Goal: Information Seeking & Learning: Learn about a topic

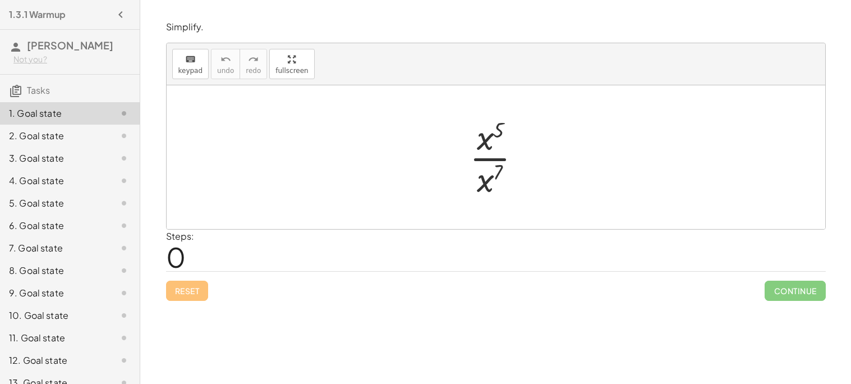
scroll to position [194, 0]
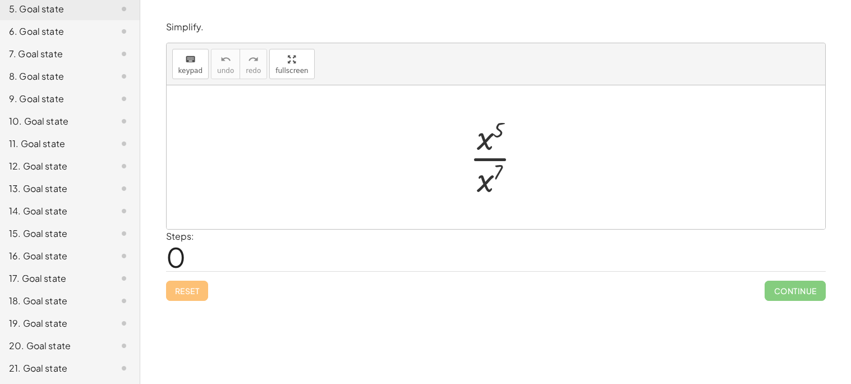
click at [67, 367] on div "21. Goal state" at bounding box center [54, 367] width 90 height 13
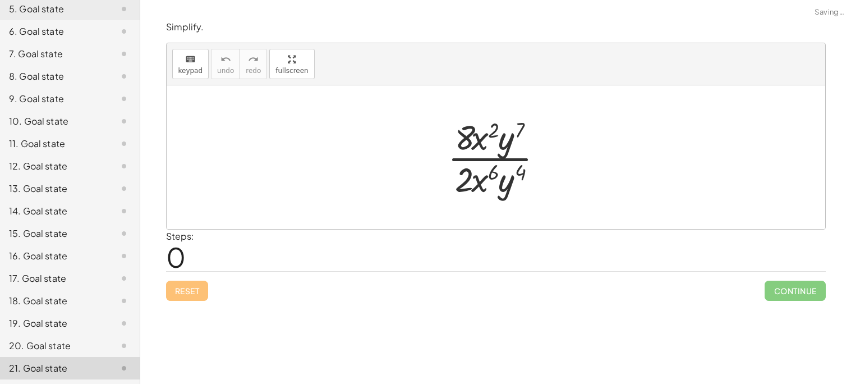
scroll to position [0, 0]
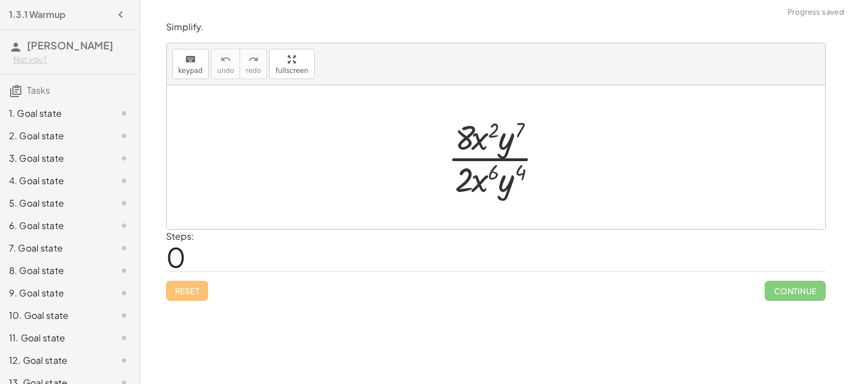
click at [57, 109] on div "1. Goal state" at bounding box center [54, 113] width 90 height 13
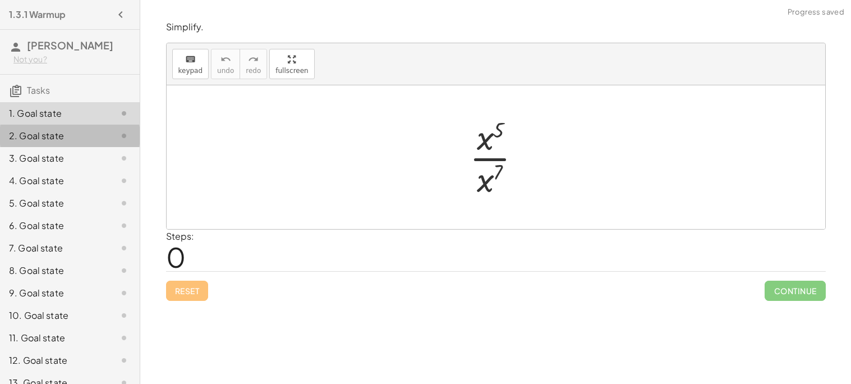
click at [46, 136] on div "2. Goal state" at bounding box center [54, 135] width 90 height 13
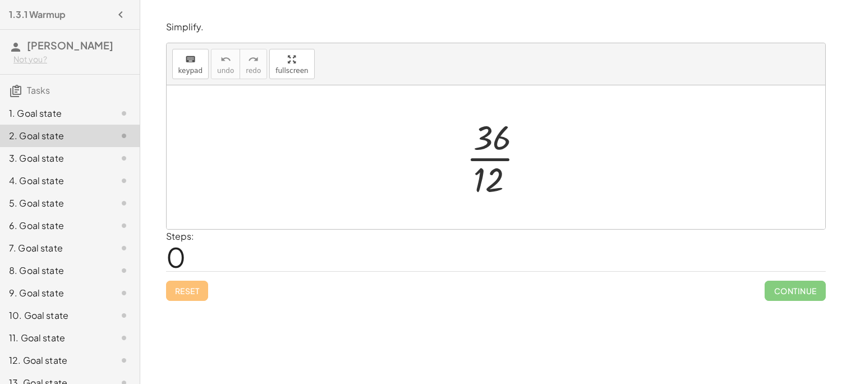
click at [30, 109] on div "1. Goal state" at bounding box center [54, 113] width 90 height 13
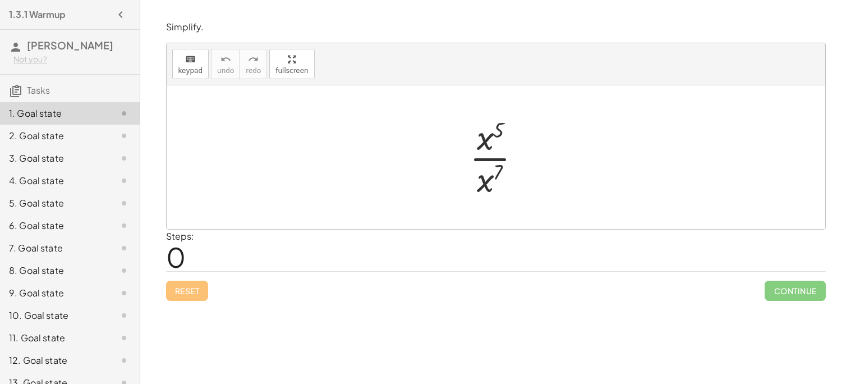
scroll to position [194, 0]
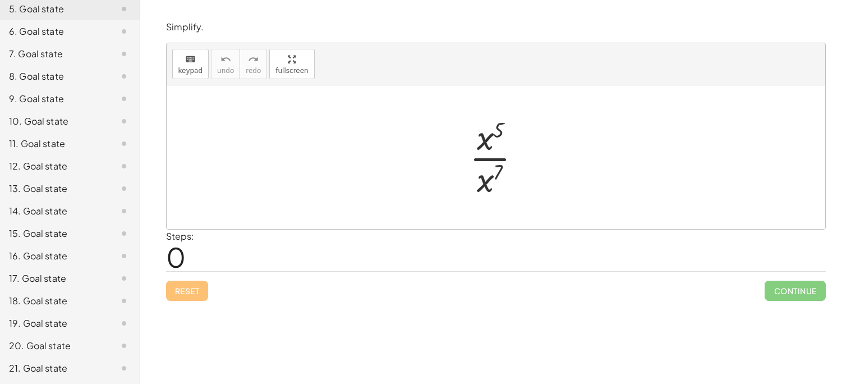
click at [29, 372] on div "21. Goal state" at bounding box center [54, 367] width 90 height 13
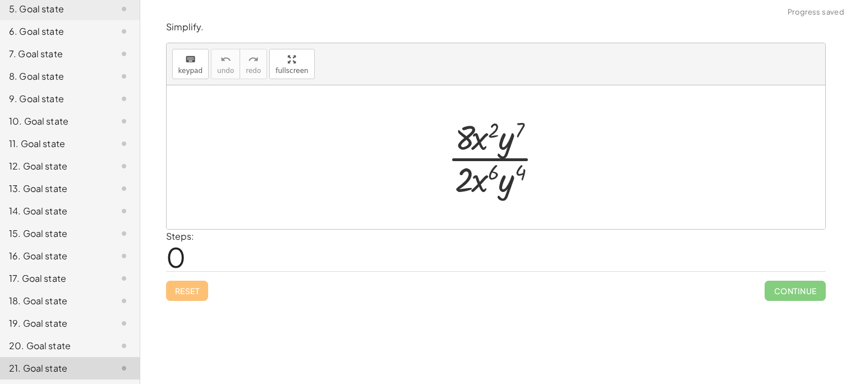
scroll to position [0, 0]
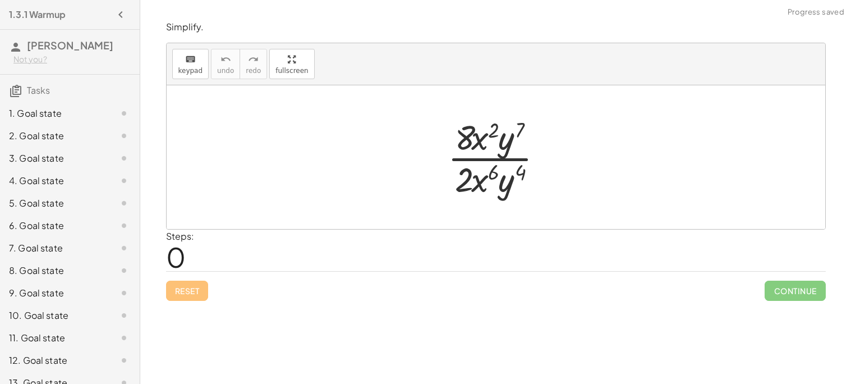
click at [67, 118] on div "1. Goal state" at bounding box center [54, 113] width 90 height 13
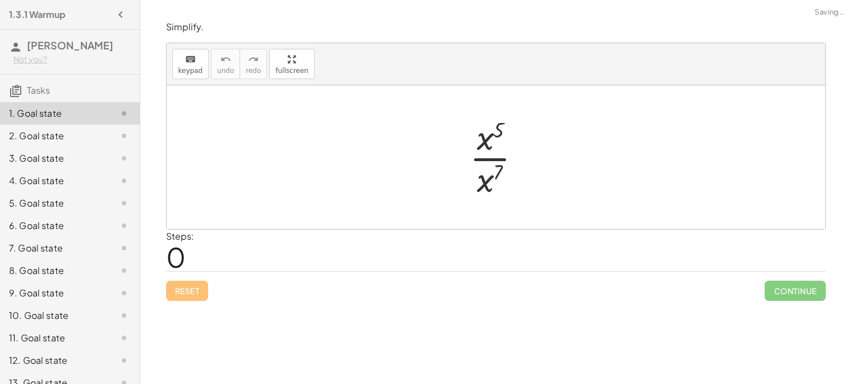
click at [61, 89] on h3 "Tasks" at bounding box center [70, 87] width 140 height 24
click at [476, 174] on div at bounding box center [500, 157] width 72 height 86
click at [481, 173] on div at bounding box center [500, 158] width 76 height 56
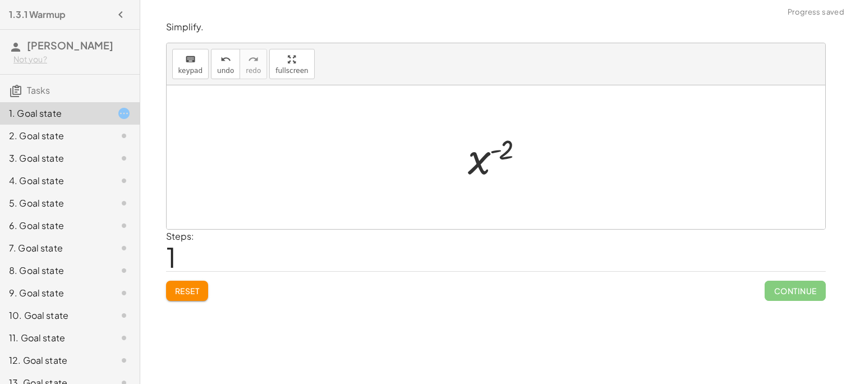
click at [481, 173] on div at bounding box center [500, 158] width 76 height 56
click at [481, 160] on div at bounding box center [500, 158] width 76 height 56
click at [489, 158] on div at bounding box center [500, 158] width 76 height 56
click at [494, 155] on div at bounding box center [500, 158] width 76 height 56
click at [501, 151] on div at bounding box center [500, 158] width 76 height 56
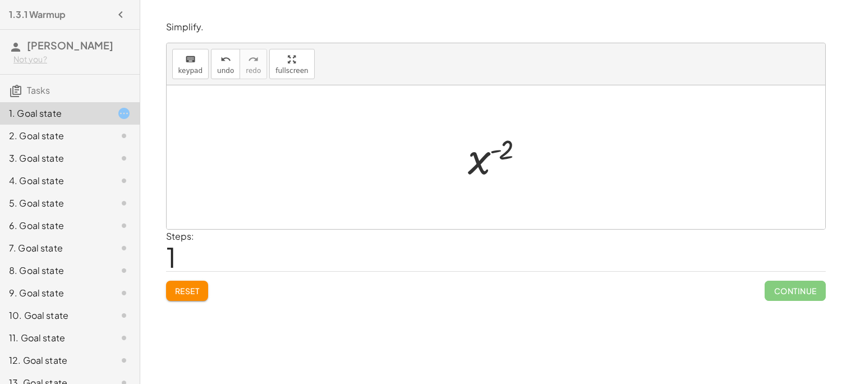
click at [196, 283] on button "Reset" at bounding box center [187, 290] width 43 height 20
click at [493, 176] on div at bounding box center [500, 157] width 72 height 86
click at [505, 150] on div at bounding box center [500, 158] width 76 height 56
click at [205, 283] on button "Reset" at bounding box center [187, 290] width 43 height 20
click at [499, 130] on div at bounding box center [500, 157] width 72 height 86
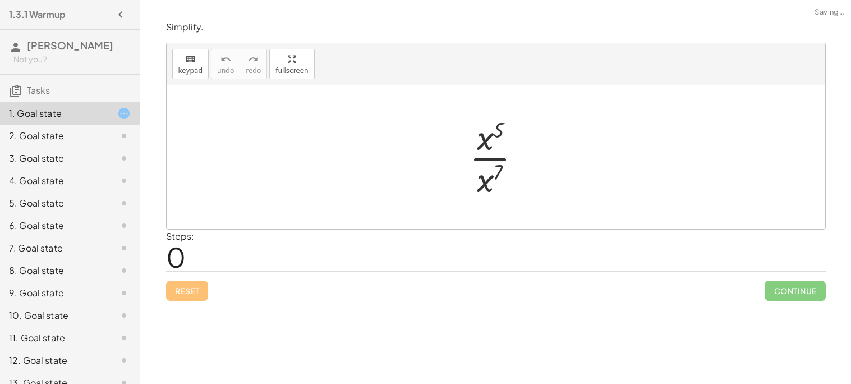
click at [499, 130] on div at bounding box center [500, 157] width 72 height 86
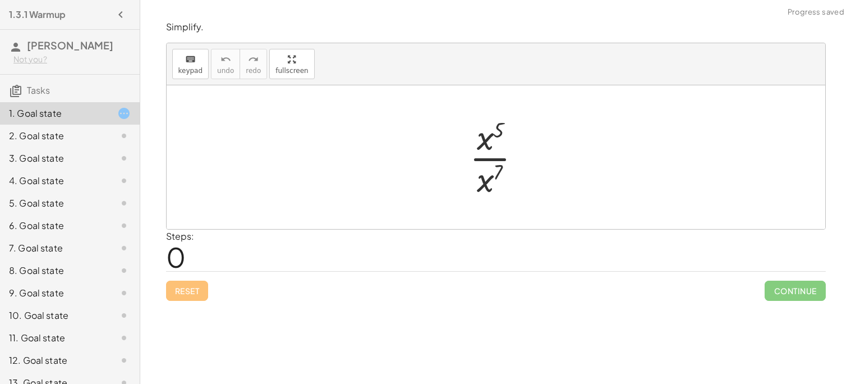
click at [499, 130] on div at bounding box center [500, 157] width 72 height 86
click at [484, 147] on div at bounding box center [500, 157] width 72 height 86
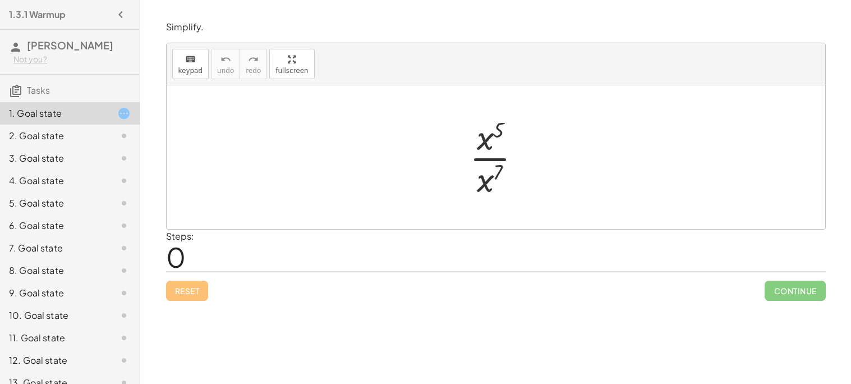
click at [484, 147] on div at bounding box center [500, 157] width 72 height 86
click at [482, 159] on div at bounding box center [500, 157] width 72 height 86
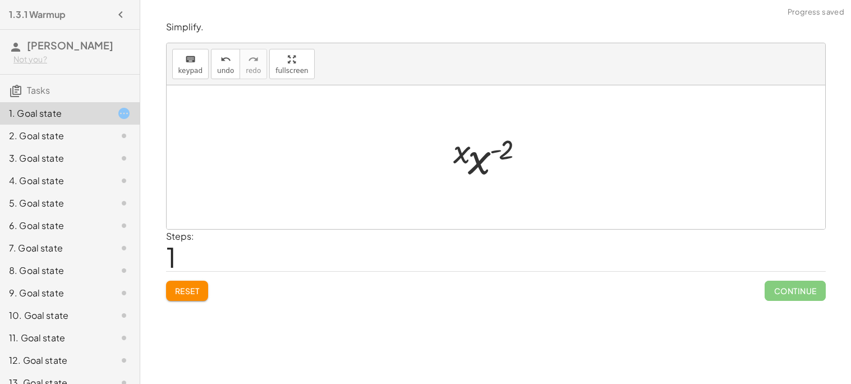
click at [487, 159] on div at bounding box center [500, 158] width 76 height 56
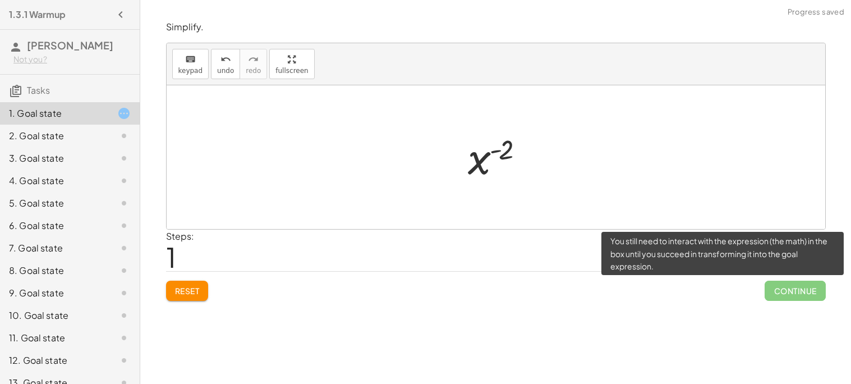
click at [801, 286] on span "Continue" at bounding box center [794, 290] width 61 height 20
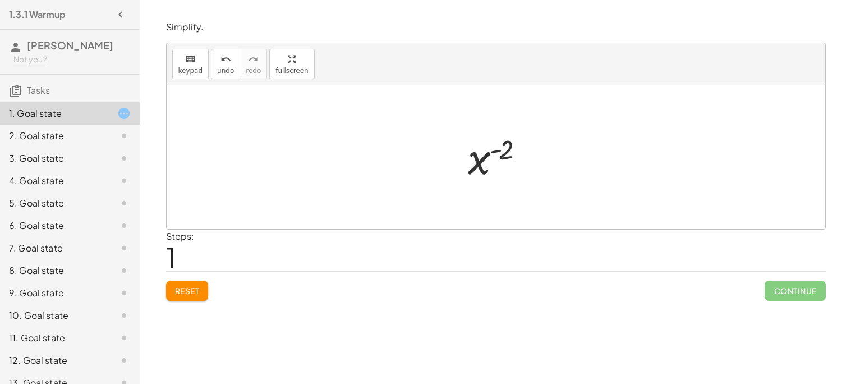
click at [492, 149] on div at bounding box center [500, 158] width 76 height 56
click at [485, 158] on div at bounding box center [500, 158] width 76 height 56
click at [508, 146] on div at bounding box center [500, 158] width 76 height 56
click at [110, 138] on div at bounding box center [114, 135] width 31 height 13
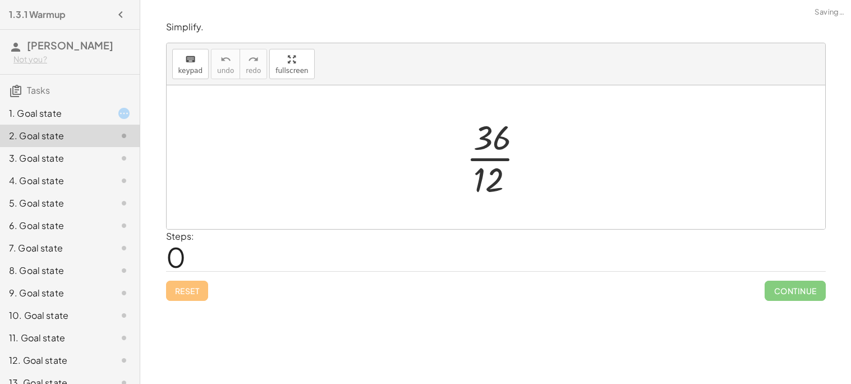
click at [495, 170] on div at bounding box center [499, 157] width 79 height 86
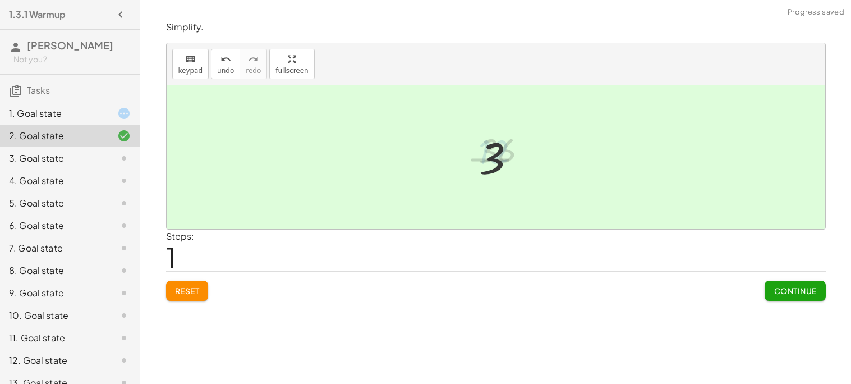
click at [484, 159] on div at bounding box center [499, 158] width 53 height 56
click at [784, 292] on span "Continue" at bounding box center [794, 290] width 43 height 10
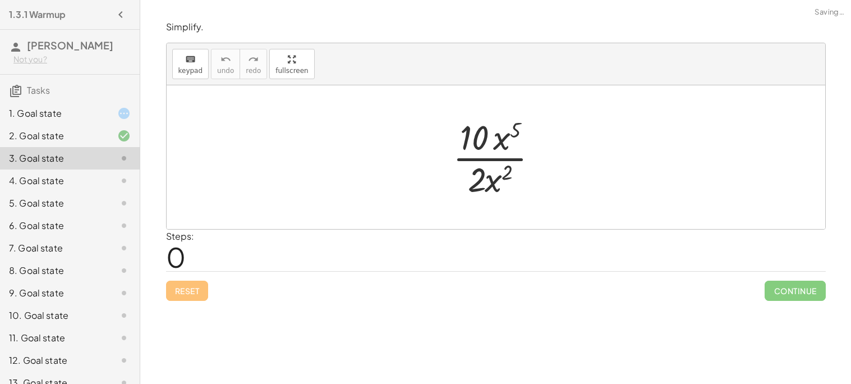
click at [499, 165] on div at bounding box center [500, 157] width 106 height 86
click at [489, 157] on div at bounding box center [500, 157] width 106 height 86
click at [471, 135] on div at bounding box center [500, 157] width 106 height 86
click at [484, 183] on div at bounding box center [500, 157] width 106 height 86
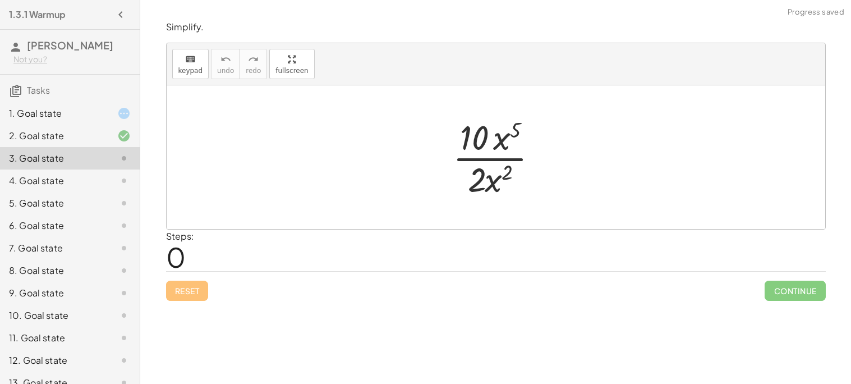
click at [484, 183] on div at bounding box center [500, 157] width 106 height 86
click at [491, 183] on div at bounding box center [500, 157] width 106 height 86
click at [509, 166] on div at bounding box center [500, 157] width 106 height 86
click at [502, 148] on div at bounding box center [500, 157] width 106 height 86
click at [469, 158] on div at bounding box center [500, 157] width 106 height 86
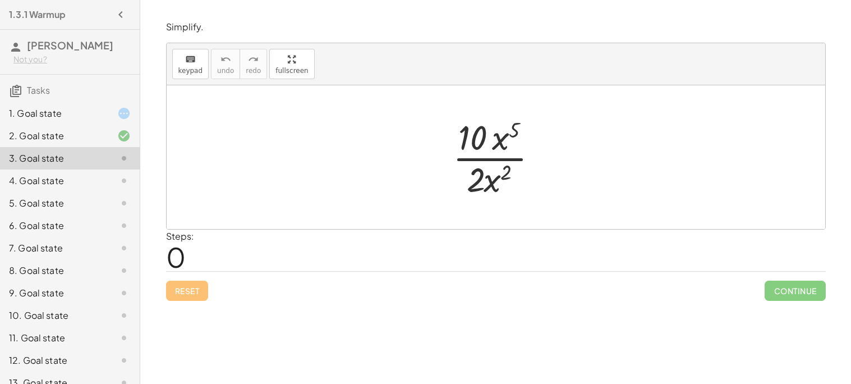
click at [472, 142] on div at bounding box center [500, 157] width 106 height 86
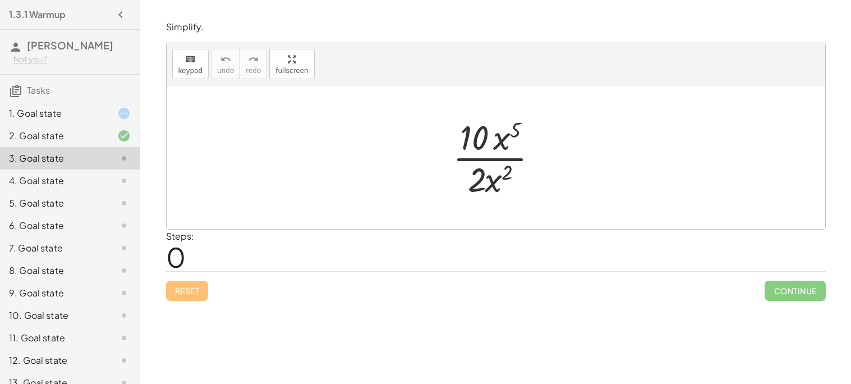
click at [472, 142] on div at bounding box center [500, 157] width 106 height 86
click at [476, 172] on div at bounding box center [500, 157] width 106 height 86
click at [481, 159] on div at bounding box center [500, 157] width 106 height 86
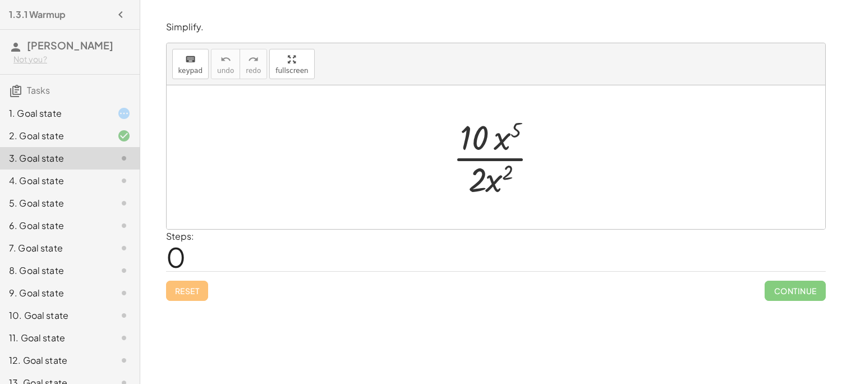
click at [481, 159] on div at bounding box center [500, 157] width 106 height 86
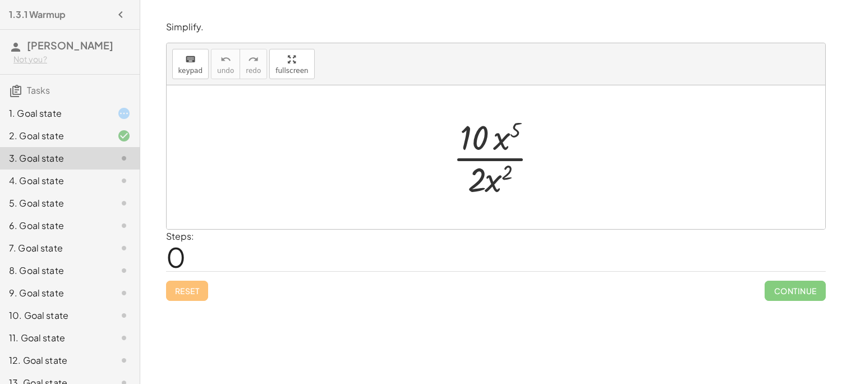
click at [481, 159] on div at bounding box center [500, 157] width 106 height 86
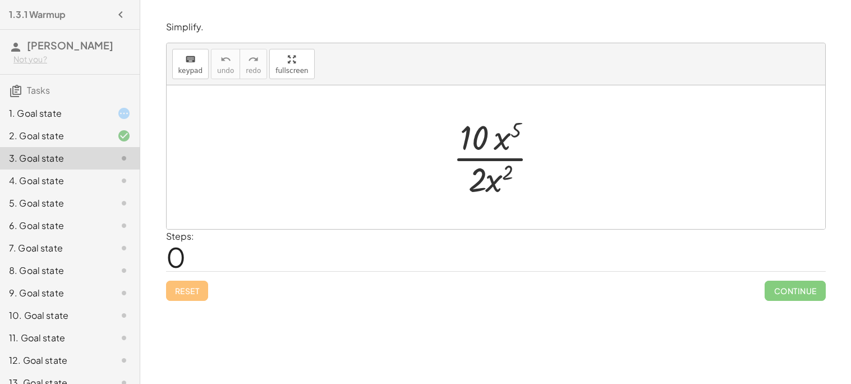
click at [481, 159] on div at bounding box center [500, 157] width 106 height 86
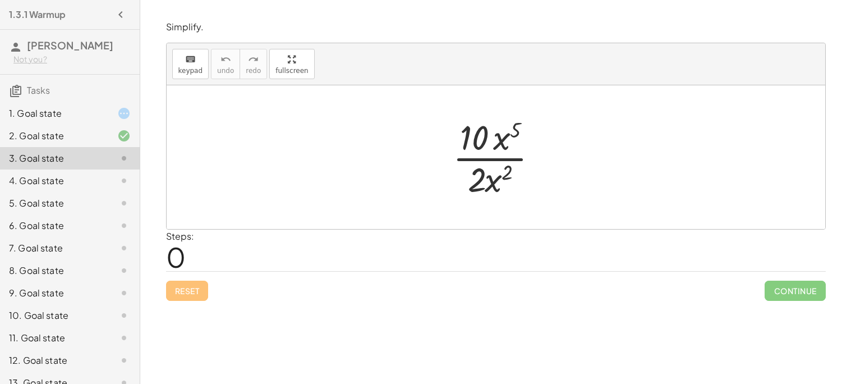
click at [487, 170] on div at bounding box center [500, 157] width 106 height 86
click at [101, 186] on div at bounding box center [114, 180] width 31 height 13
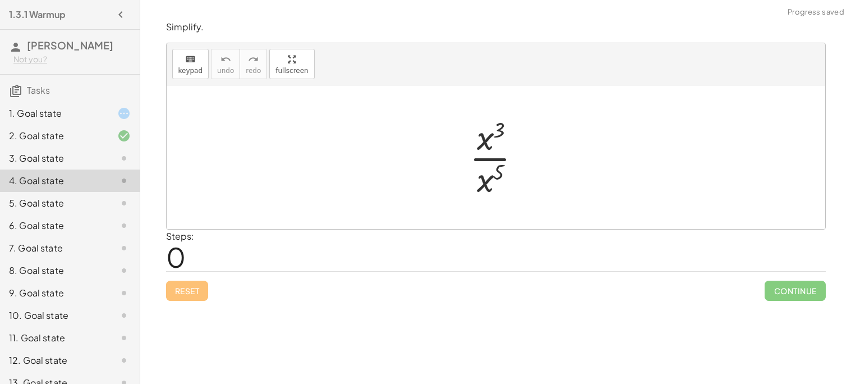
click at [481, 163] on div at bounding box center [500, 157] width 72 height 86
click at [487, 161] on div at bounding box center [500, 158] width 76 height 56
click at [122, 208] on icon at bounding box center [123, 202] width 13 height 13
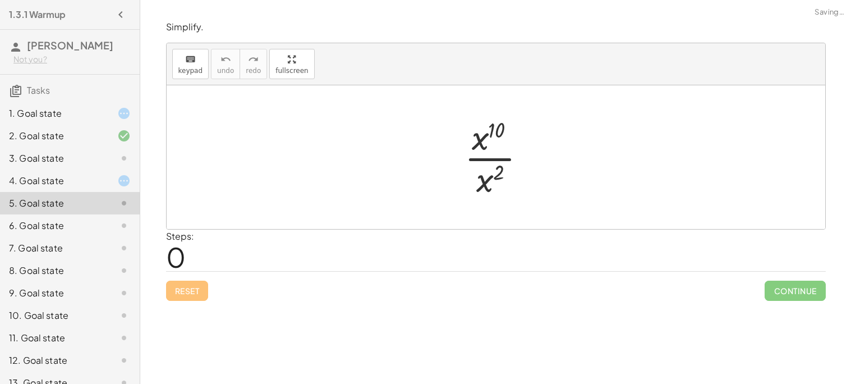
click at [502, 168] on div at bounding box center [500, 157] width 82 height 86
click at [478, 151] on div at bounding box center [500, 157] width 82 height 86
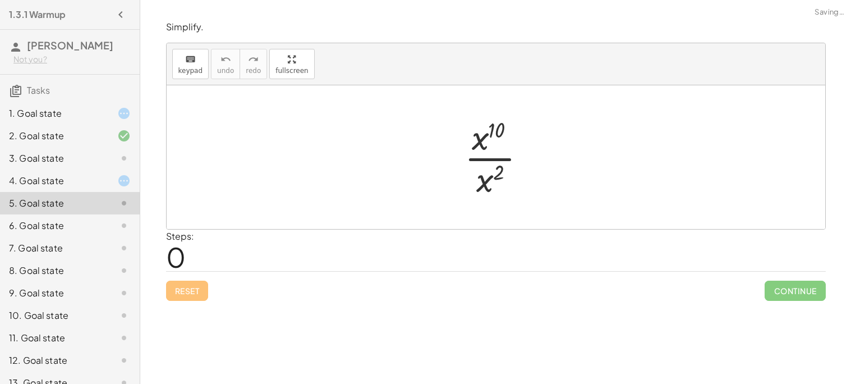
click at [484, 173] on div at bounding box center [500, 157] width 82 height 86
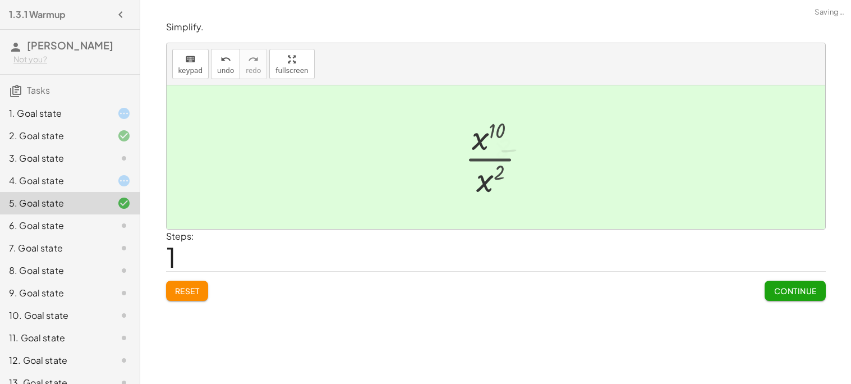
click at [484, 173] on div at bounding box center [500, 158] width 67 height 56
click at [781, 292] on span "Continue" at bounding box center [794, 290] width 43 height 10
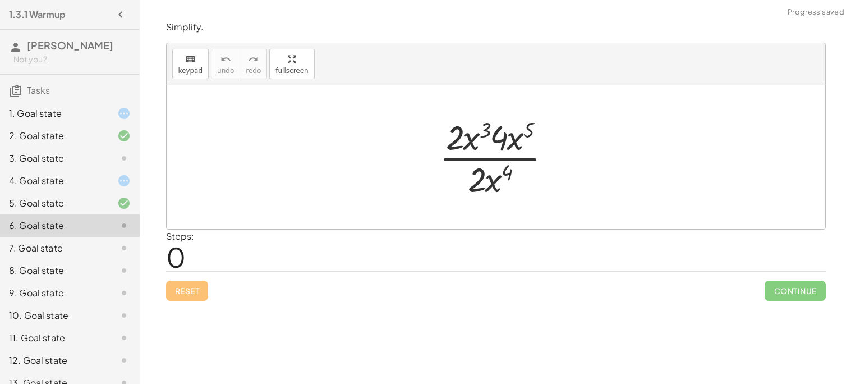
click at [503, 160] on div at bounding box center [499, 157] width 133 height 86
click at [470, 147] on div at bounding box center [499, 157] width 133 height 86
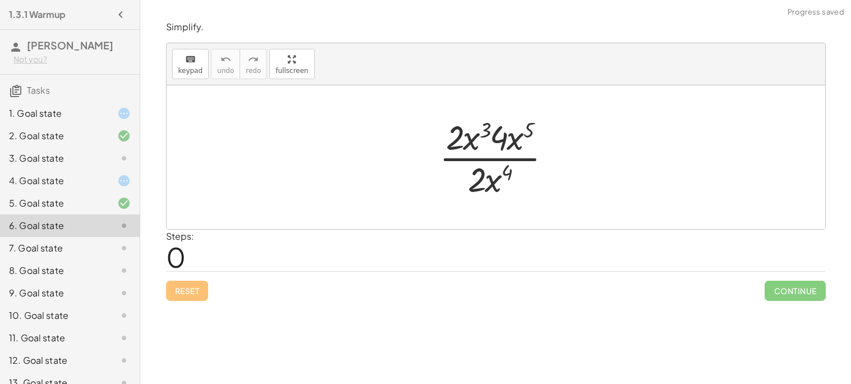
click at [491, 195] on div at bounding box center [499, 157] width 133 height 86
click at [479, 165] on div at bounding box center [499, 157] width 133 height 86
click at [481, 162] on div at bounding box center [499, 157] width 133 height 86
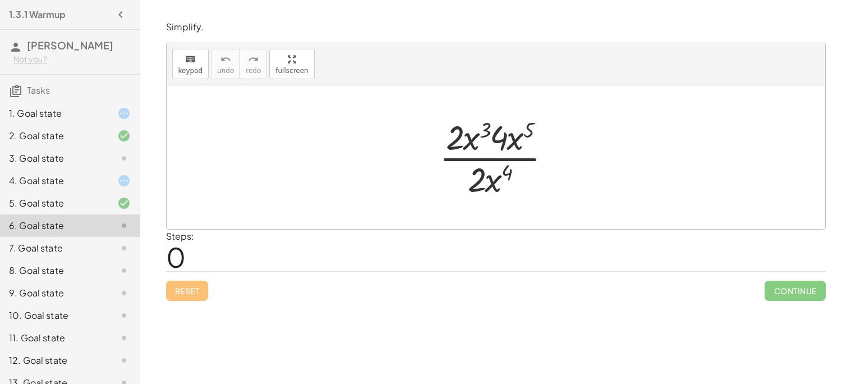
click at [481, 162] on div at bounding box center [499, 157] width 133 height 86
click at [122, 250] on icon at bounding box center [123, 247] width 13 height 13
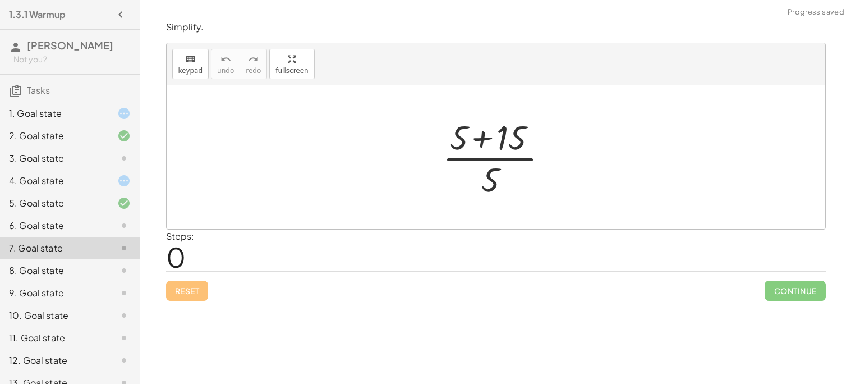
click at [520, 151] on div at bounding box center [500, 157] width 126 height 86
click at [520, 151] on div at bounding box center [499, 157] width 79 height 86
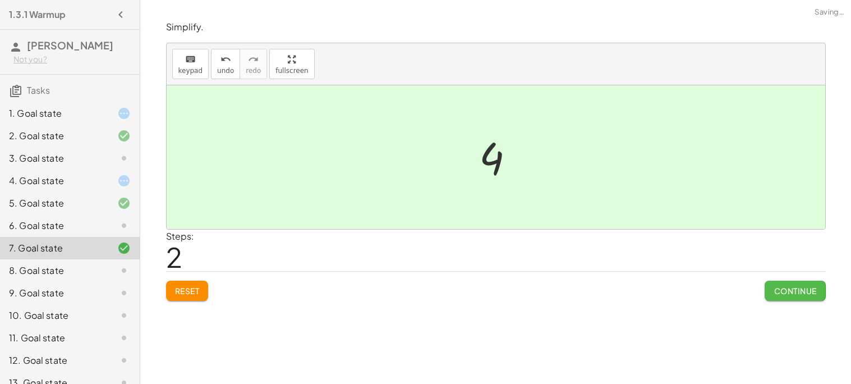
click at [768, 285] on button "Continue" at bounding box center [794, 290] width 61 height 20
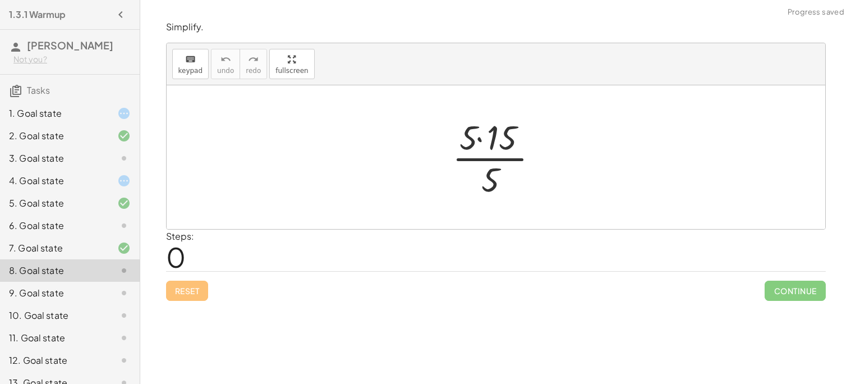
click at [465, 160] on div at bounding box center [499, 157] width 107 height 86
click at [77, 298] on div "9. Goal state" at bounding box center [54, 292] width 90 height 13
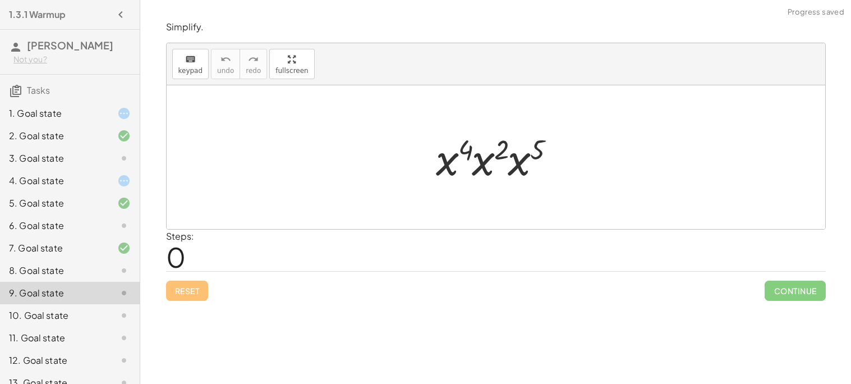
click at [492, 179] on div at bounding box center [500, 157] width 139 height 58
click at [492, 179] on div at bounding box center [500, 157] width 140 height 58
click at [476, 152] on div at bounding box center [500, 157] width 140 height 58
click at [476, 152] on div at bounding box center [500, 157] width 103 height 58
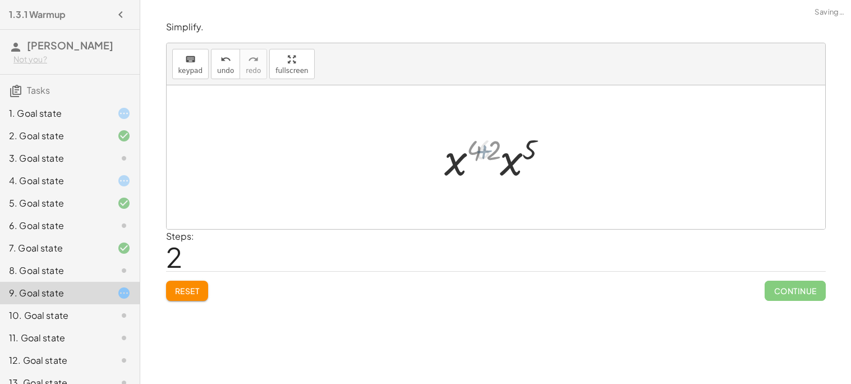
click at [476, 152] on div at bounding box center [500, 157] width 103 height 58
click at [488, 156] on div at bounding box center [500, 157] width 103 height 58
click at [510, 162] on div at bounding box center [500, 157] width 103 height 58
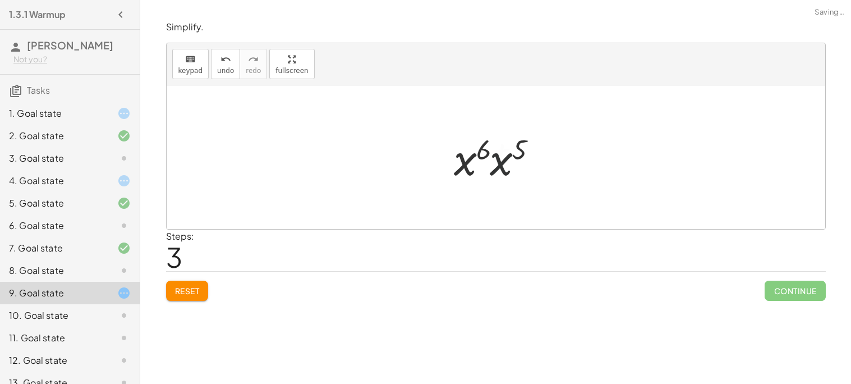
click at [510, 162] on div at bounding box center [499, 158] width 104 height 56
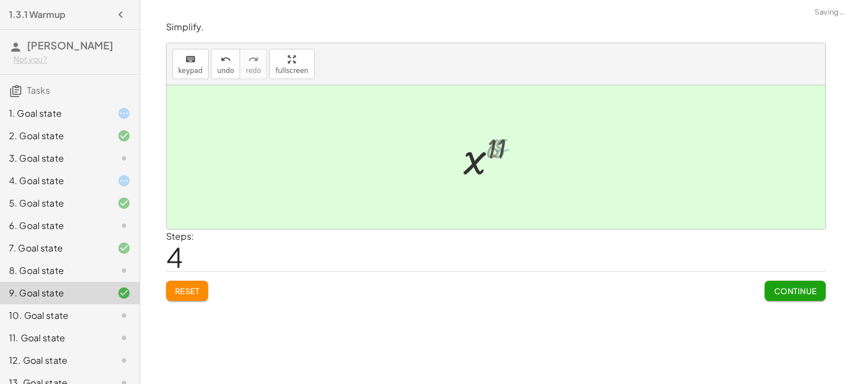
click at [510, 153] on div at bounding box center [500, 158] width 80 height 56
click at [483, 156] on div at bounding box center [500, 158] width 80 height 56
click at [775, 292] on span "Continue" at bounding box center [794, 290] width 43 height 10
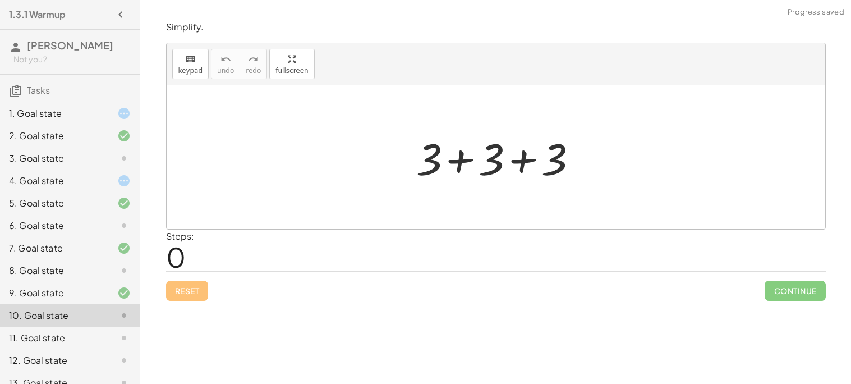
click at [87, 338] on div "11. Goal state" at bounding box center [54, 337] width 90 height 13
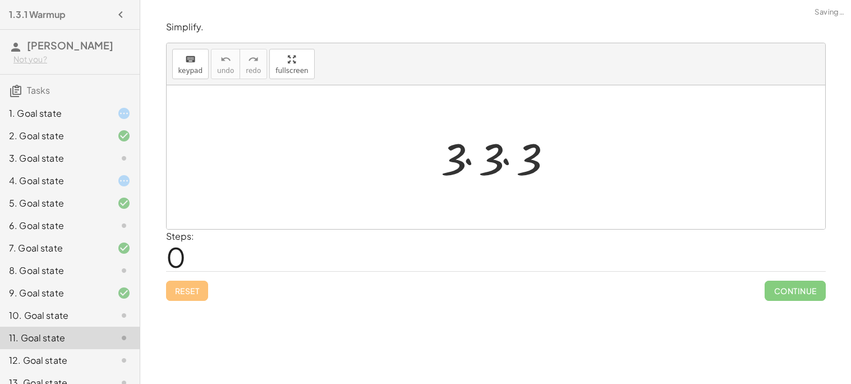
click at [473, 159] on div at bounding box center [500, 157] width 128 height 58
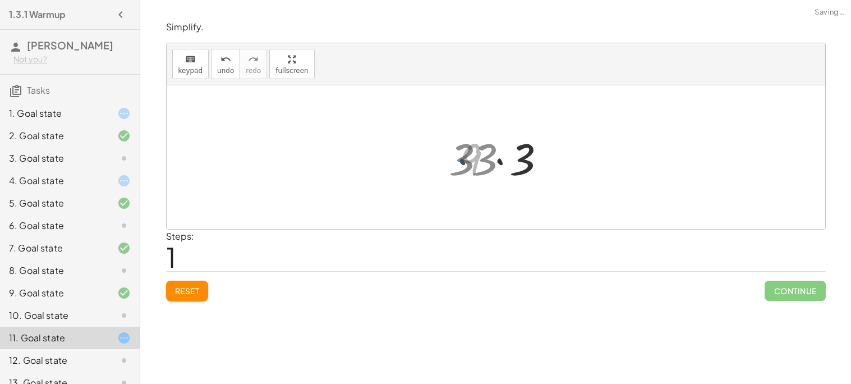
click at [473, 159] on div at bounding box center [500, 157] width 91 height 58
click at [476, 160] on div at bounding box center [500, 157] width 91 height 58
click at [514, 165] on div at bounding box center [500, 157] width 91 height 58
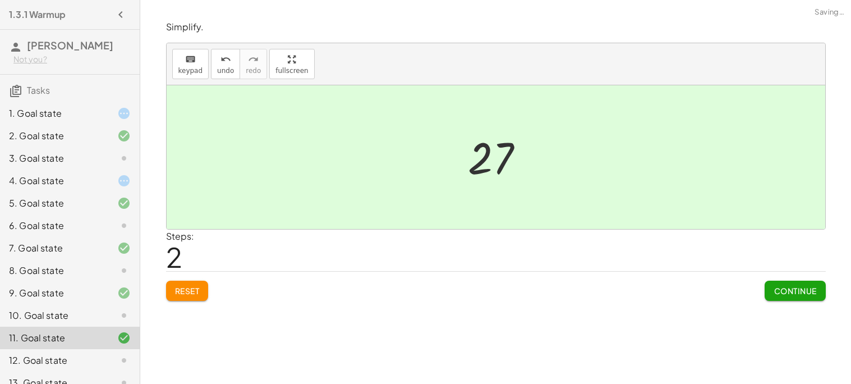
click at [817, 294] on button "Continue" at bounding box center [794, 290] width 61 height 20
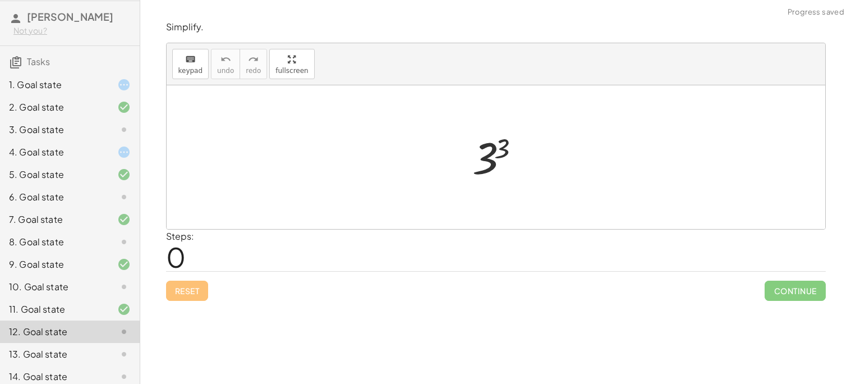
scroll to position [32, 0]
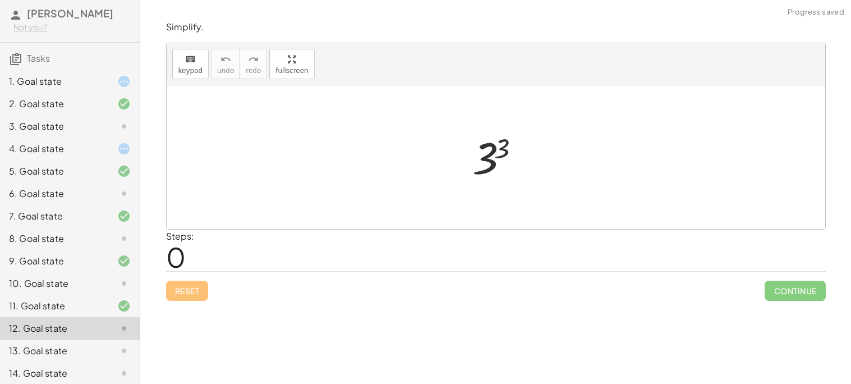
click at [38, 350] on div "13. Goal state" at bounding box center [54, 350] width 90 height 13
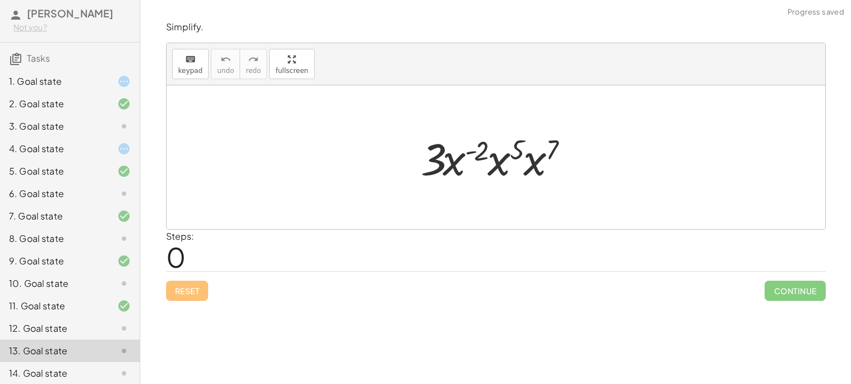
click at [471, 142] on div at bounding box center [500, 157] width 170 height 58
click at [464, 163] on div at bounding box center [500, 157] width 170 height 58
click at [460, 161] on div at bounding box center [500, 157] width 170 height 58
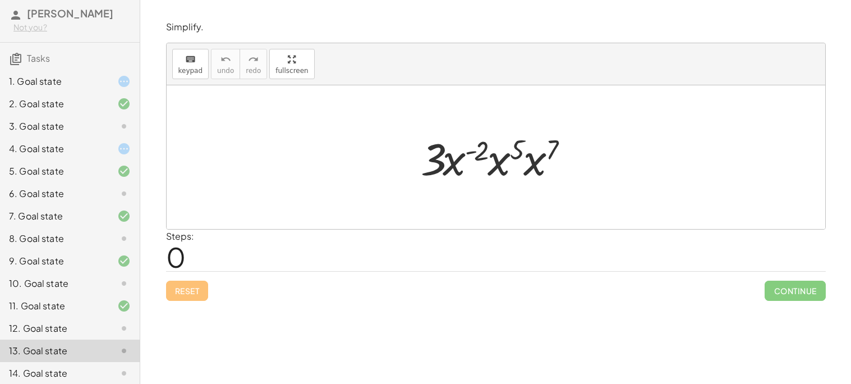
click at [530, 149] on div at bounding box center [500, 157] width 170 height 58
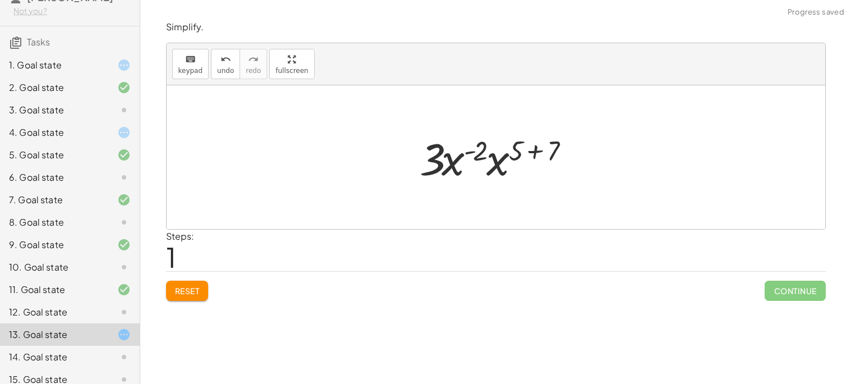
scroll to position [51, 0]
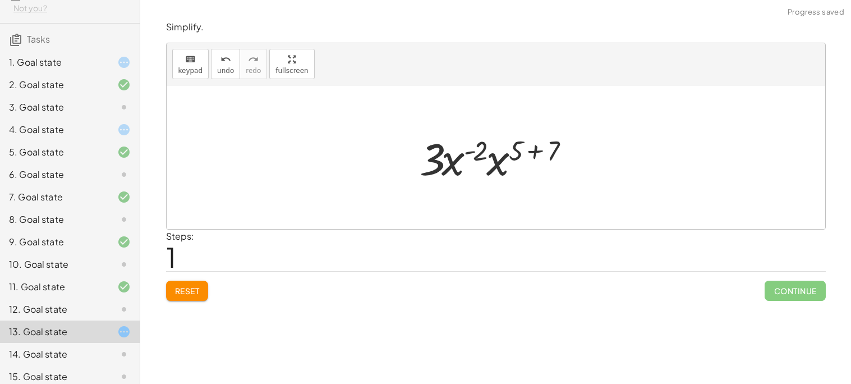
click at [445, 165] on div at bounding box center [500, 157] width 172 height 58
click at [503, 173] on div at bounding box center [500, 157] width 172 height 58
click at [503, 173] on div at bounding box center [499, 157] width 188 height 58
click at [498, 165] on div at bounding box center [499, 157] width 188 height 58
click at [494, 163] on div at bounding box center [499, 157] width 127 height 58
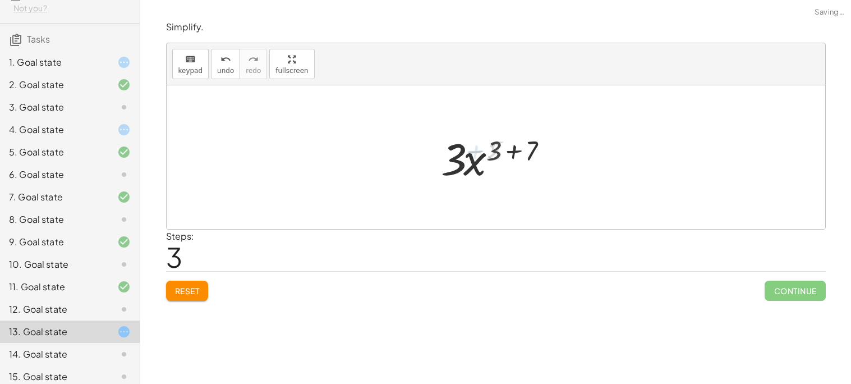
click at [494, 163] on div at bounding box center [499, 157] width 127 height 58
click at [496, 147] on div at bounding box center [499, 157] width 127 height 58
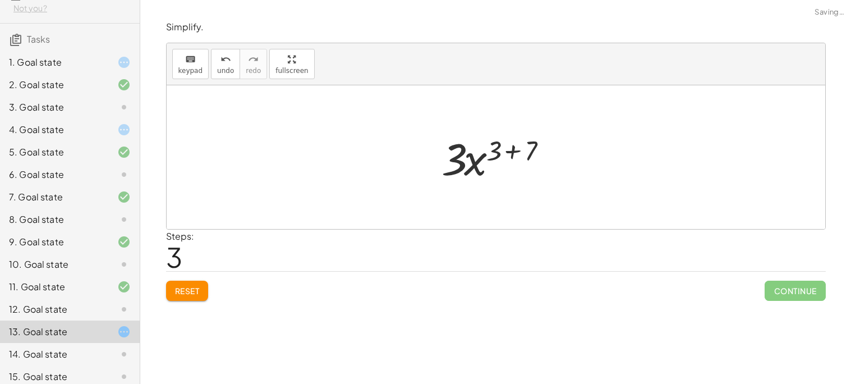
click at [496, 147] on div at bounding box center [499, 157] width 127 height 58
click at [478, 158] on div at bounding box center [499, 157] width 127 height 58
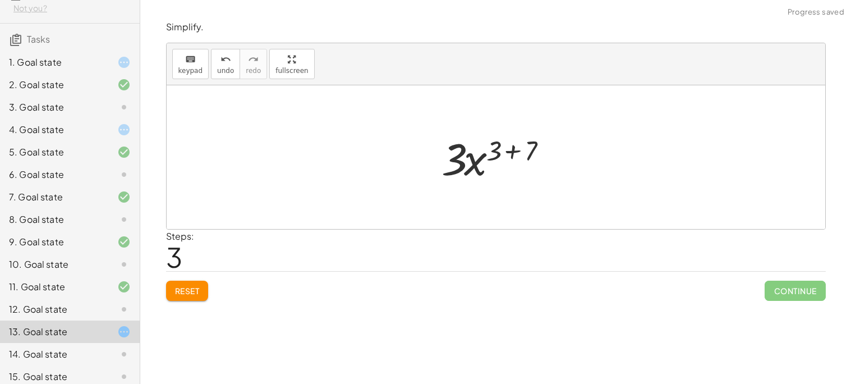
click at [478, 158] on div at bounding box center [499, 157] width 127 height 58
click at [117, 298] on div "12. Goal state" at bounding box center [70, 309] width 140 height 22
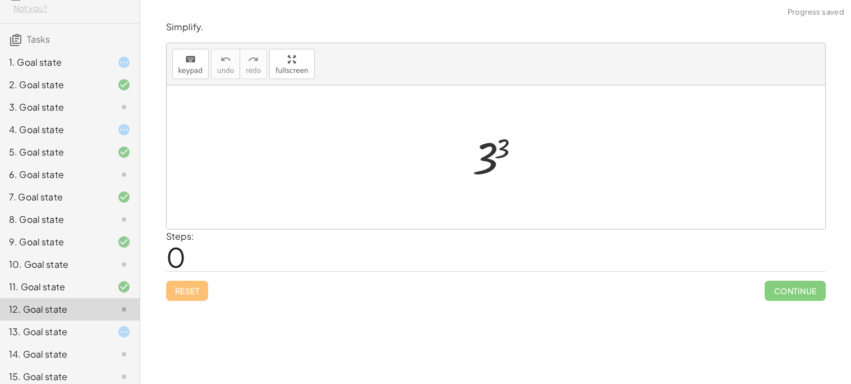
click at [133, 332] on div "13. Goal state" at bounding box center [70, 331] width 140 height 22
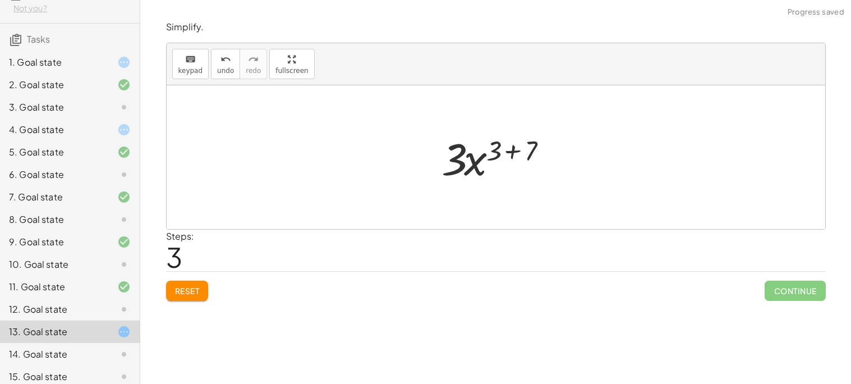
click at [516, 149] on div at bounding box center [499, 157] width 127 height 58
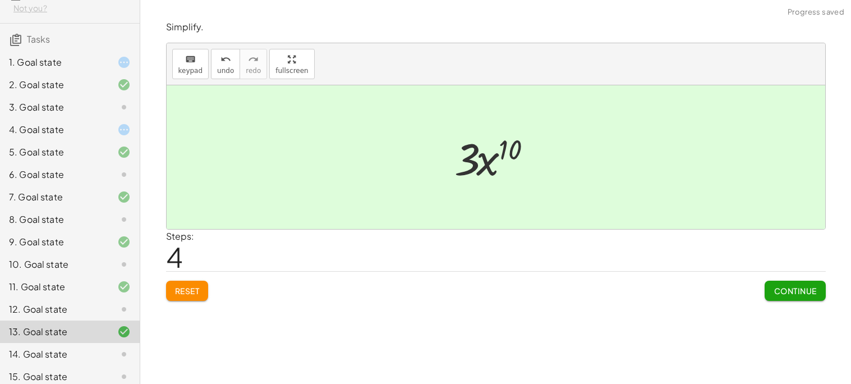
click at [777, 285] on span "Continue" at bounding box center [794, 290] width 43 height 10
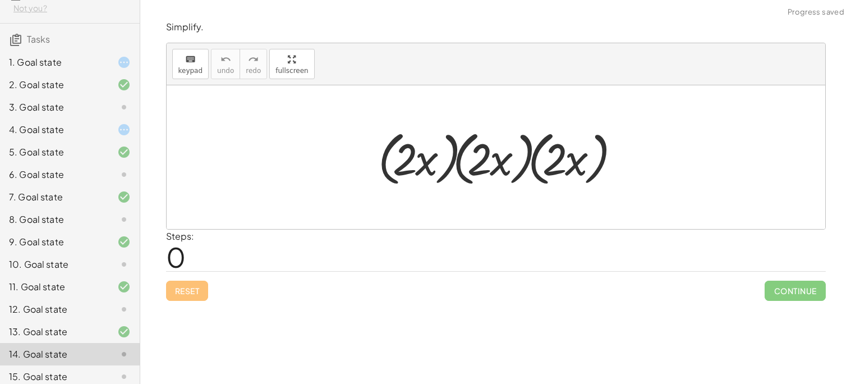
click at [92, 137] on div "4. Goal state" at bounding box center [70, 129] width 140 height 22
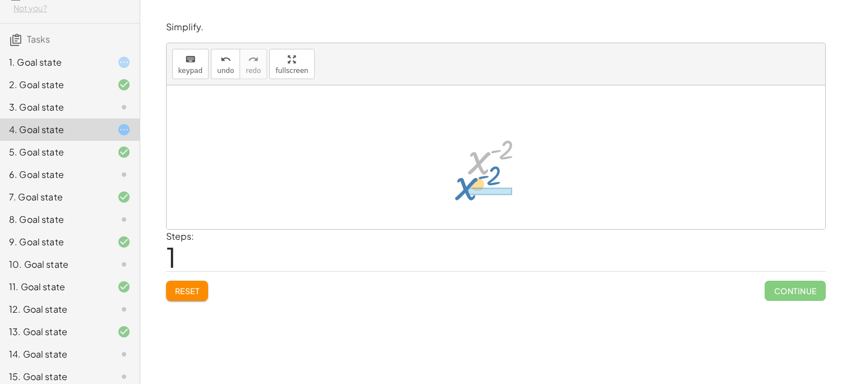
drag, startPoint x: 486, startPoint y: 159, endPoint x: 476, endPoint y: 189, distance: 31.4
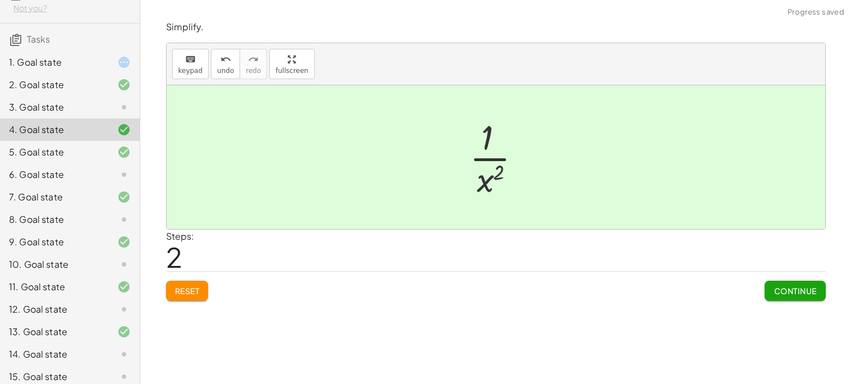
click at [789, 279] on div "Continue" at bounding box center [794, 285] width 61 height 29
click at [784, 287] on span "Continue" at bounding box center [794, 290] width 43 height 10
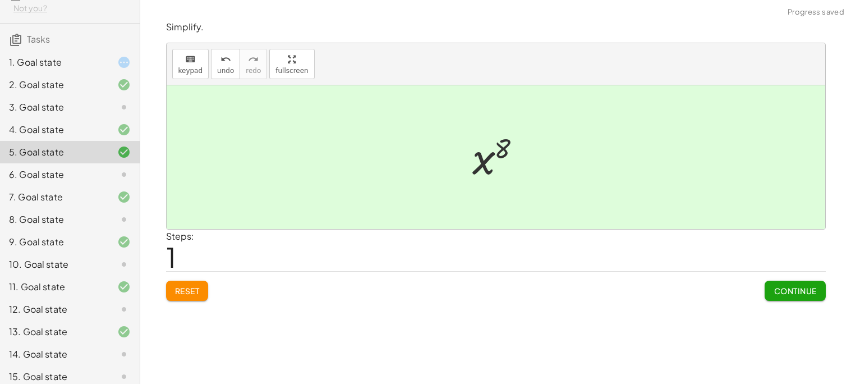
click at [108, 174] on div at bounding box center [114, 174] width 31 height 13
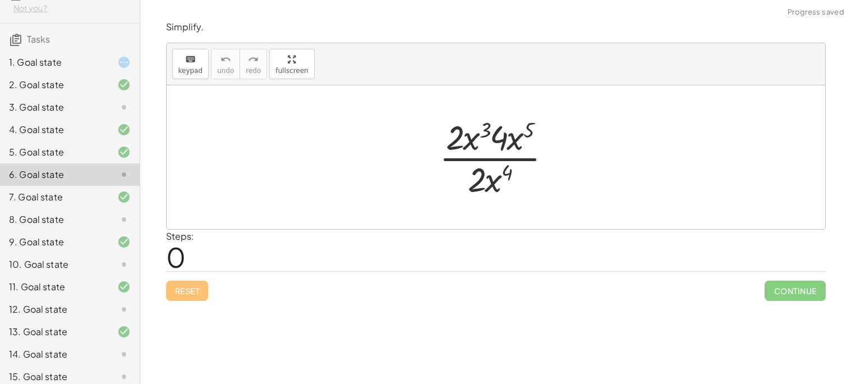
click at [472, 146] on div at bounding box center [499, 157] width 133 height 86
click at [476, 155] on div at bounding box center [499, 157] width 133 height 86
drag, startPoint x: 464, startPoint y: 133, endPoint x: 481, endPoint y: 205, distance: 73.3
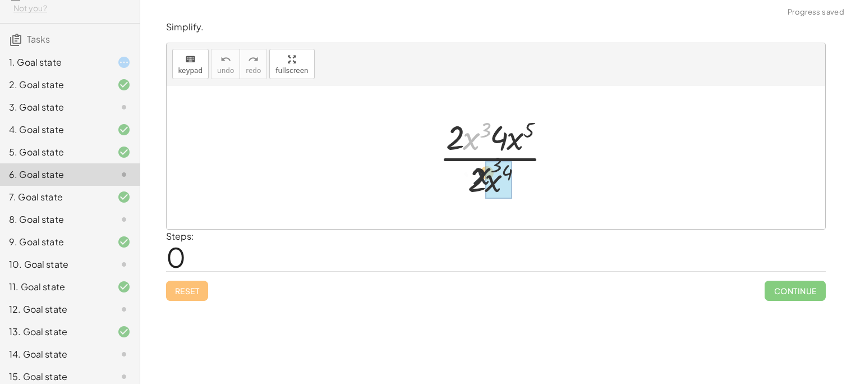
click at [481, 205] on div "· x 3 · 2 · x 3 · 4 · x 5 · 2 · x 4" at bounding box center [496, 157] width 658 height 144
click at [491, 187] on div at bounding box center [499, 157] width 133 height 86
drag, startPoint x: 450, startPoint y: 141, endPoint x: 475, endPoint y: 174, distance: 41.6
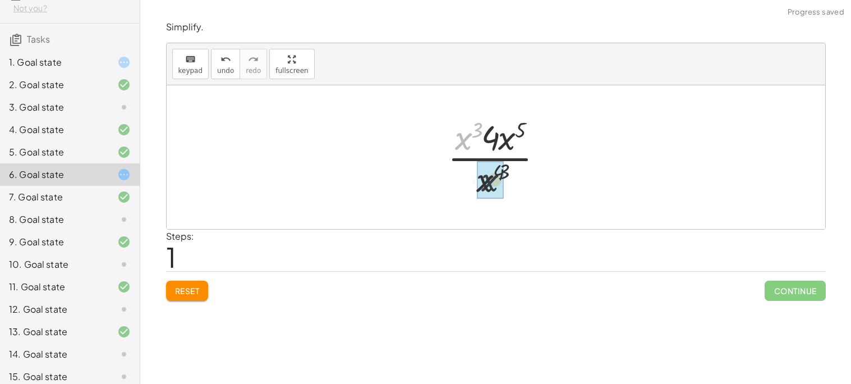
drag, startPoint x: 467, startPoint y: 147, endPoint x: 496, endPoint y: 191, distance: 52.6
drag, startPoint x: 480, startPoint y: 144, endPoint x: 490, endPoint y: 192, distance: 48.7
click at [490, 192] on div at bounding box center [499, 157] width 89 height 86
drag, startPoint x: 497, startPoint y: 142, endPoint x: 493, endPoint y: 190, distance: 47.8
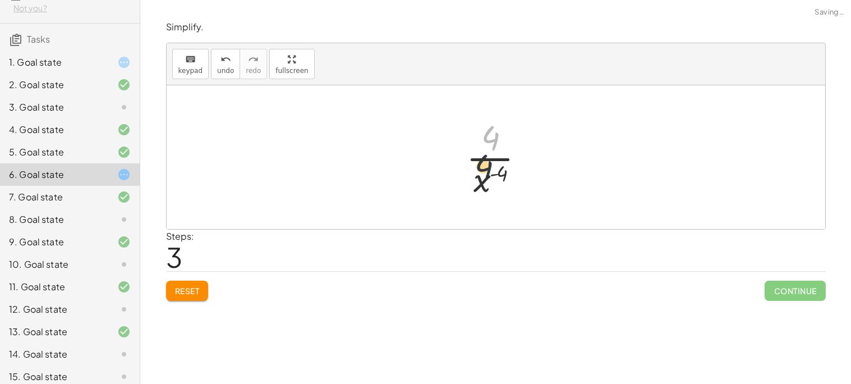
drag, startPoint x: 496, startPoint y: 128, endPoint x: 482, endPoint y: 178, distance: 51.7
click at [482, 178] on div at bounding box center [499, 157] width 79 height 86
drag, startPoint x: 483, startPoint y: 179, endPoint x: 513, endPoint y: 143, distance: 47.0
click at [513, 143] on div at bounding box center [499, 157] width 79 height 86
drag, startPoint x: 515, startPoint y: 172, endPoint x: 497, endPoint y: 144, distance: 33.0
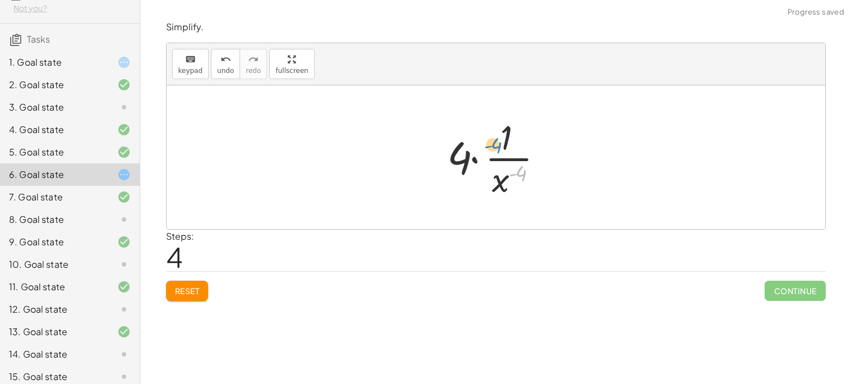
click at [497, 144] on div at bounding box center [500, 157] width 117 height 86
drag, startPoint x: 499, startPoint y: 144, endPoint x: 465, endPoint y: 165, distance: 40.0
click at [465, 165] on div at bounding box center [500, 157] width 117 height 86
drag, startPoint x: 465, startPoint y: 165, endPoint x: 529, endPoint y: 181, distance: 66.5
click at [529, 181] on div at bounding box center [500, 157] width 117 height 86
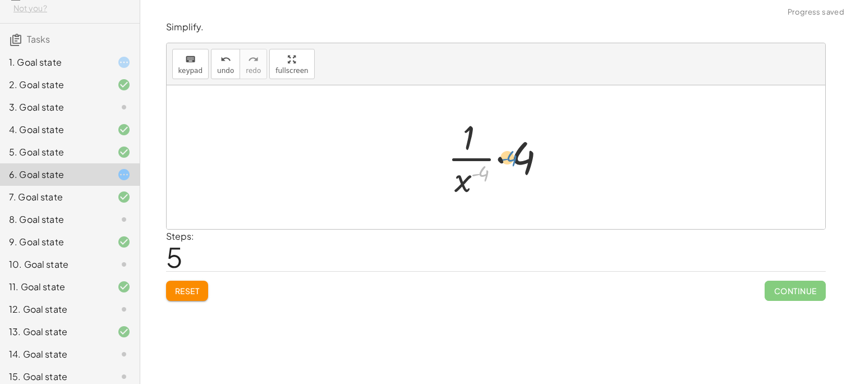
drag, startPoint x: 473, startPoint y: 173, endPoint x: 507, endPoint y: 156, distance: 38.1
click at [507, 156] on div at bounding box center [500, 157] width 117 height 86
drag, startPoint x: 475, startPoint y: 137, endPoint x: 483, endPoint y: 187, distance: 51.1
click at [483, 187] on div at bounding box center [500, 157] width 117 height 86
drag, startPoint x: 515, startPoint y: 160, endPoint x: 460, endPoint y: 150, distance: 55.3
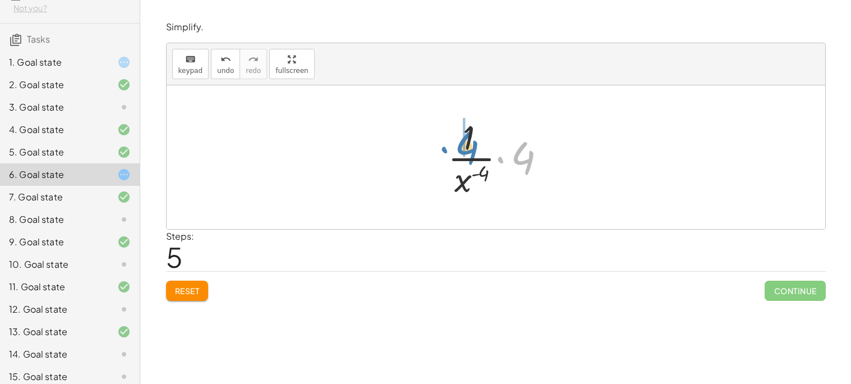
click at [460, 150] on div at bounding box center [500, 157] width 117 height 86
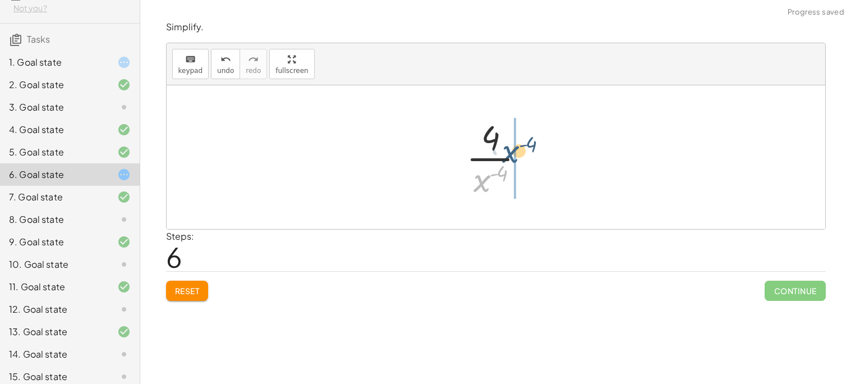
drag, startPoint x: 479, startPoint y: 182, endPoint x: 506, endPoint y: 154, distance: 39.3
click at [506, 154] on div at bounding box center [499, 157] width 79 height 86
drag, startPoint x: 501, startPoint y: 188, endPoint x: 492, endPoint y: 148, distance: 41.5
click at [492, 148] on div at bounding box center [500, 157] width 117 height 86
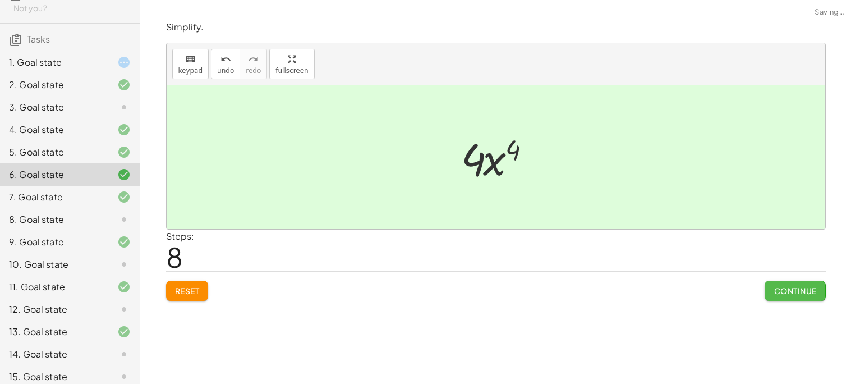
click at [780, 290] on span "Continue" at bounding box center [794, 290] width 43 height 10
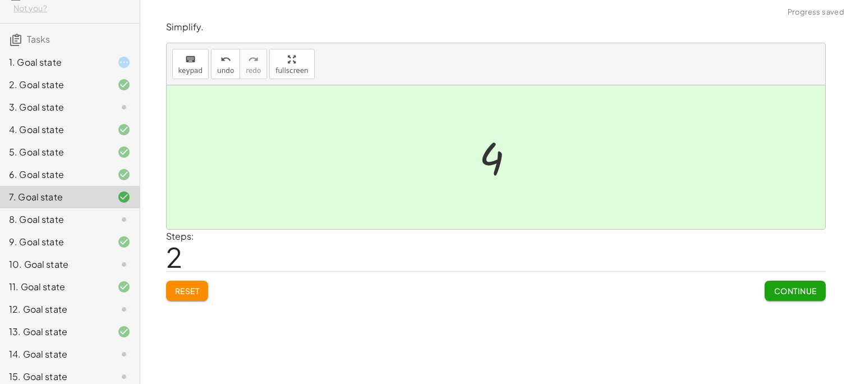
click at [82, 225] on div "8. Goal state" at bounding box center [54, 219] width 90 height 13
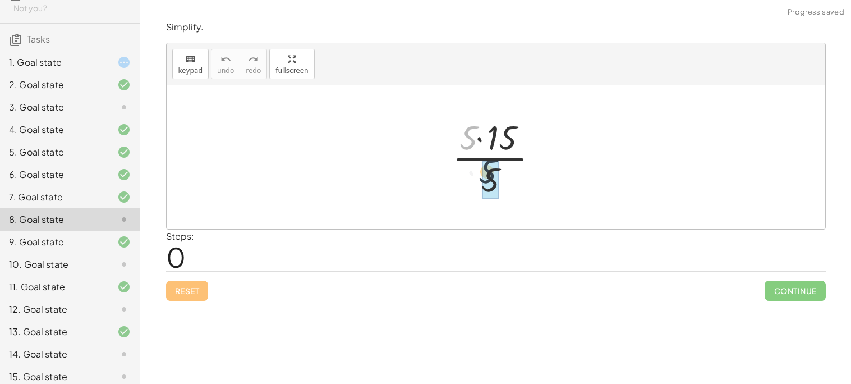
drag, startPoint x: 470, startPoint y: 136, endPoint x: 490, endPoint y: 171, distance: 40.4
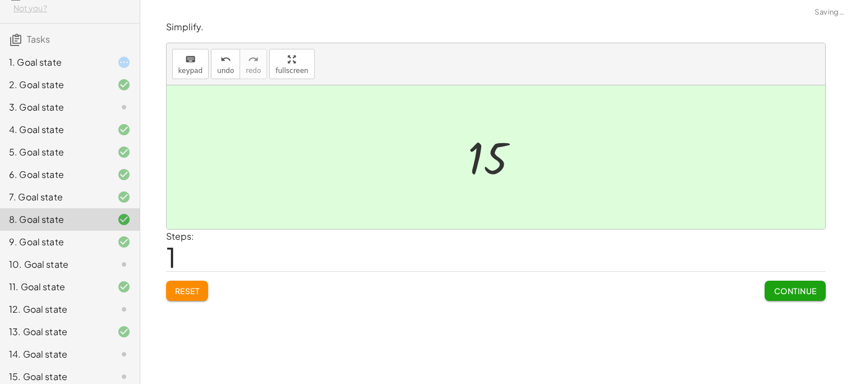
click at [764, 288] on button "Continue" at bounding box center [794, 290] width 61 height 20
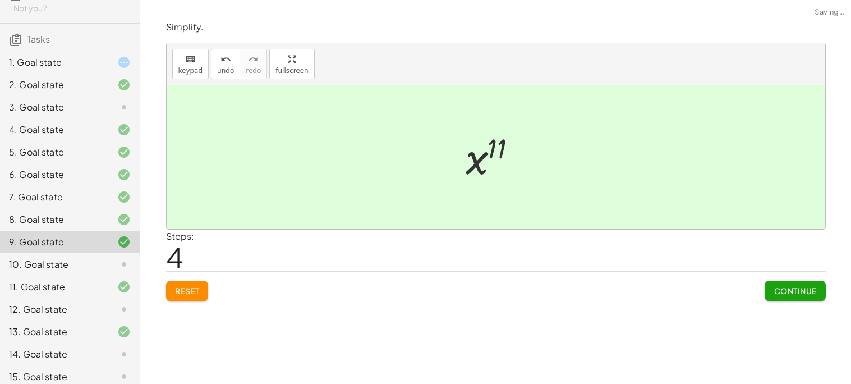
click at [93, 68] on div "1. Goal state" at bounding box center [54, 62] width 90 height 13
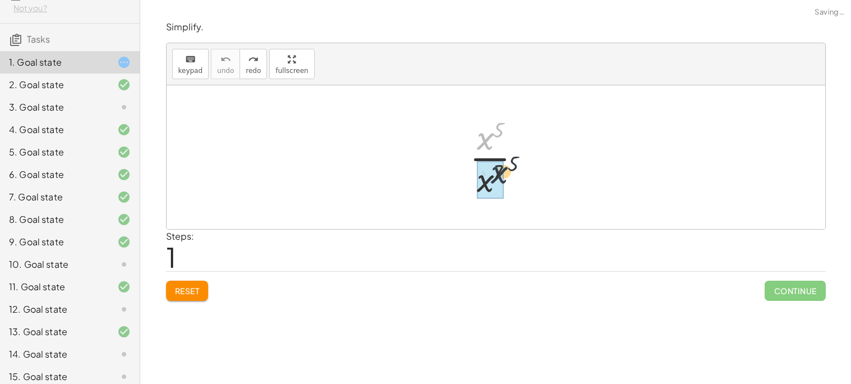
drag, startPoint x: 479, startPoint y: 130, endPoint x: 494, endPoint y: 168, distance: 40.5
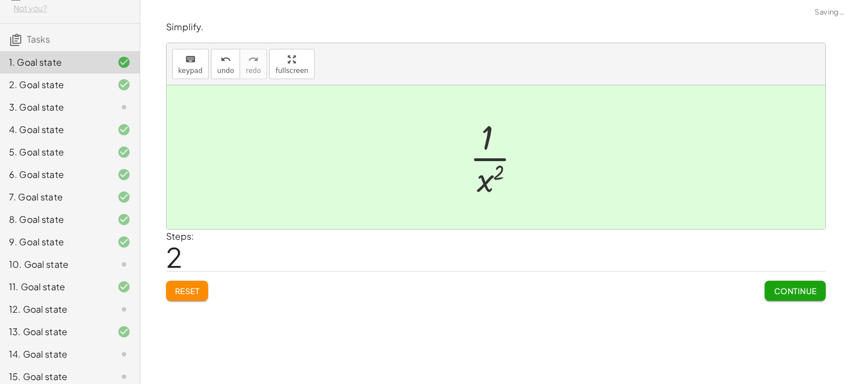
click at [791, 302] on div "Simplify. keyboard keypad undo undo redo redo fullscreen · x 5 · x 7 · 1 · x ( …" at bounding box center [495, 160] width 673 height 293
click at [785, 295] on span "Continue" at bounding box center [794, 290] width 43 height 10
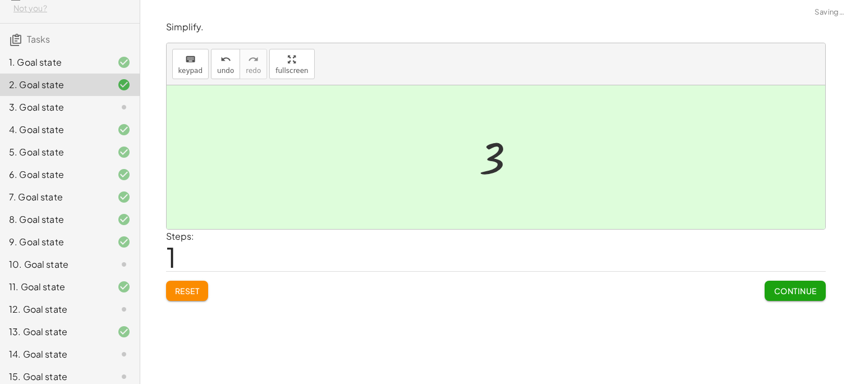
click at [105, 115] on div "3. Goal state" at bounding box center [70, 107] width 140 height 22
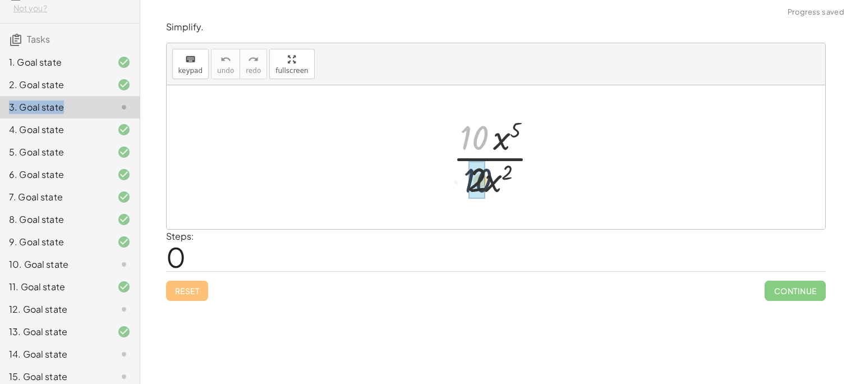
drag, startPoint x: 473, startPoint y: 139, endPoint x: 477, endPoint y: 183, distance: 44.5
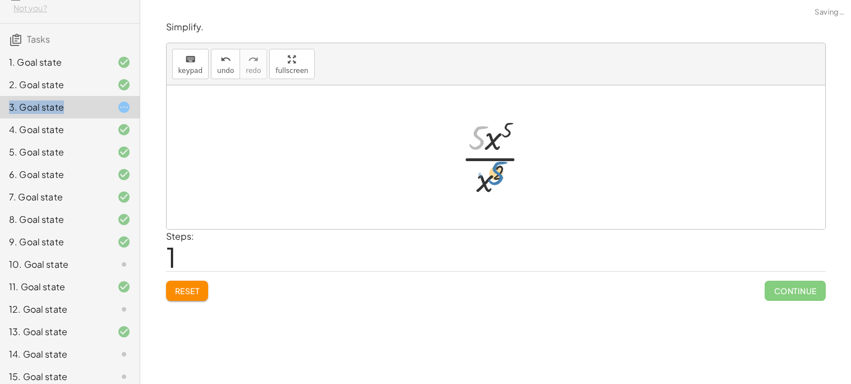
drag, startPoint x: 481, startPoint y: 132, endPoint x: 502, endPoint y: 167, distance: 41.1
click at [502, 167] on div at bounding box center [499, 157] width 89 height 86
drag, startPoint x: 492, startPoint y: 142, endPoint x: 496, endPoint y: 187, distance: 44.4
drag, startPoint x: 482, startPoint y: 182, endPoint x: 500, endPoint y: 131, distance: 54.1
click at [500, 131] on div at bounding box center [499, 157] width 79 height 86
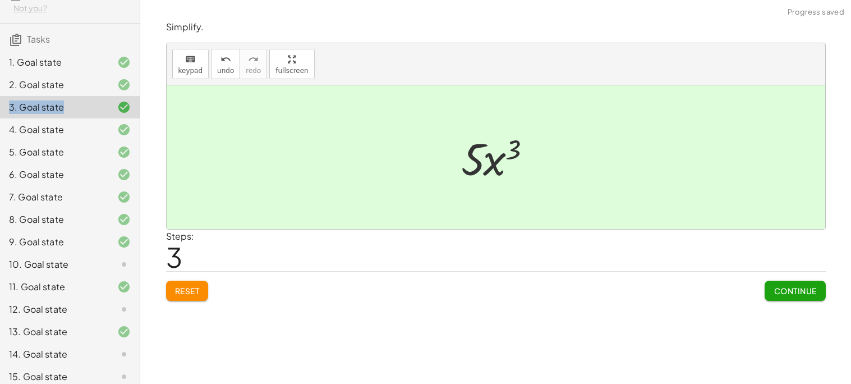
click at [811, 299] on button "Continue" at bounding box center [794, 290] width 61 height 20
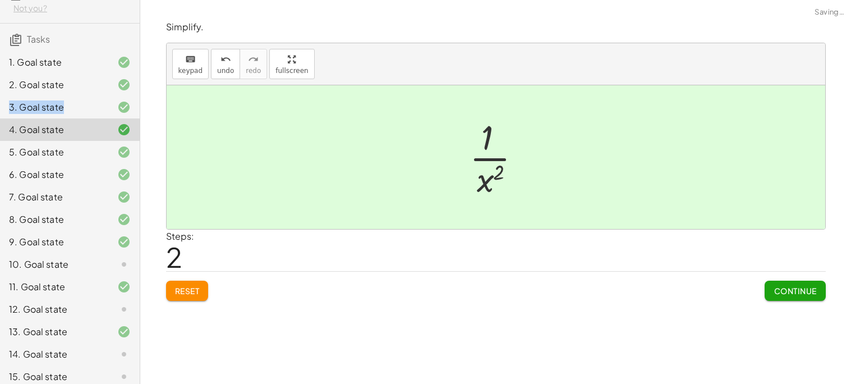
click at [117, 259] on icon at bounding box center [123, 263] width 13 height 13
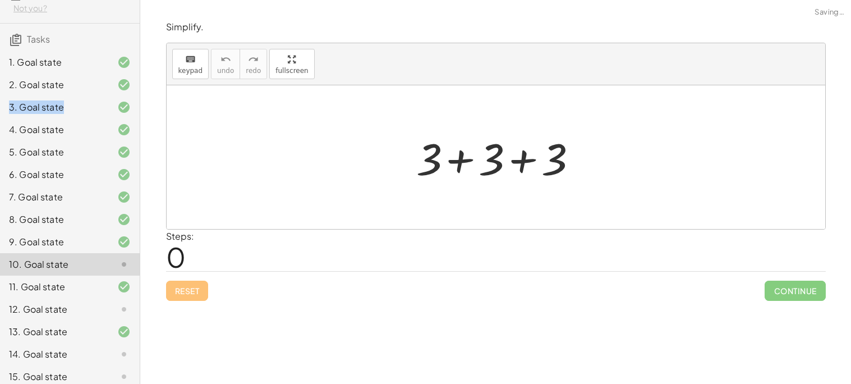
click at [440, 146] on div at bounding box center [499, 157] width 179 height 58
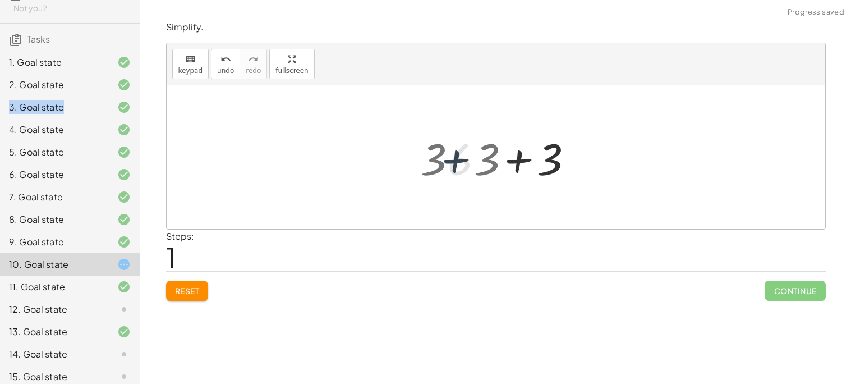
click at [440, 146] on div "+ 3 + 3 + 3 6 + 3 + 3 + 3" at bounding box center [496, 157] width 130 height 63
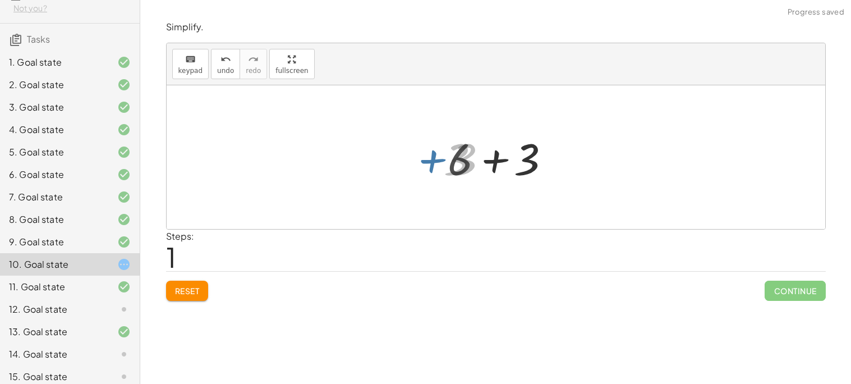
click at [440, 146] on div "+ 3 + 3 + 3 6 + 3 + 3 + 3" at bounding box center [496, 157] width 130 height 63
click at [477, 160] on div at bounding box center [500, 157] width 116 height 58
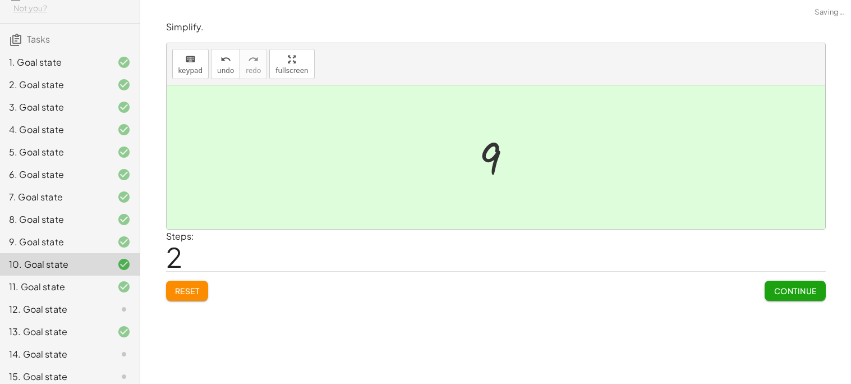
click at [787, 297] on button "Continue" at bounding box center [794, 290] width 61 height 20
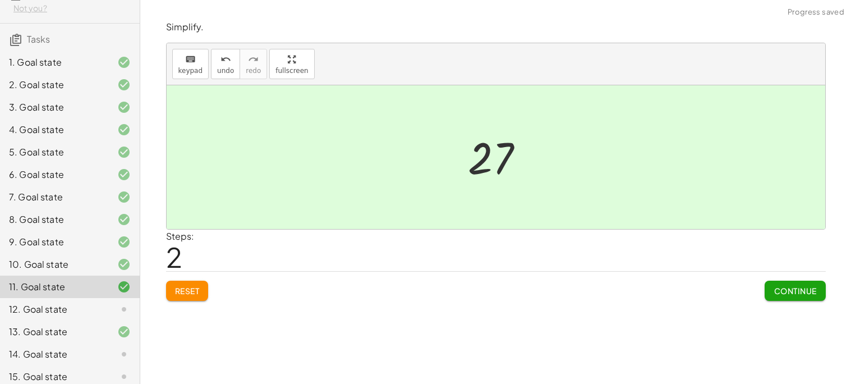
click at [59, 315] on div "12. Goal state" at bounding box center [54, 308] width 90 height 13
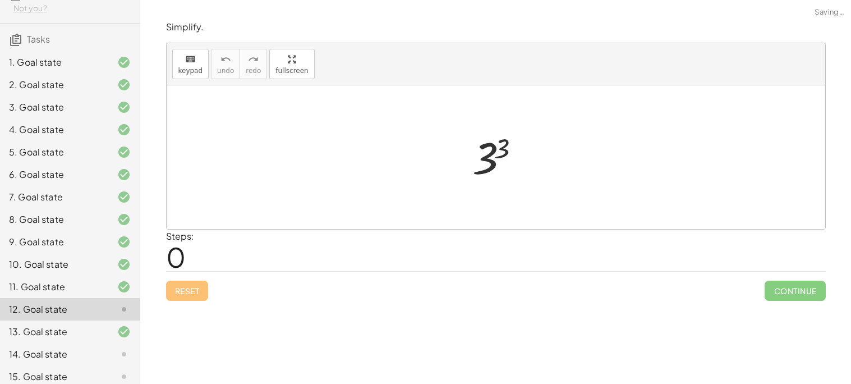
click at [478, 147] on div at bounding box center [500, 158] width 67 height 56
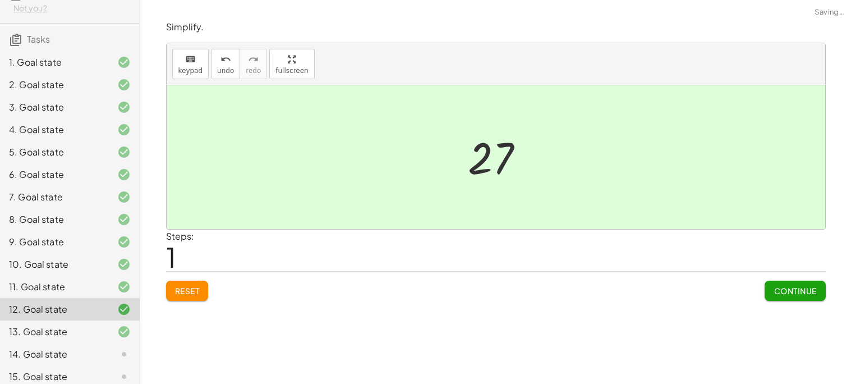
click at [805, 297] on button "Continue" at bounding box center [794, 290] width 61 height 20
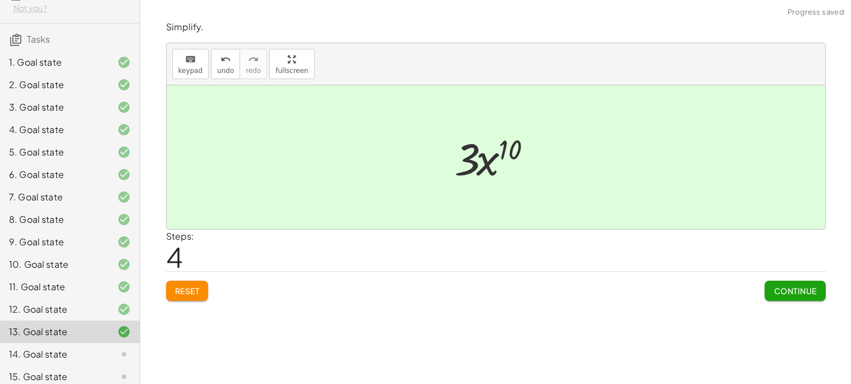
scroll to position [154, 0]
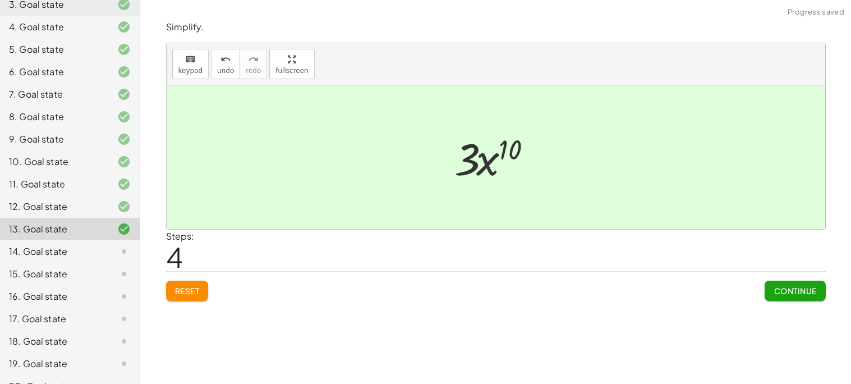
click at [38, 251] on div "14. Goal state" at bounding box center [54, 250] width 90 height 13
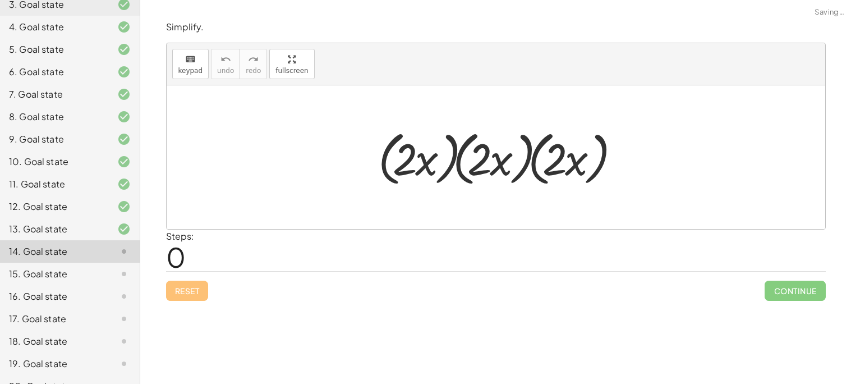
click at [443, 167] on div at bounding box center [499, 157] width 255 height 64
click at [443, 167] on div at bounding box center [500, 157] width 240 height 64
click at [443, 167] on div at bounding box center [500, 157] width 210 height 64
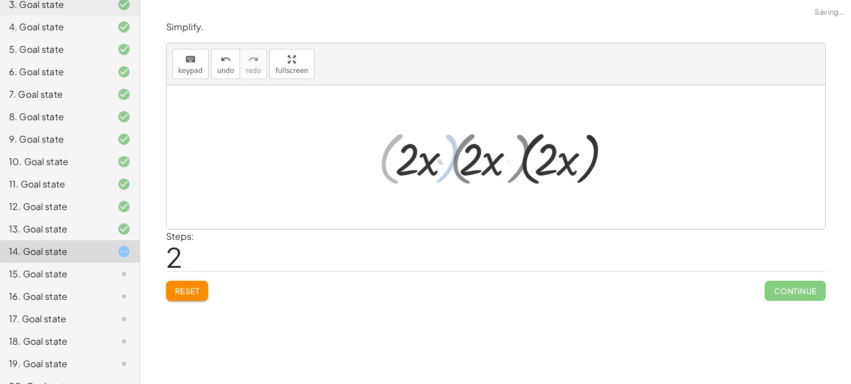
click at [443, 167] on div at bounding box center [500, 157] width 210 height 64
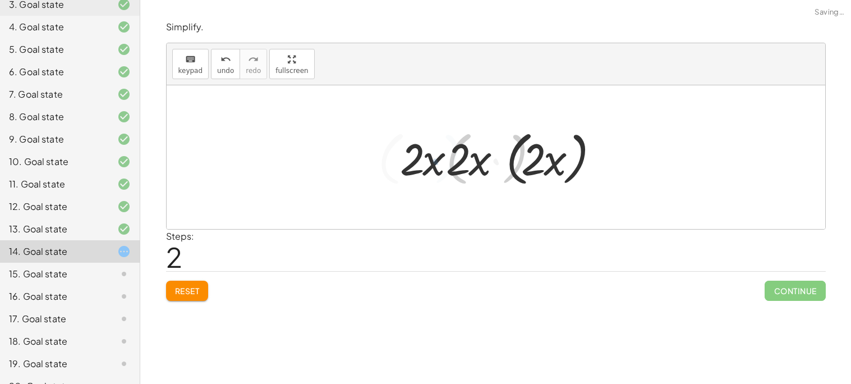
click at [443, 167] on div at bounding box center [500, 157] width 210 height 64
click at [502, 164] on div at bounding box center [500, 157] width 210 height 64
click at [502, 164] on div at bounding box center [499, 157] width 165 height 58
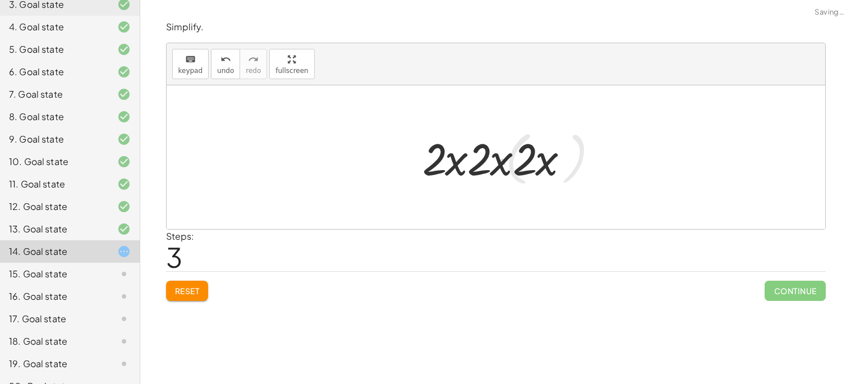
click at [511, 164] on div at bounding box center [499, 157] width 165 height 58
click at [476, 154] on div at bounding box center [499, 157] width 165 height 58
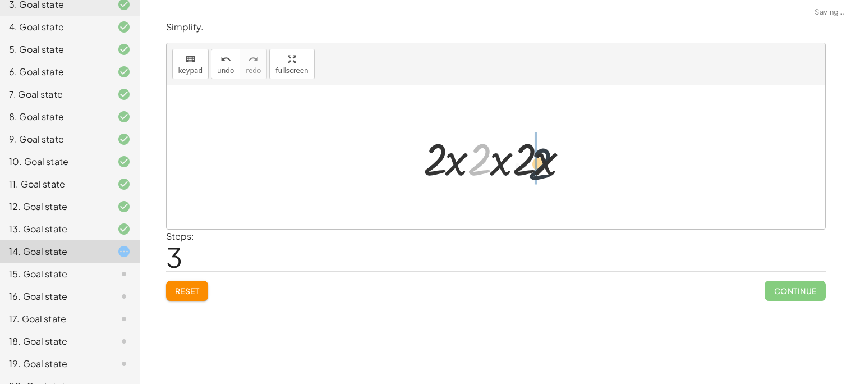
drag, startPoint x: 476, startPoint y: 154, endPoint x: 539, endPoint y: 158, distance: 63.5
click at [539, 158] on div at bounding box center [499, 157] width 165 height 58
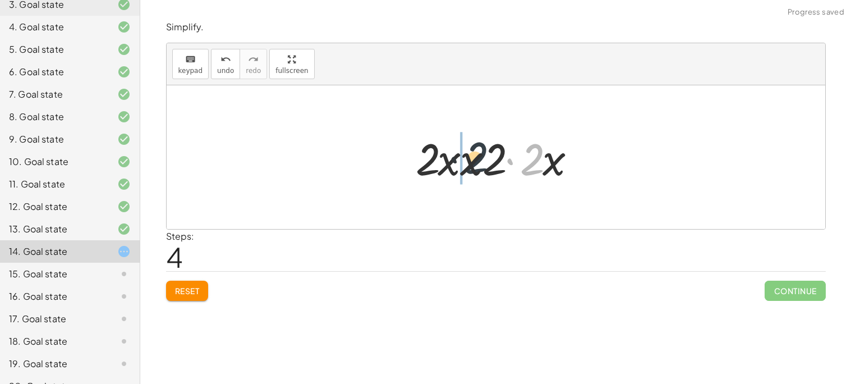
drag, startPoint x: 533, startPoint y: 161, endPoint x: 462, endPoint y: 159, distance: 70.7
click at [462, 159] on div at bounding box center [500, 157] width 181 height 58
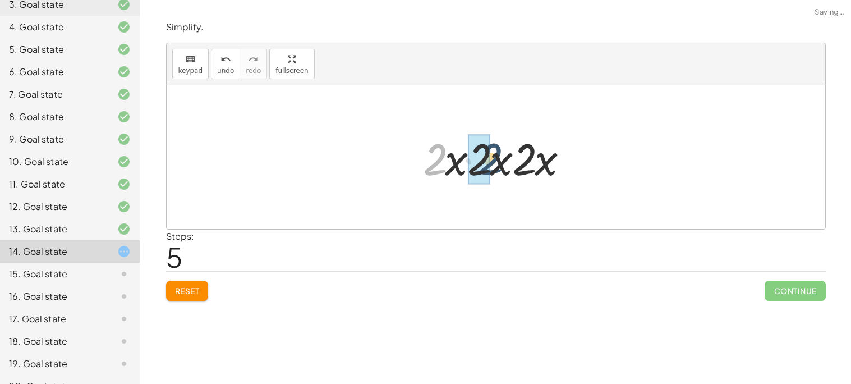
drag, startPoint x: 438, startPoint y: 163, endPoint x: 492, endPoint y: 162, distance: 53.8
click at [492, 162] on div at bounding box center [499, 157] width 165 height 58
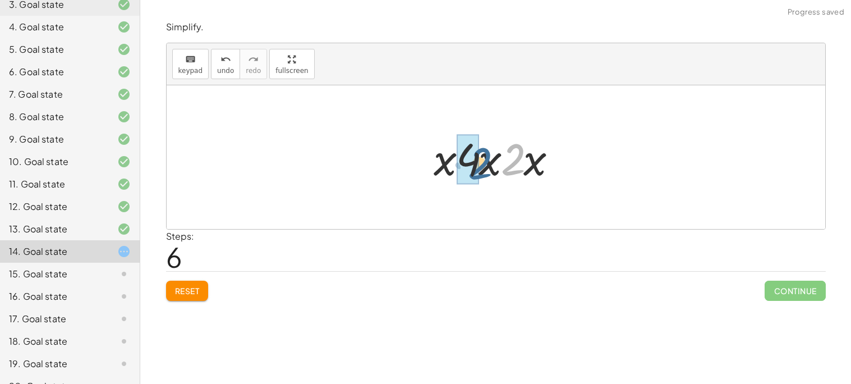
drag, startPoint x: 510, startPoint y: 161, endPoint x: 476, endPoint y: 165, distance: 34.4
drag, startPoint x: 468, startPoint y: 165, endPoint x: 506, endPoint y: 168, distance: 38.3
click at [506, 168] on div at bounding box center [500, 157] width 121 height 58
drag, startPoint x: 516, startPoint y: 168, endPoint x: 451, endPoint y: 169, distance: 65.1
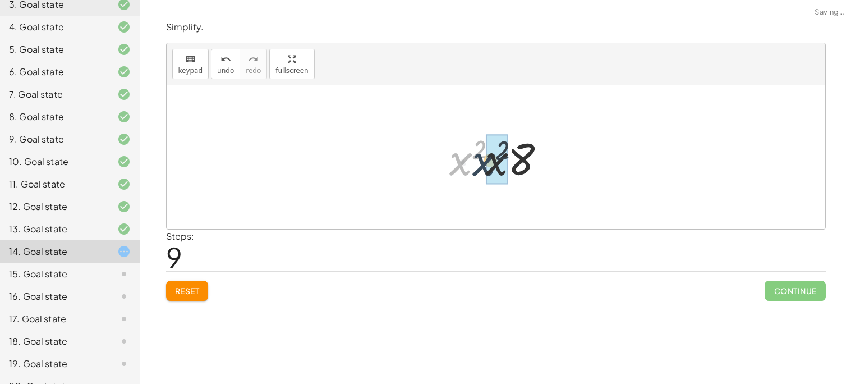
drag, startPoint x: 451, startPoint y: 169, endPoint x: 483, endPoint y: 169, distance: 32.0
click at [483, 169] on div at bounding box center [500, 157] width 112 height 58
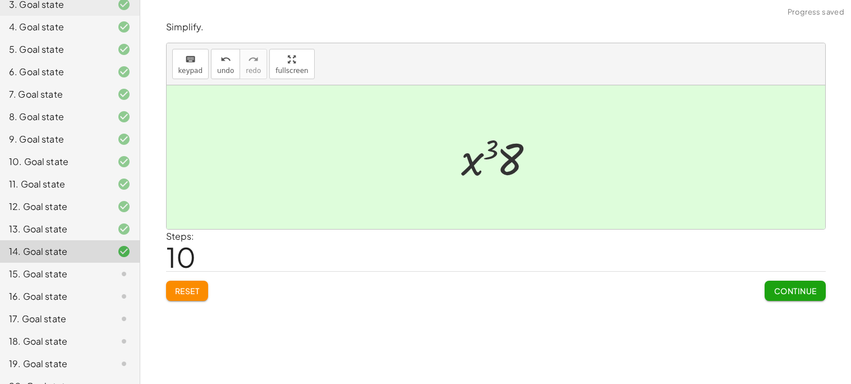
click at [787, 289] on span "Continue" at bounding box center [794, 290] width 43 height 10
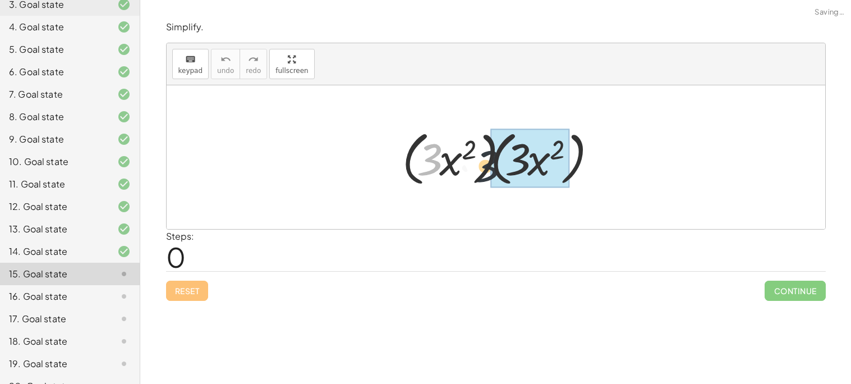
drag, startPoint x: 435, startPoint y: 147, endPoint x: 541, endPoint y: 155, distance: 106.3
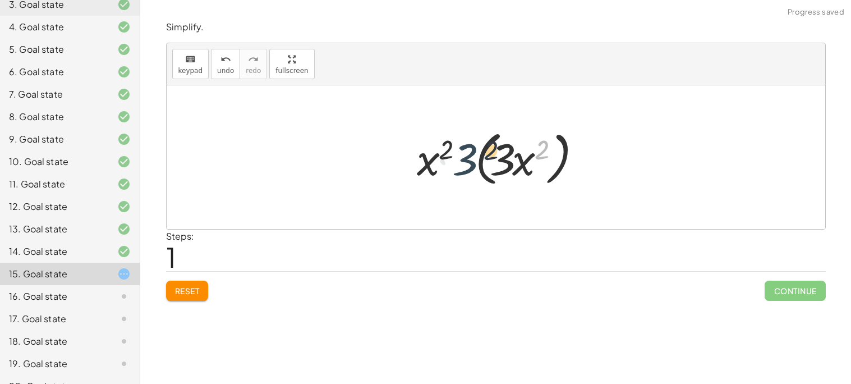
drag, startPoint x: 541, startPoint y: 155, endPoint x: 469, endPoint y: 156, distance: 72.3
click at [469, 156] on div at bounding box center [499, 157] width 177 height 64
drag, startPoint x: 451, startPoint y: 159, endPoint x: 553, endPoint y: 168, distance: 101.9
click at [553, 168] on div at bounding box center [499, 157] width 177 height 64
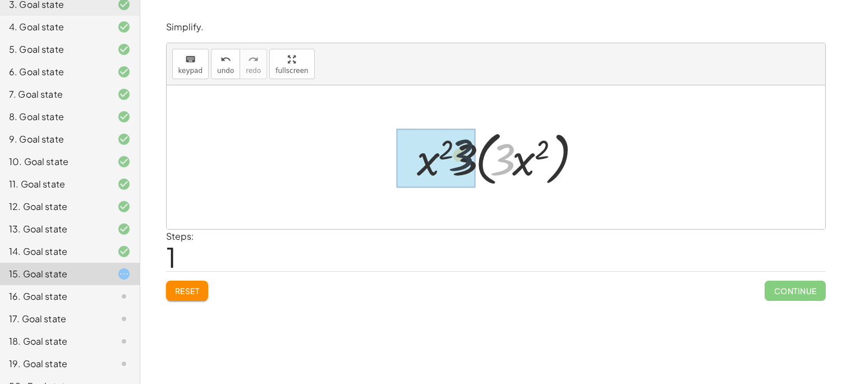
drag, startPoint x: 502, startPoint y: 160, endPoint x: 457, endPoint y: 157, distance: 45.5
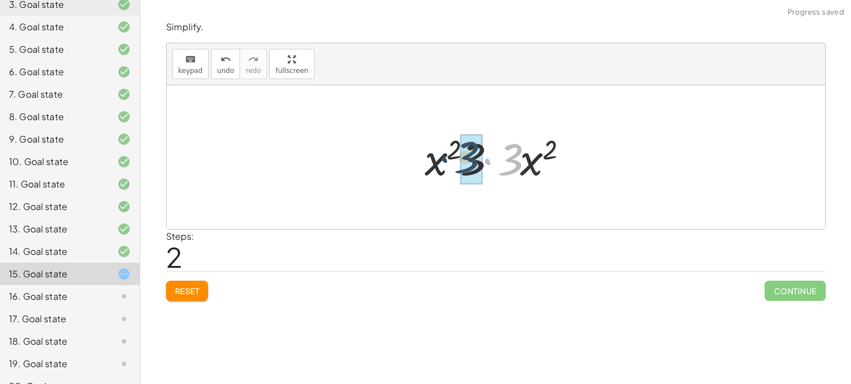
drag, startPoint x: 507, startPoint y: 157, endPoint x: 463, endPoint y: 155, distance: 43.8
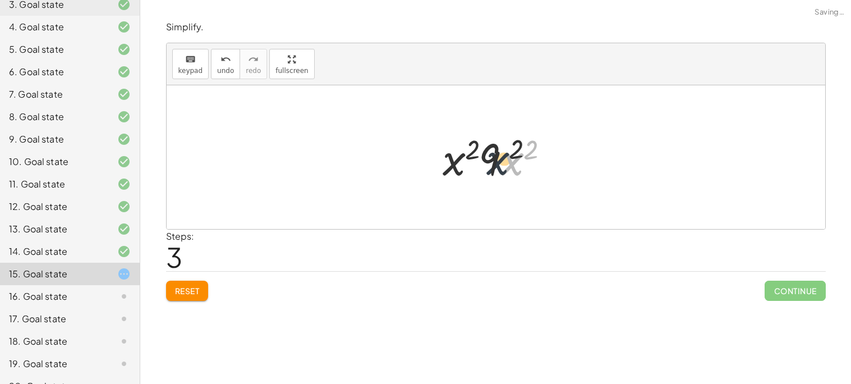
drag, startPoint x: 520, startPoint y: 161, endPoint x: 484, endPoint y: 160, distance: 35.9
click at [484, 160] on div at bounding box center [499, 157] width 125 height 58
drag, startPoint x: 525, startPoint y: 153, endPoint x: 484, endPoint y: 147, distance: 42.0
click at [484, 147] on div at bounding box center [499, 157] width 127 height 58
drag, startPoint x: 470, startPoint y: 146, endPoint x: 506, endPoint y: 145, distance: 36.5
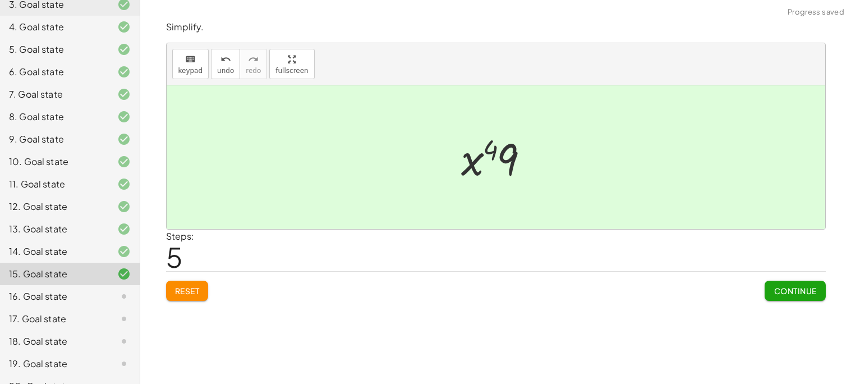
click at [791, 298] on button "Continue" at bounding box center [794, 290] width 61 height 20
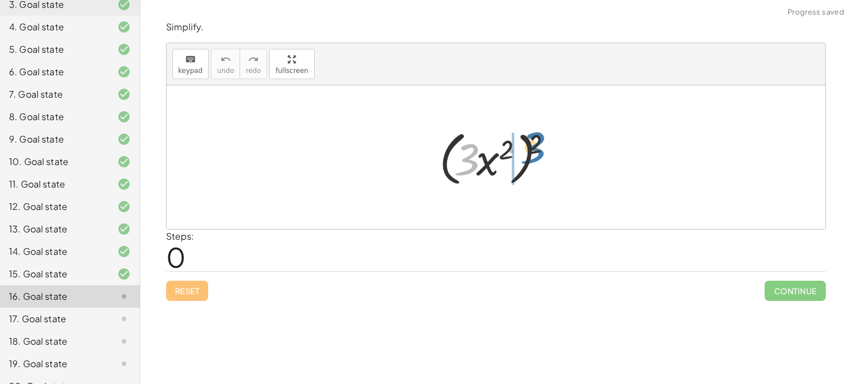
drag, startPoint x: 466, startPoint y: 158, endPoint x: 527, endPoint y: 145, distance: 62.5
click at [527, 145] on div at bounding box center [499, 157] width 132 height 64
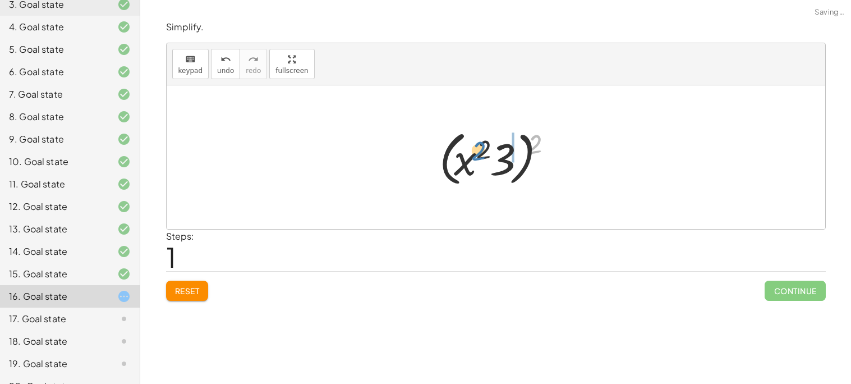
drag, startPoint x: 541, startPoint y: 141, endPoint x: 491, endPoint y: 149, distance: 50.4
click at [491, 149] on div at bounding box center [499, 157] width 132 height 64
drag, startPoint x: 512, startPoint y: 164, endPoint x: 475, endPoint y: 152, distance: 38.8
click at [475, 152] on div at bounding box center [499, 157] width 125 height 58
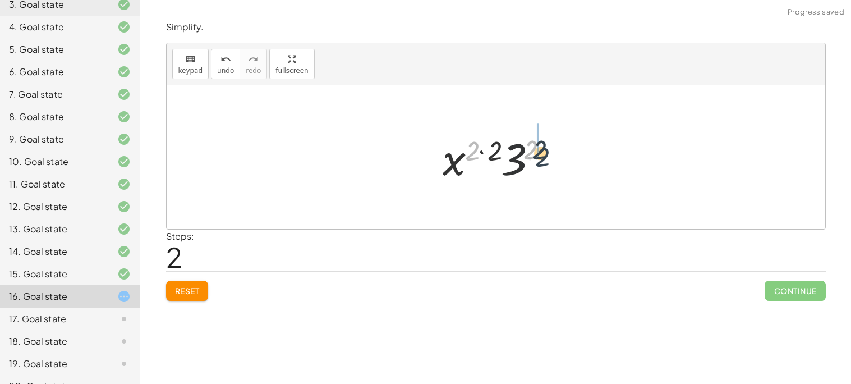
drag, startPoint x: 465, startPoint y: 151, endPoint x: 532, endPoint y: 156, distance: 66.4
click at [532, 156] on div at bounding box center [499, 157] width 125 height 58
drag, startPoint x: 483, startPoint y: 150, endPoint x: 534, endPoint y: 148, distance: 51.6
click at [534, 148] on div at bounding box center [499, 157] width 125 height 58
drag, startPoint x: 506, startPoint y: 157, endPoint x: 491, endPoint y: 150, distance: 17.3
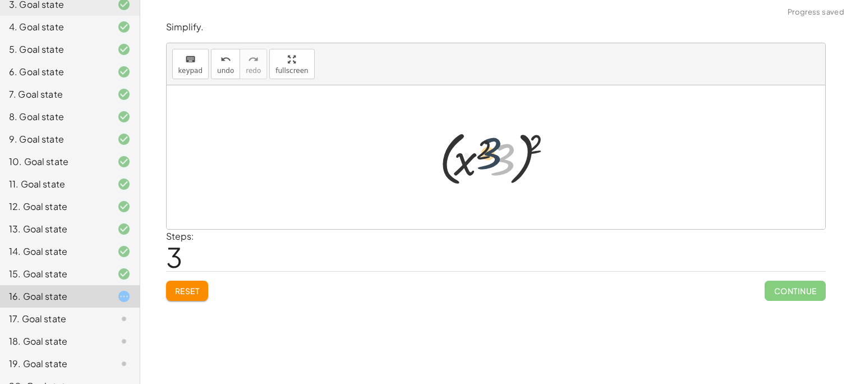
click at [491, 150] on div at bounding box center [499, 157] width 132 height 64
drag, startPoint x: 486, startPoint y: 148, endPoint x: 541, endPoint y: 140, distance: 55.5
click at [541, 140] on div at bounding box center [499, 157] width 132 height 64
drag, startPoint x: 541, startPoint y: 140, endPoint x: 500, endPoint y: 153, distance: 43.3
click at [500, 153] on div at bounding box center [499, 157] width 132 height 64
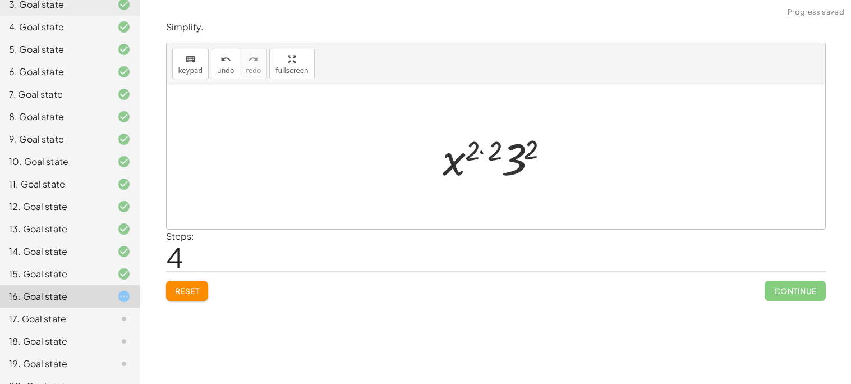
click at [476, 152] on div at bounding box center [499, 157] width 125 height 58
drag, startPoint x: 454, startPoint y: 164, endPoint x: 518, endPoint y: 154, distance: 65.4
click at [518, 154] on div at bounding box center [499, 157] width 125 height 58
drag, startPoint x: 493, startPoint y: 160, endPoint x: 479, endPoint y: 155, distance: 14.7
click at [479, 155] on div at bounding box center [499, 157] width 125 height 58
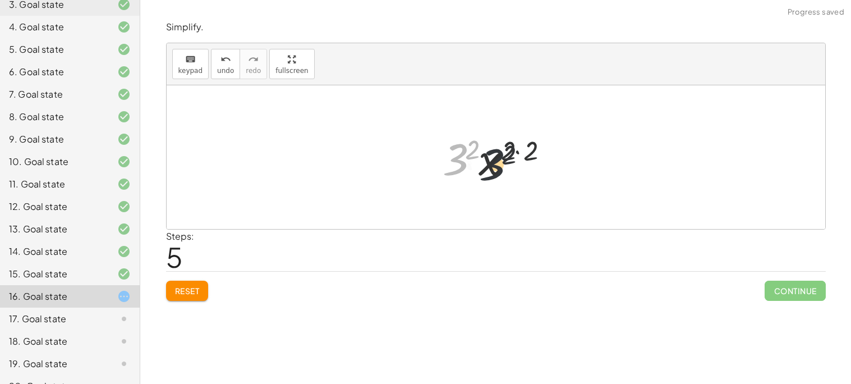
drag, startPoint x: 463, startPoint y: 149, endPoint x: 508, endPoint y: 154, distance: 45.2
click at [508, 154] on div at bounding box center [499, 157] width 125 height 58
drag, startPoint x: 533, startPoint y: 147, endPoint x: 515, endPoint y: 158, distance: 20.6
click at [515, 158] on div at bounding box center [499, 157] width 125 height 58
drag, startPoint x: 516, startPoint y: 153, endPoint x: 500, endPoint y: 158, distance: 17.0
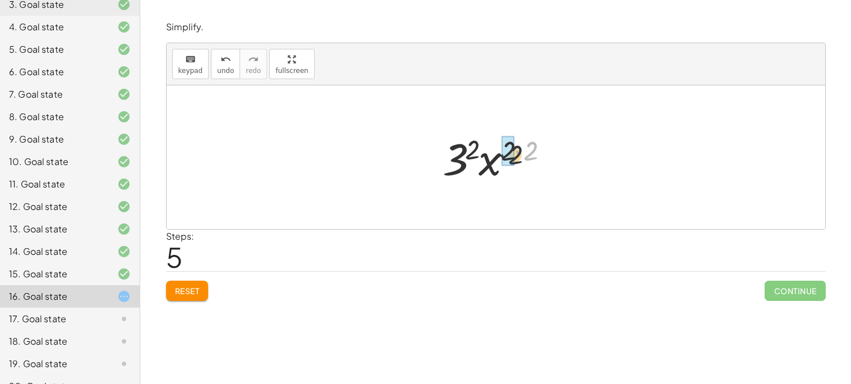
click at [500, 158] on div at bounding box center [499, 157] width 125 height 58
drag, startPoint x: 500, startPoint y: 159, endPoint x: 482, endPoint y: 157, distance: 17.5
click at [482, 157] on div at bounding box center [500, 157] width 103 height 58
drag, startPoint x: 482, startPoint y: 156, endPoint x: 502, endPoint y: 158, distance: 19.7
click at [502, 158] on div at bounding box center [500, 157] width 103 height 58
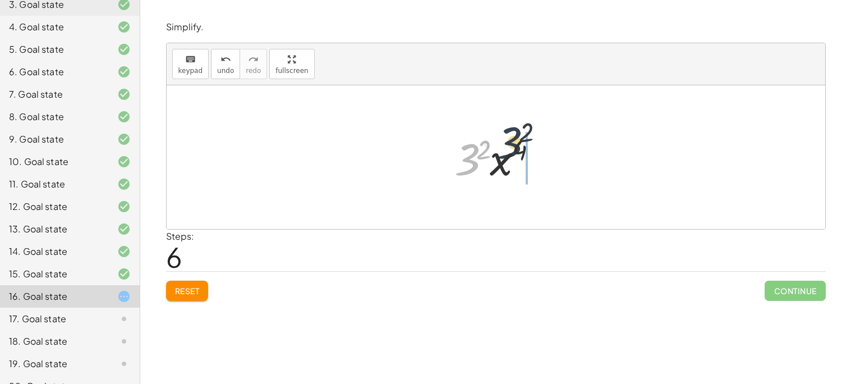
drag
click at [516, 151] on div at bounding box center [500, 157] width 103 height 58
click at [511, 153] on div at bounding box center [500, 157] width 103 height 58
click at [487, 152] on div at bounding box center [500, 157] width 103 height 58
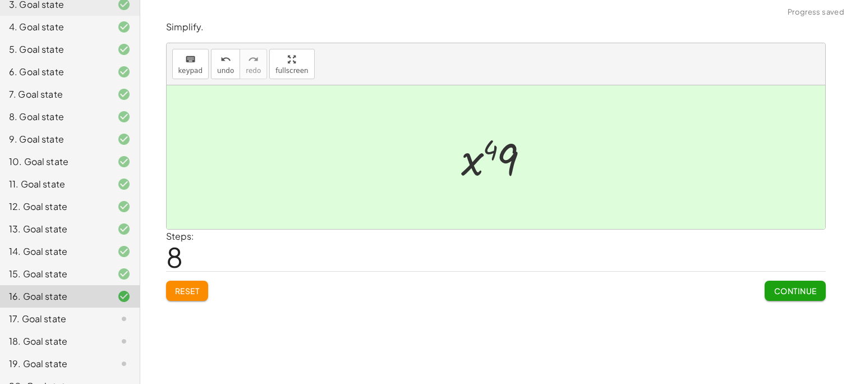
click at [778, 284] on button "Continue" at bounding box center [794, 290] width 61 height 20
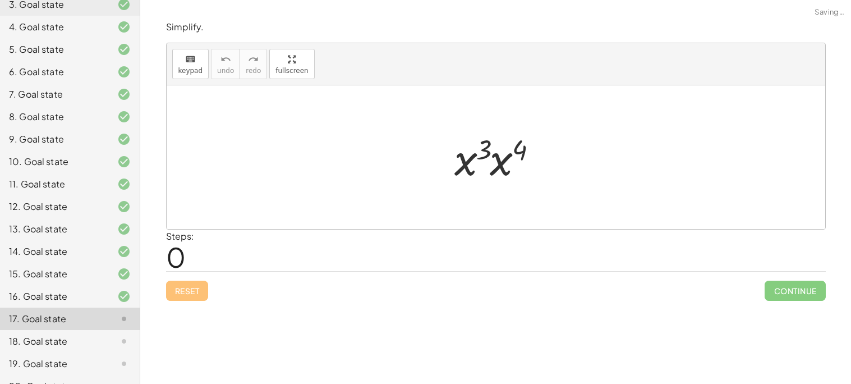
click at [472, 136] on div at bounding box center [500, 157] width 103 height 58
click at [478, 154] on div at bounding box center [500, 157] width 103 height 58
click at [488, 161] on div at bounding box center [500, 157] width 103 height 58
click at [511, 153] on div at bounding box center [499, 158] width 104 height 56
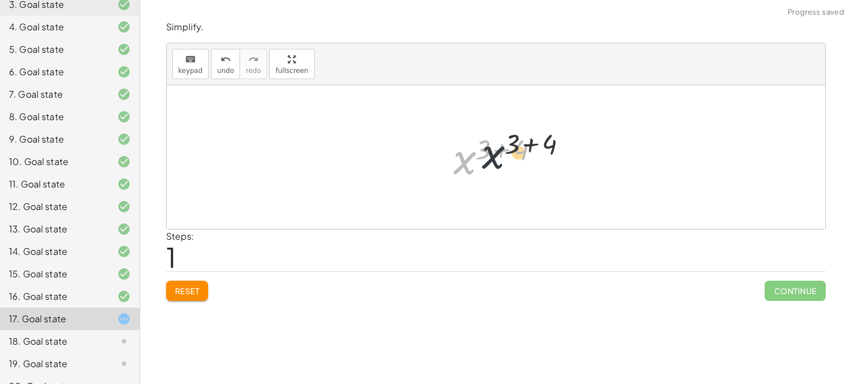
click at [501, 151] on div at bounding box center [499, 158] width 104 height 56
click at [516, 141] on div at bounding box center [499, 158] width 104 height 56
click at [516, 142] on div at bounding box center [499, 158] width 104 height 56
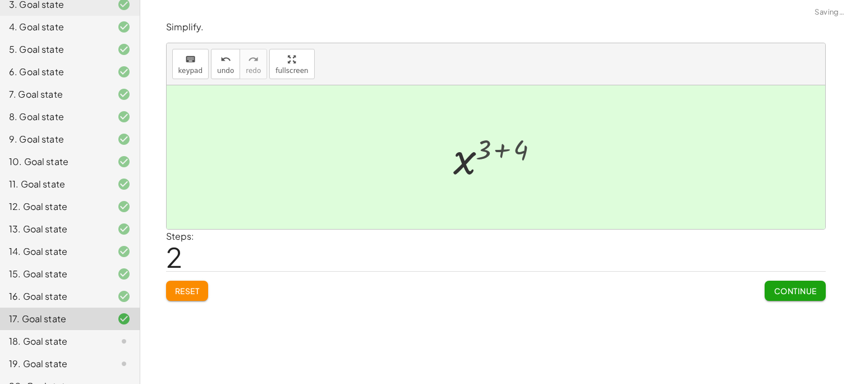
click at [516, 142] on div at bounding box center [500, 158] width 67 height 56
click at [786, 289] on span "Continue" at bounding box center [794, 290] width 43 height 10
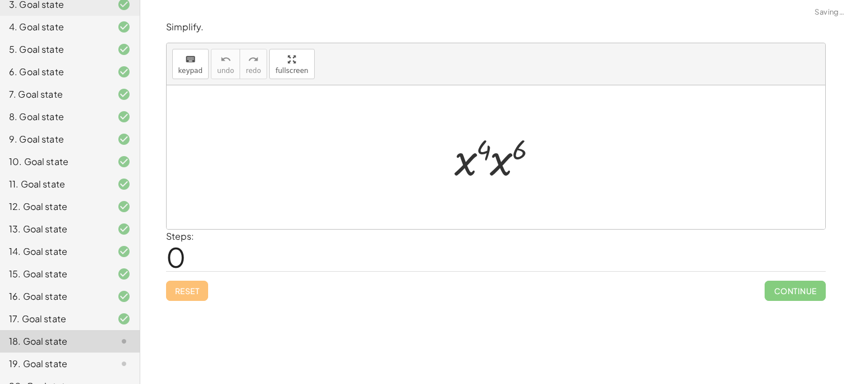
click at [479, 164] on div at bounding box center [500, 157] width 103 height 58
click at [464, 164] on div at bounding box center [499, 158] width 104 height 56
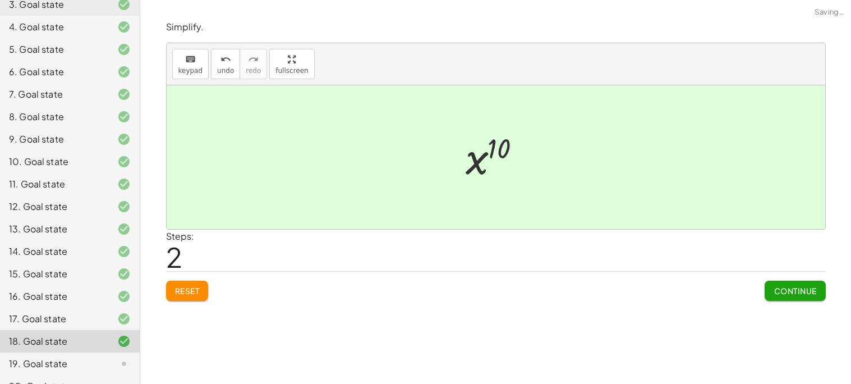
click at [773, 289] on span "Continue" at bounding box center [794, 290] width 43 height 10
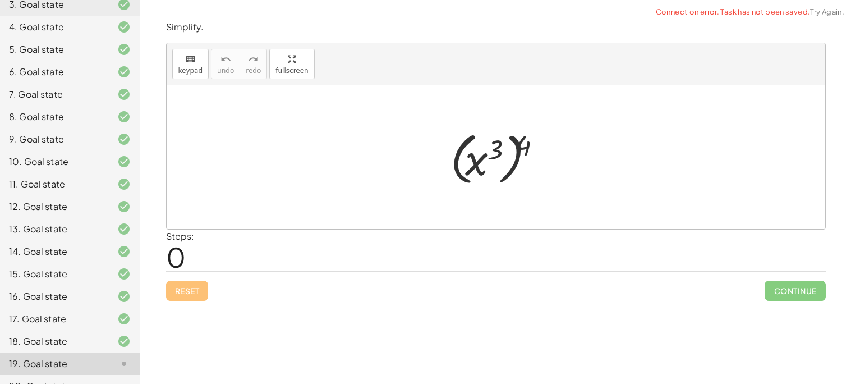
click at [468, 163] on div at bounding box center [500, 157] width 110 height 62
drag, startPoint x: 493, startPoint y: 142, endPoint x: 516, endPoint y: 145, distance: 23.2
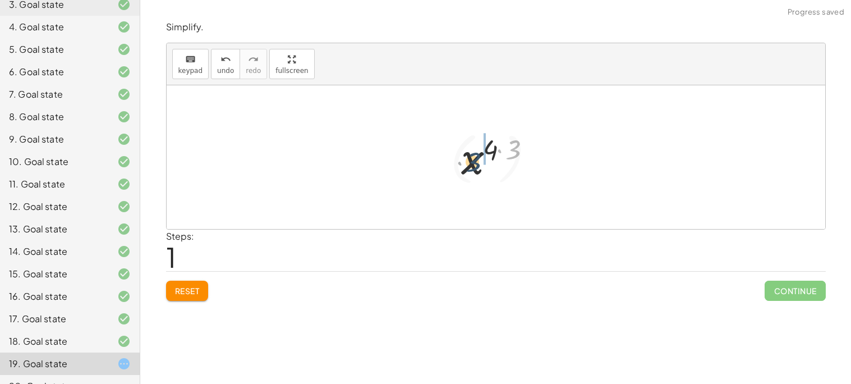
drag, startPoint x: 516, startPoint y: 145, endPoint x: 482, endPoint y: 160, distance: 36.7
click at [482, 160] on div at bounding box center [499, 158] width 89 height 56
drag, startPoint x: 474, startPoint y: 163, endPoint x: 506, endPoint y: 153, distance: 33.5
click at [506, 153] on div at bounding box center [499, 158] width 89 height 56
drag, startPoint x: 503, startPoint y: 151, endPoint x: 496, endPoint y: 153, distance: 7.5
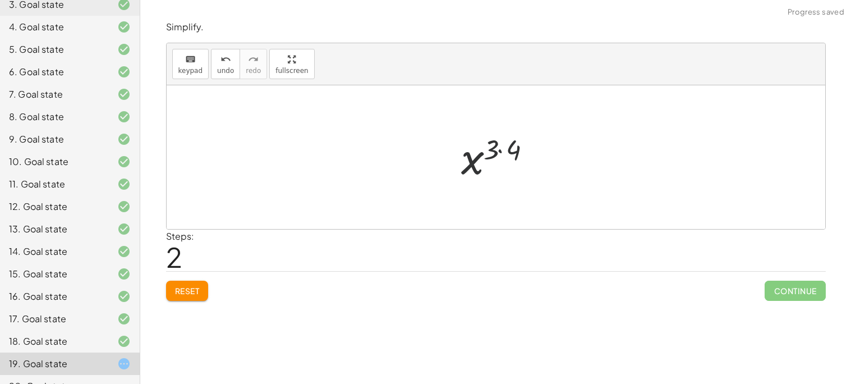
click at [496, 153] on div at bounding box center [499, 158] width 89 height 56
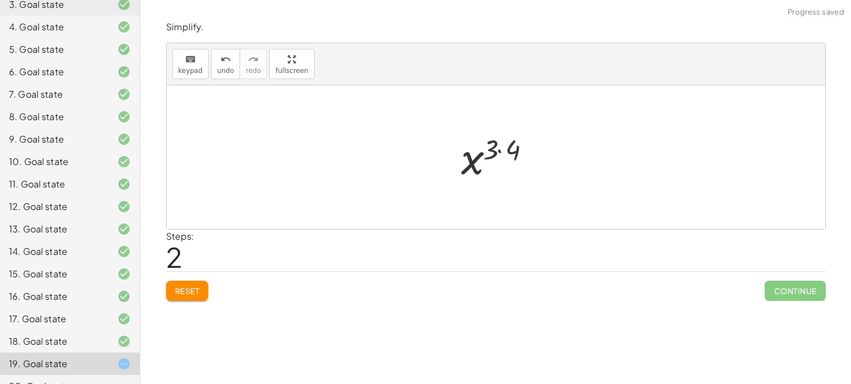
click at [496, 153] on div at bounding box center [499, 158] width 89 height 56
drag, startPoint x: 515, startPoint y: 150, endPoint x: 484, endPoint y: 149, distance: 30.3
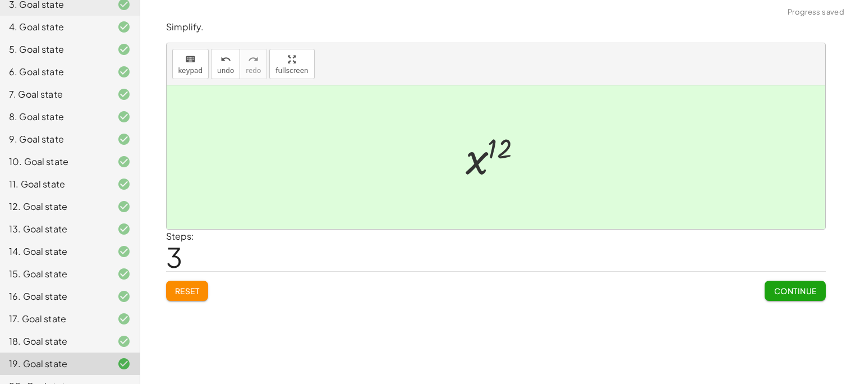
click at [768, 302] on div "Simplify. keyboard keypad undo undo redo redo fullscreen ( x 3 ) 4 x ( · 4 · 3 …" at bounding box center [495, 160] width 673 height 293
click at [773, 298] on button "Continue" at bounding box center [794, 290] width 61 height 20
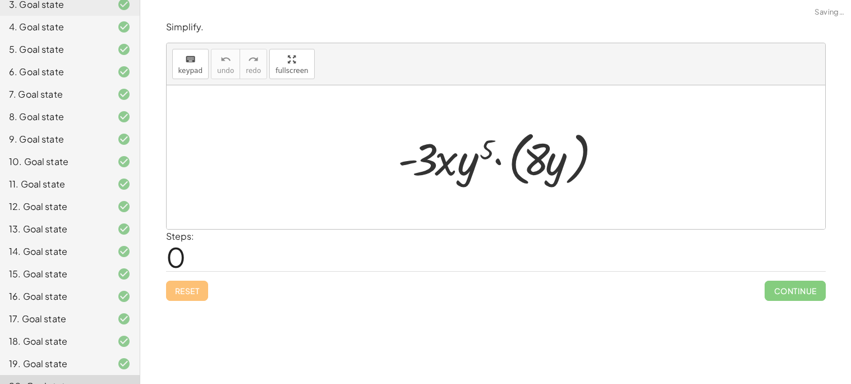
scroll to position [194, 0]
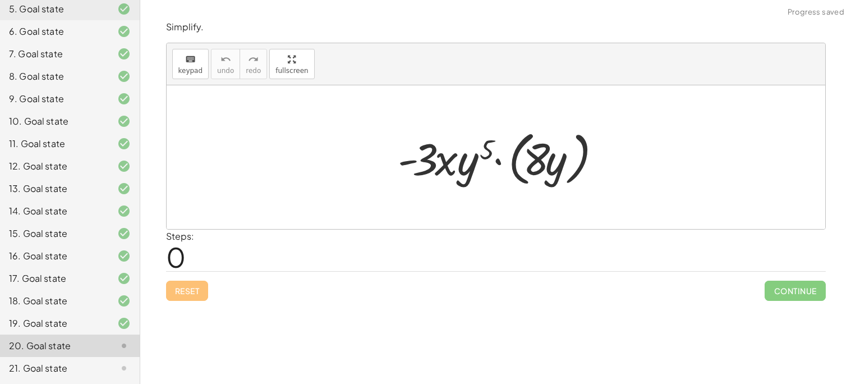
click at [460, 168] on div at bounding box center [500, 157] width 216 height 64
drag, startPoint x: 460, startPoint y: 168, endPoint x: 552, endPoint y: 161, distance: 91.7
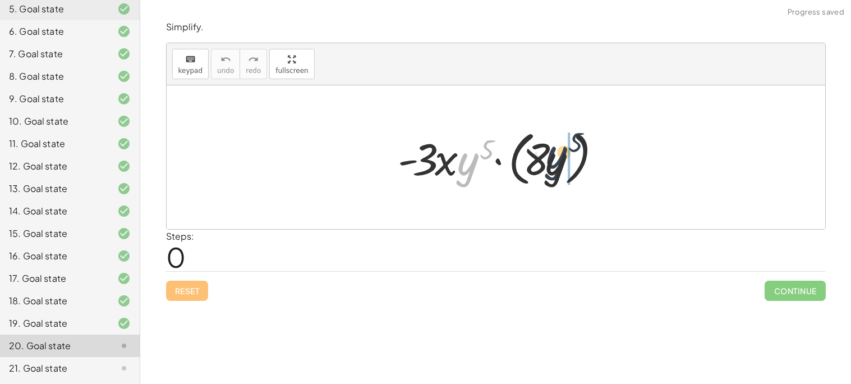
click at [552, 161] on div at bounding box center [500, 157] width 216 height 64
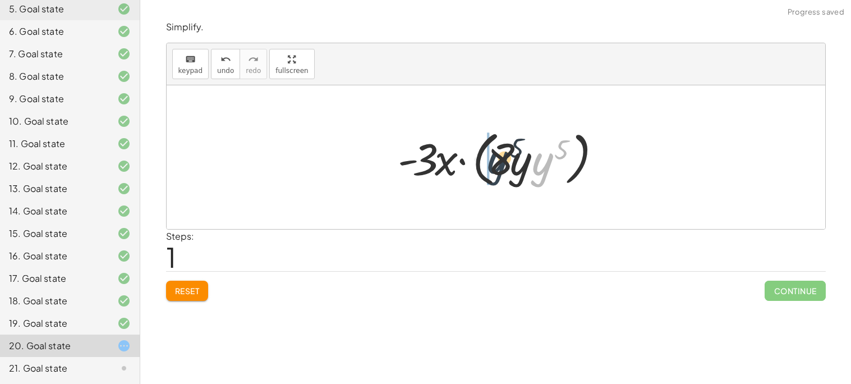
drag, startPoint x: 552, startPoint y: 161, endPoint x: 460, endPoint y: 157, distance: 91.5
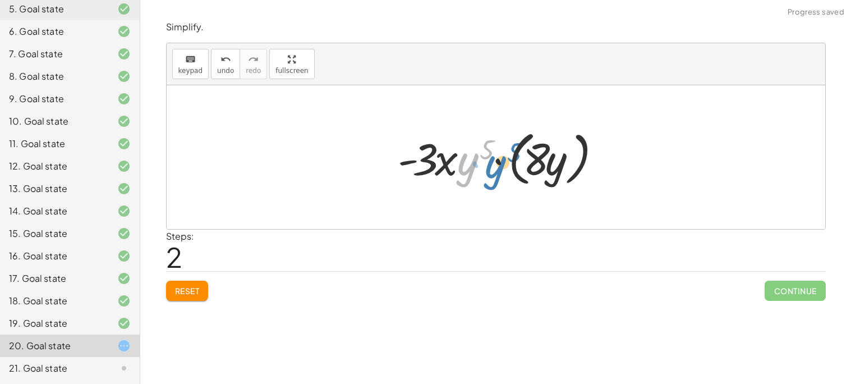
drag, startPoint x: 460, startPoint y: 158, endPoint x: 487, endPoint y: 160, distance: 27.6
click at [487, 160] on div at bounding box center [500, 157] width 216 height 64
drag, startPoint x: 440, startPoint y: 157, endPoint x: 535, endPoint y: 159, distance: 95.3
click at [535, 159] on div at bounding box center [500, 157] width 216 height 64
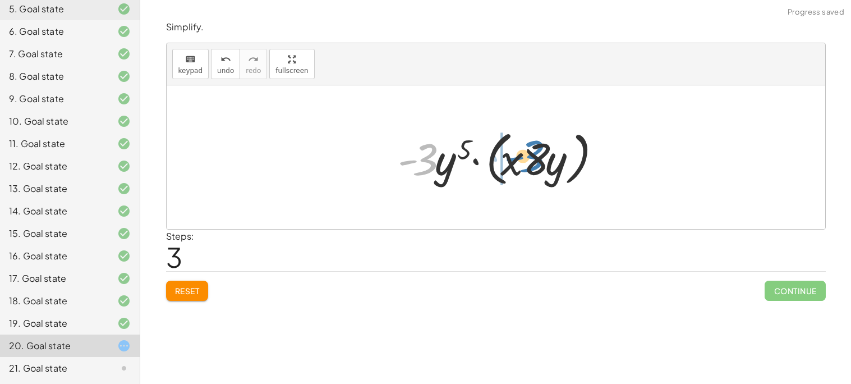
drag, startPoint x: 431, startPoint y: 155, endPoint x: 538, endPoint y: 152, distance: 106.6
click at [538, 152] on div at bounding box center [500, 157] width 216 height 64
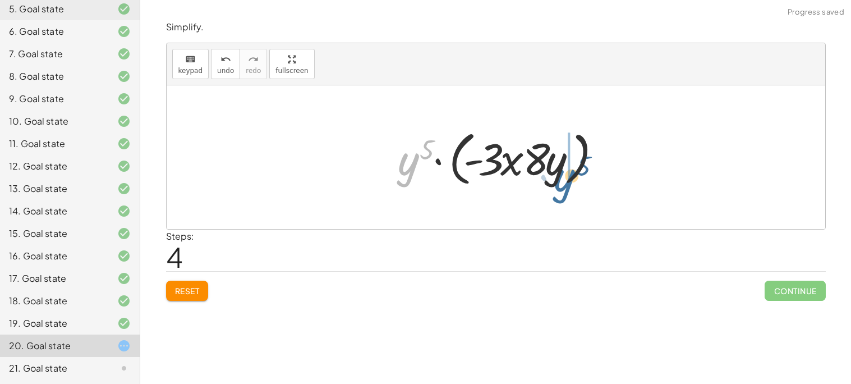
drag, startPoint x: 410, startPoint y: 149, endPoint x: 565, endPoint y: 165, distance: 155.6
click at [565, 165] on div at bounding box center [500, 157] width 216 height 64
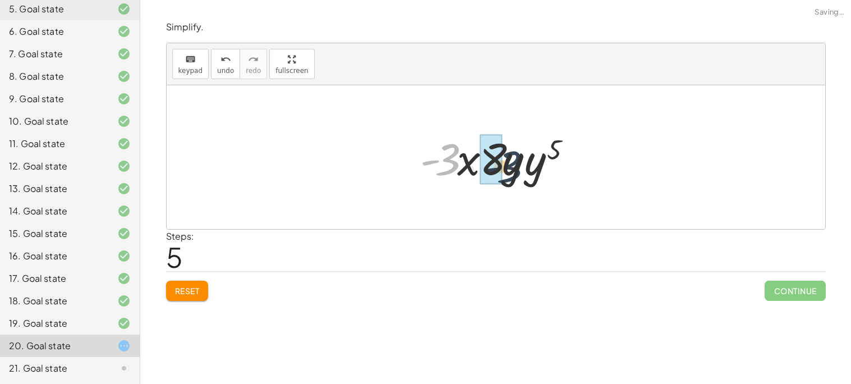
drag, startPoint x: 444, startPoint y: 151, endPoint x: 507, endPoint y: 159, distance: 63.8
click at [507, 159] on div at bounding box center [500, 157] width 172 height 58
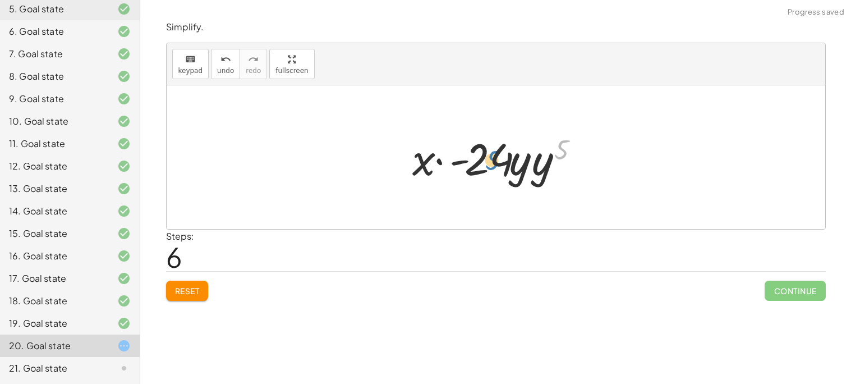
drag, startPoint x: 566, startPoint y: 151, endPoint x: 495, endPoint y: 162, distance: 72.0
click at [495, 162] on div at bounding box center [500, 157] width 186 height 58
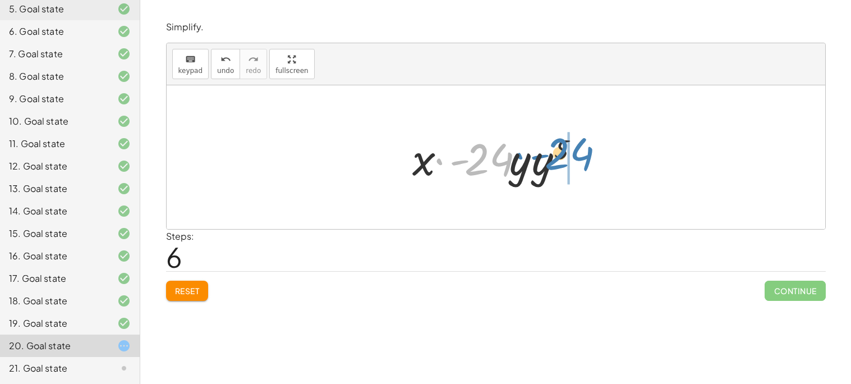
drag, startPoint x: 495, startPoint y: 162, endPoint x: 580, endPoint y: 157, distance: 85.4
click at [580, 157] on div at bounding box center [500, 157] width 186 height 58
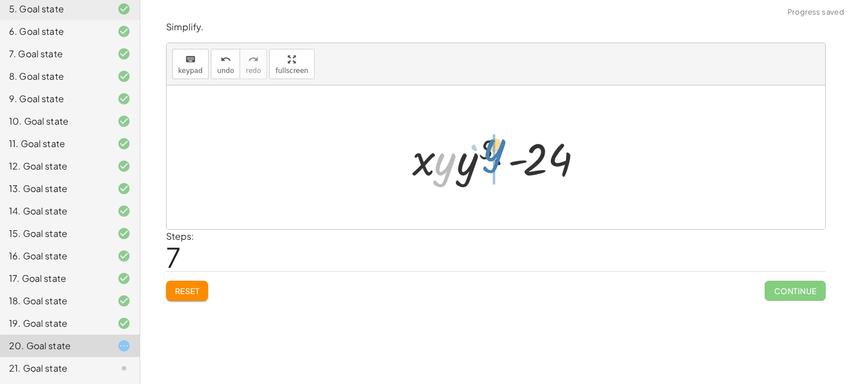
drag, startPoint x: 455, startPoint y: 166, endPoint x: 502, endPoint y: 152, distance: 49.1
click at [502, 152] on div at bounding box center [500, 157] width 186 height 58
drag, startPoint x: 438, startPoint y: 168, endPoint x: 476, endPoint y: 165, distance: 37.7
click at [476, 165] on div at bounding box center [500, 157] width 186 height 58
drag, startPoint x: 446, startPoint y: 169, endPoint x: 468, endPoint y: 170, distance: 22.5
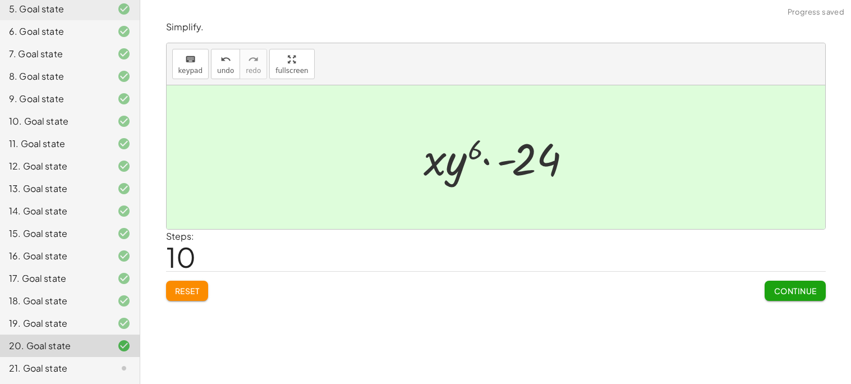
click at [773, 290] on span "Continue" at bounding box center [794, 290] width 43 height 10
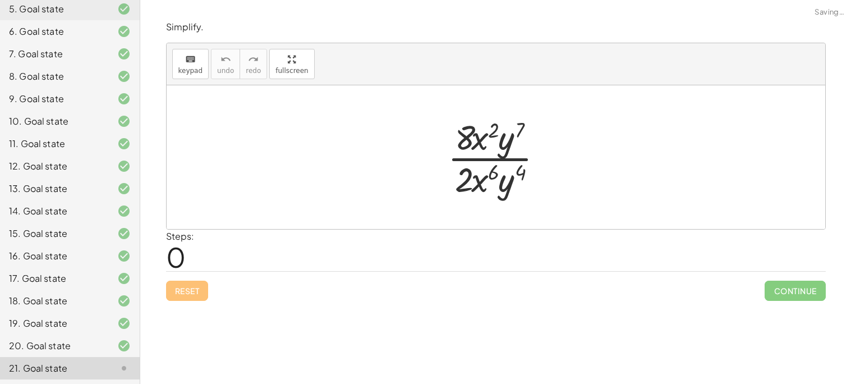
click at [507, 149] on div at bounding box center [500, 157] width 116 height 86
drag, startPoint x: 506, startPoint y: 149, endPoint x: 507, endPoint y: 178, distance: 29.7
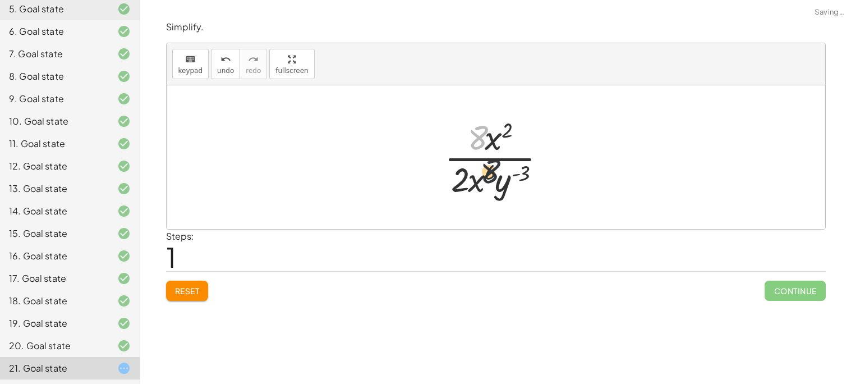
drag, startPoint x: 480, startPoint y: 145, endPoint x: 493, endPoint y: 184, distance: 41.0
click at [493, 184] on div at bounding box center [499, 157] width 123 height 86
drag, startPoint x: 463, startPoint y: 187, endPoint x: 498, endPoint y: 165, distance: 41.5
click at [498, 165] on div at bounding box center [499, 157] width 123 height 86
drag, startPoint x: 503, startPoint y: 192, endPoint x: 476, endPoint y: 142, distance: 56.2
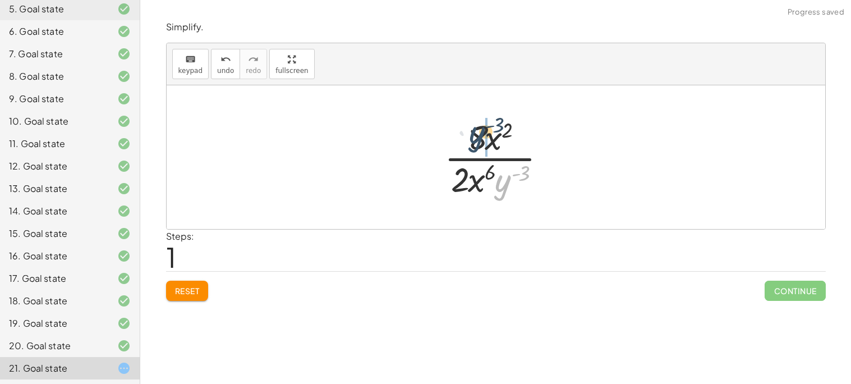
click at [476, 142] on div at bounding box center [499, 157] width 123 height 86
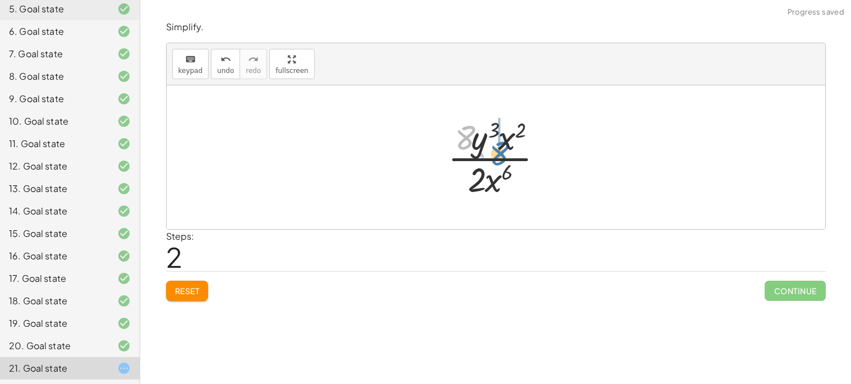
drag, startPoint x: 454, startPoint y: 138, endPoint x: 483, endPoint y: 147, distance: 30.7
click at [483, 147] on div at bounding box center [500, 157] width 116 height 86
drag, startPoint x: 483, startPoint y: 187, endPoint x: 496, endPoint y: 145, distance: 44.0
drag, startPoint x: 462, startPoint y: 144, endPoint x: 491, endPoint y: 144, distance: 29.2
click at [491, 144] on div at bounding box center [500, 157] width 116 height 86
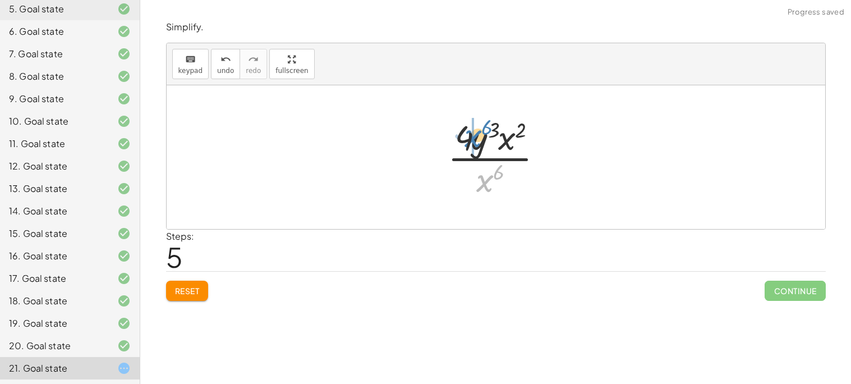
drag, startPoint x: 487, startPoint y: 177, endPoint x: 472, endPoint y: 128, distance: 51.1
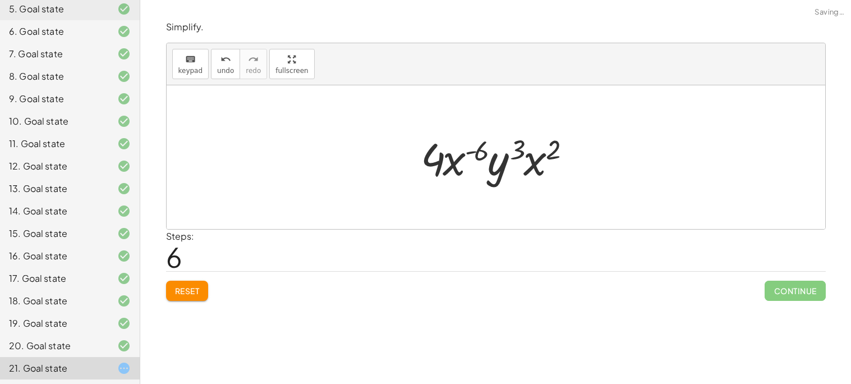
click at [438, 171] on div at bounding box center [500, 157] width 170 height 58
click at [472, 169] on div at bounding box center [500, 157] width 170 height 58
drag, startPoint x: 443, startPoint y: 159, endPoint x: 491, endPoint y: 164, distance: 47.9
click at [491, 164] on div at bounding box center [500, 157] width 170 height 58
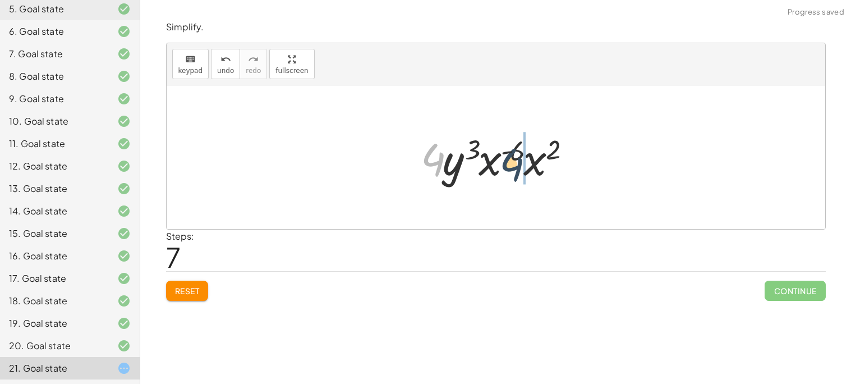
drag, startPoint x: 418, startPoint y: 154, endPoint x: 506, endPoint y: 159, distance: 87.7
click at [506, 159] on div at bounding box center [500, 157] width 170 height 58
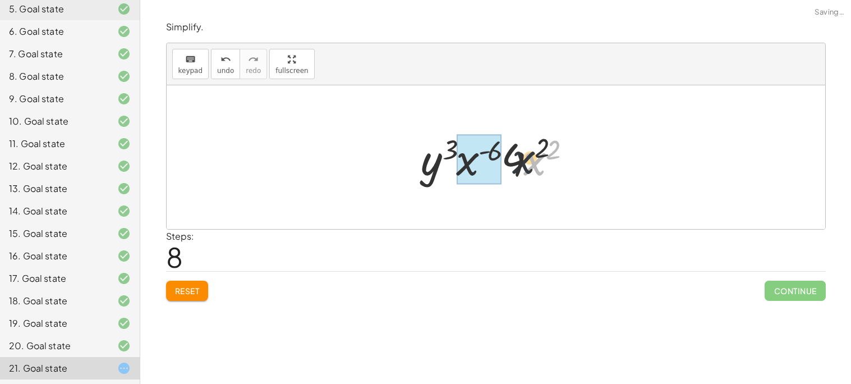
drag, startPoint x: 536, startPoint y: 171, endPoint x: 467, endPoint y: 168, distance: 69.6
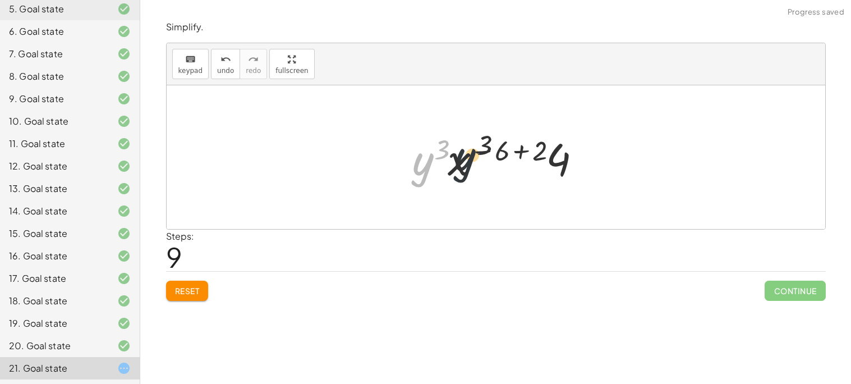
drag, startPoint x: 427, startPoint y: 172, endPoint x: 505, endPoint y: 162, distance: 79.1
click at [505, 162] on div at bounding box center [500, 157] width 187 height 58
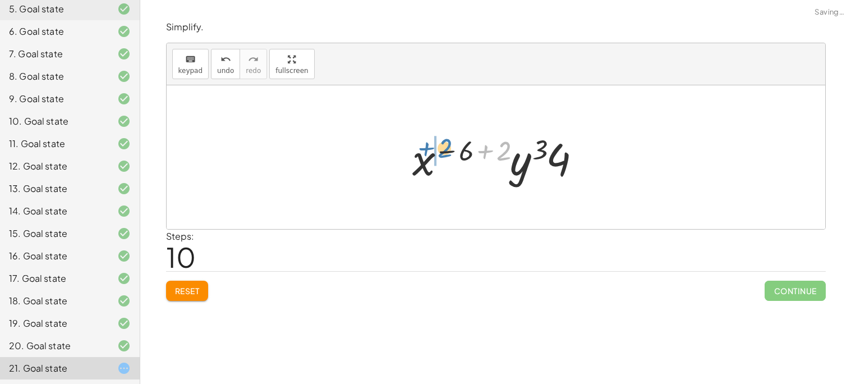
drag, startPoint x: 505, startPoint y: 162, endPoint x: 447, endPoint y: 160, distance: 58.3
click at [447, 160] on div at bounding box center [500, 157] width 187 height 58
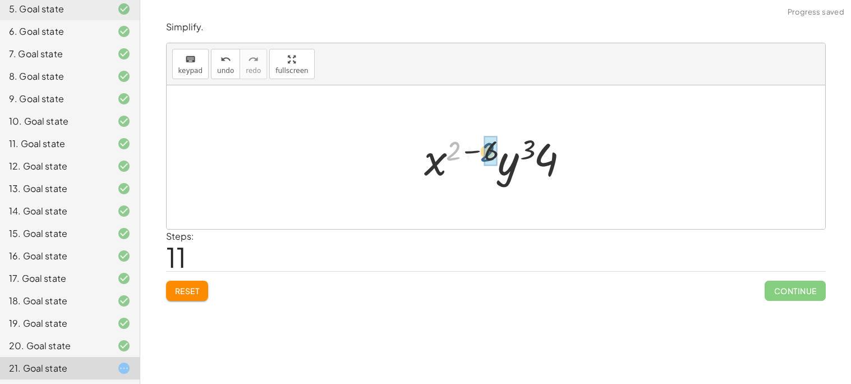
drag, startPoint x: 446, startPoint y: 149, endPoint x: 483, endPoint y: 150, distance: 37.0
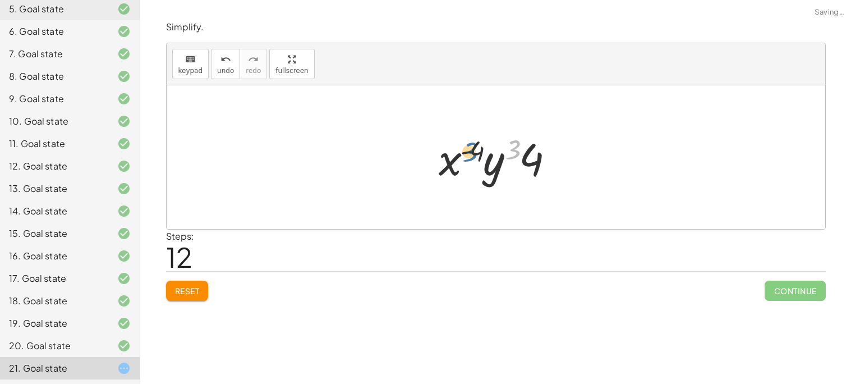
drag, startPoint x: 512, startPoint y: 152, endPoint x: 474, endPoint y: 155, distance: 38.3
click at [474, 155] on div at bounding box center [500, 157] width 134 height 58
drag, startPoint x: 534, startPoint y: 162, endPoint x: 481, endPoint y: 150, distance: 54.1
click at [481, 150] on div at bounding box center [500, 157] width 134 height 58
drag, startPoint x: 472, startPoint y: 149, endPoint x: 524, endPoint y: 152, distance: 52.8
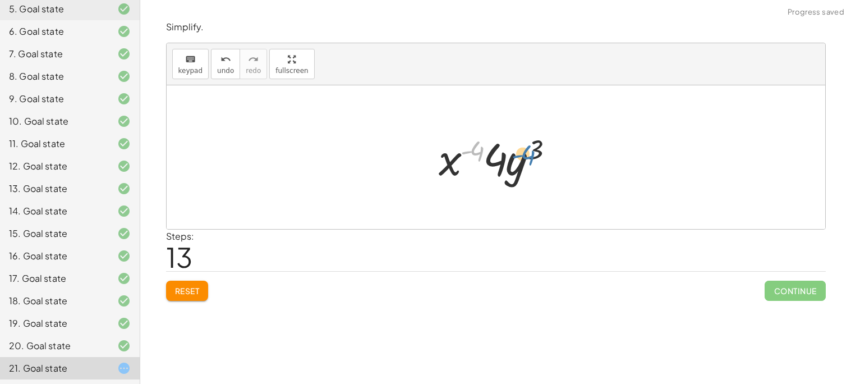
click at [524, 152] on div at bounding box center [500, 157] width 134 height 58
drag, startPoint x: 518, startPoint y: 176, endPoint x: 471, endPoint y: 157, distance: 50.1
click at [471, 157] on div at bounding box center [500, 157] width 134 height 58
click at [476, 162] on div at bounding box center [500, 157] width 134 height 58
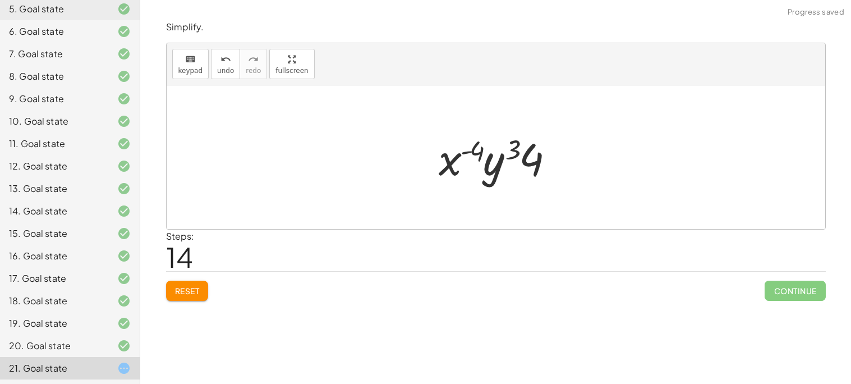
click at [476, 162] on div at bounding box center [500, 157] width 134 height 58
drag, startPoint x: 446, startPoint y: 160, endPoint x: 499, endPoint y: 154, distance: 53.6
click at [499, 154] on div at bounding box center [500, 157] width 134 height 58
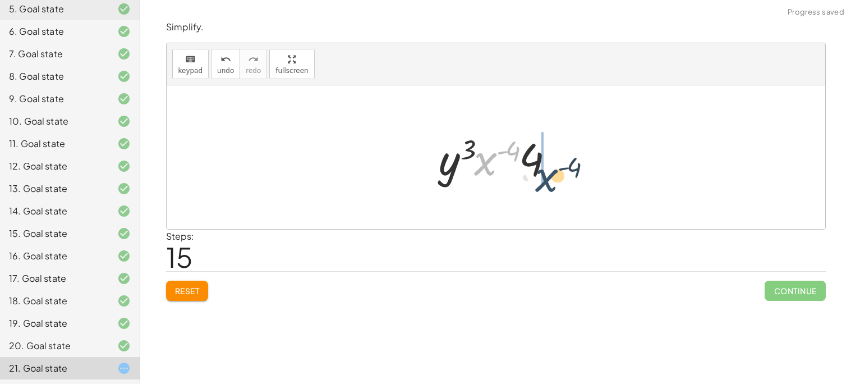
drag, startPoint x: 476, startPoint y: 147, endPoint x: 531, endPoint y: 158, distance: 56.5
click at [531, 158] on div at bounding box center [500, 157] width 134 height 58
click at [508, 167] on div at bounding box center [500, 157] width 134 height 58
drag, startPoint x: 531, startPoint y: 153, endPoint x: 442, endPoint y: 167, distance: 89.6
click at [442, 167] on div at bounding box center [500, 157] width 134 height 58
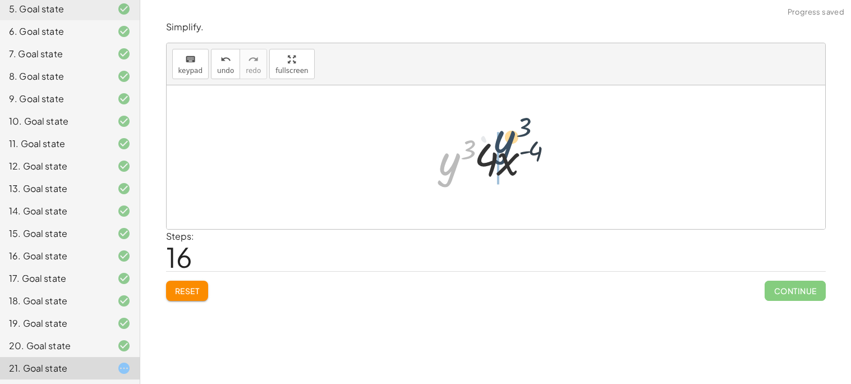
drag, startPoint x: 442, startPoint y: 167, endPoint x: 508, endPoint y: 145, distance: 69.0
click at [508, 145] on div at bounding box center [500, 157] width 134 height 58
drag, startPoint x: 445, startPoint y: 156, endPoint x: 514, endPoint y: 159, distance: 69.6
click at [514, 159] on div at bounding box center [500, 157] width 134 height 58
click at [515, 162] on div at bounding box center [500, 157] width 134 height 58
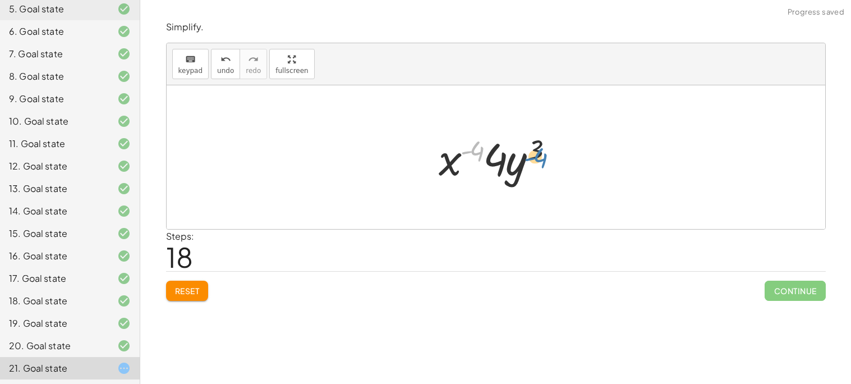
drag, startPoint x: 481, startPoint y: 149, endPoint x: 543, endPoint y: 154, distance: 63.1
click at [543, 154] on div at bounding box center [500, 157] width 134 height 58
drag, startPoint x: 543, startPoint y: 154, endPoint x: 469, endPoint y: 157, distance: 74.1
click at [469, 157] on div at bounding box center [500, 157] width 134 height 58
drag, startPoint x: 524, startPoint y: 171, endPoint x: 443, endPoint y: 165, distance: 81.5
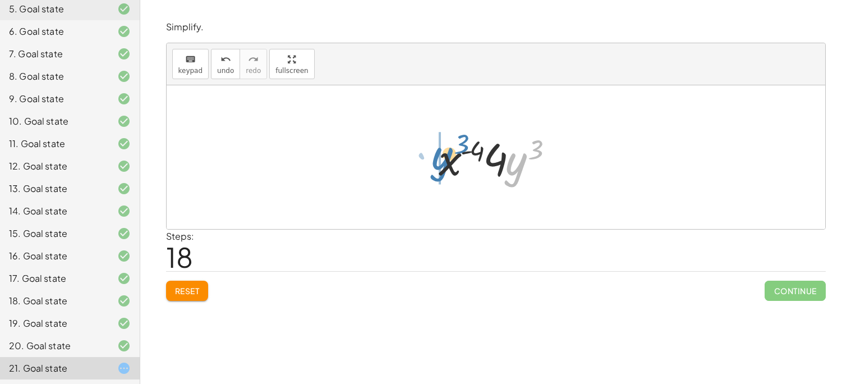
click at [443, 165] on div at bounding box center [500, 157] width 134 height 58
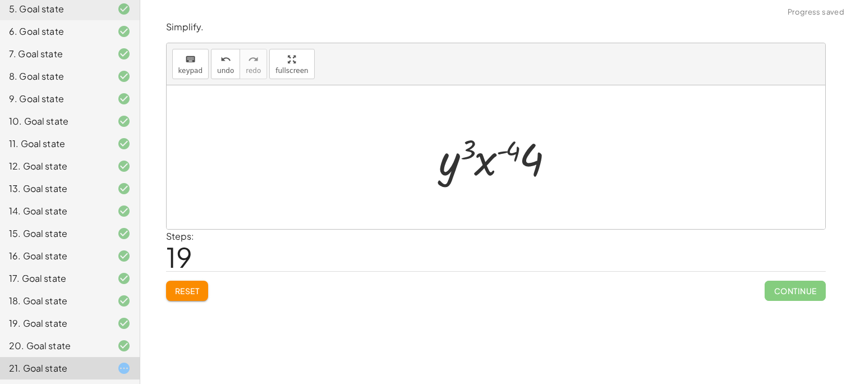
click at [483, 169] on div at bounding box center [500, 157] width 134 height 58
click at [516, 153] on div at bounding box center [500, 157] width 134 height 58
drag, startPoint x: 516, startPoint y: 153, endPoint x: 542, endPoint y: 164, distance: 28.1
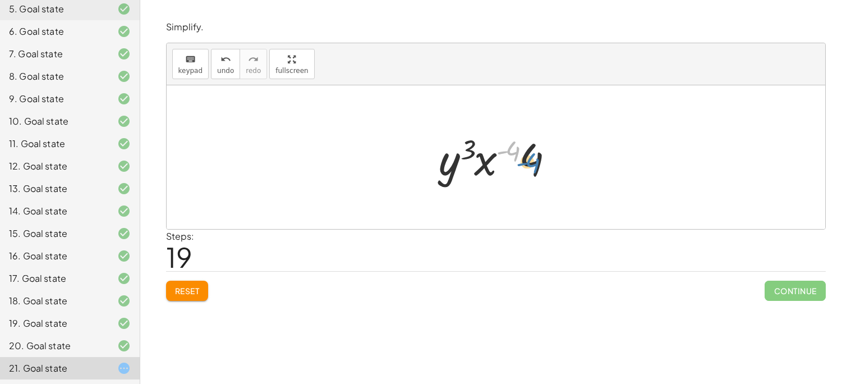
click at [542, 164] on div at bounding box center [500, 157] width 134 height 58
drag, startPoint x: 542, startPoint y: 164, endPoint x: 471, endPoint y: 170, distance: 71.5
click at [471, 170] on div at bounding box center [500, 157] width 134 height 58
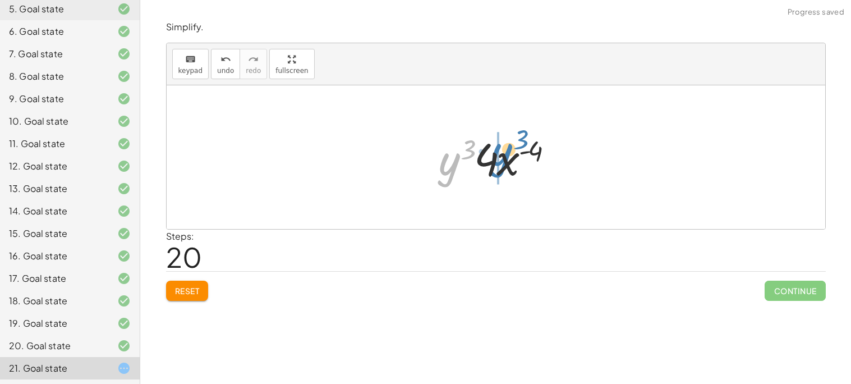
drag, startPoint x: 437, startPoint y: 178, endPoint x: 492, endPoint y: 169, distance: 55.8
click at [492, 169] on div at bounding box center [500, 157] width 134 height 58
drag, startPoint x: 451, startPoint y: 158, endPoint x: 511, endPoint y: 155, distance: 60.0
click at [511, 155] on div at bounding box center [500, 157] width 134 height 58
click at [461, 165] on div at bounding box center [500, 157] width 134 height 58
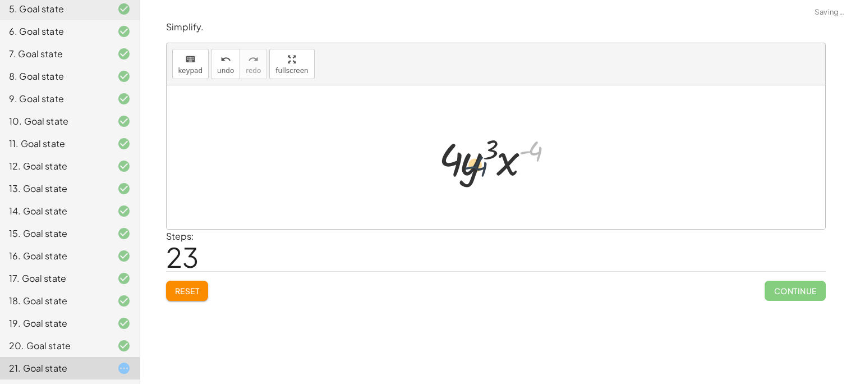
drag, startPoint x: 528, startPoint y: 153, endPoint x: 465, endPoint y: 168, distance: 64.2
click at [465, 168] on div at bounding box center [500, 157] width 134 height 58
drag, startPoint x: 505, startPoint y: 169, endPoint x: 437, endPoint y: 164, distance: 67.5
click at [437, 164] on div at bounding box center [500, 157] width 134 height 58
click at [452, 167] on div at bounding box center [500, 157] width 134 height 58
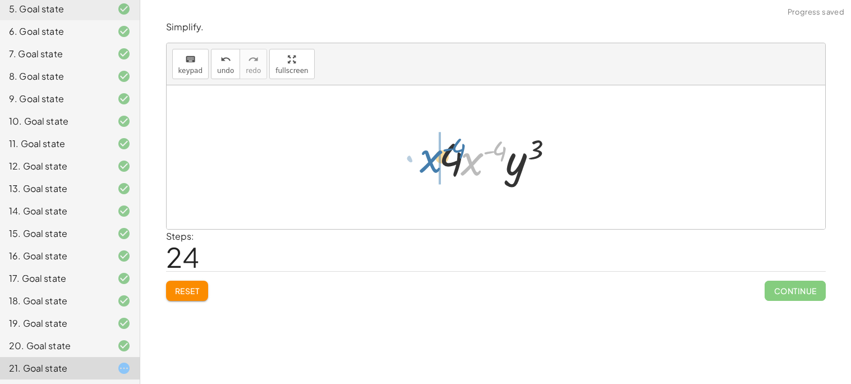
drag, startPoint x: 474, startPoint y: 168, endPoint x: 432, endPoint y: 165, distance: 42.1
click at [433, 165] on div at bounding box center [500, 157] width 134 height 58
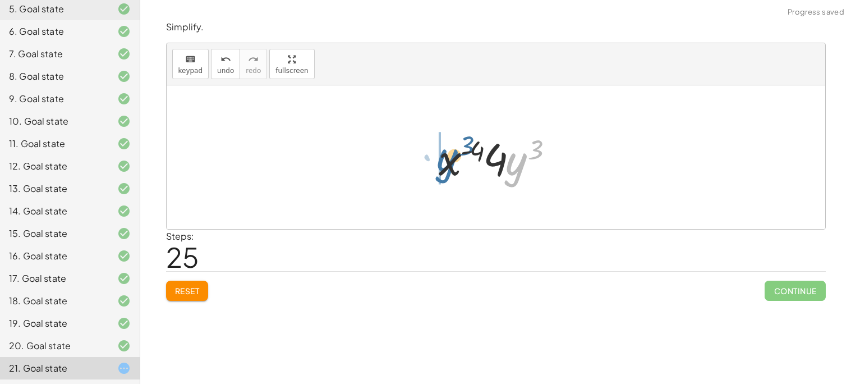
drag, startPoint x: 516, startPoint y: 162, endPoint x: 446, endPoint y: 159, distance: 70.2
click at [446, 159] on div at bounding box center [500, 157] width 134 height 58
click at [468, 159] on div at bounding box center [500, 157] width 134 height 58
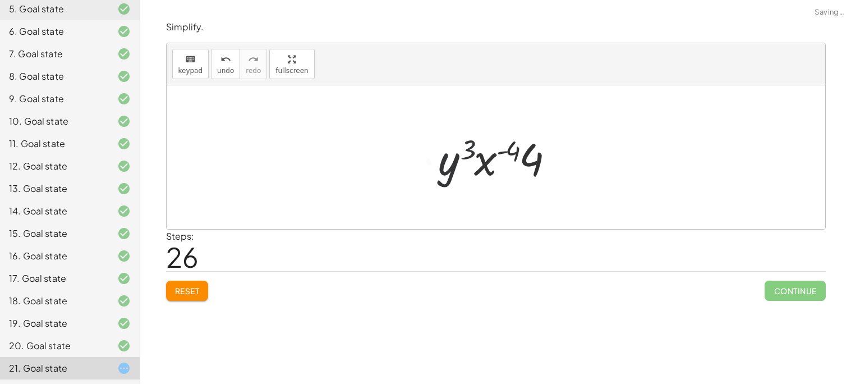
click at [468, 159] on div at bounding box center [500, 157] width 134 height 58
drag, startPoint x: 446, startPoint y: 163, endPoint x: 506, endPoint y: 155, distance: 60.0
click at [506, 155] on div at bounding box center [500, 157] width 134 height 58
drag, startPoint x: 440, startPoint y: 161, endPoint x: 493, endPoint y: 159, distance: 53.3
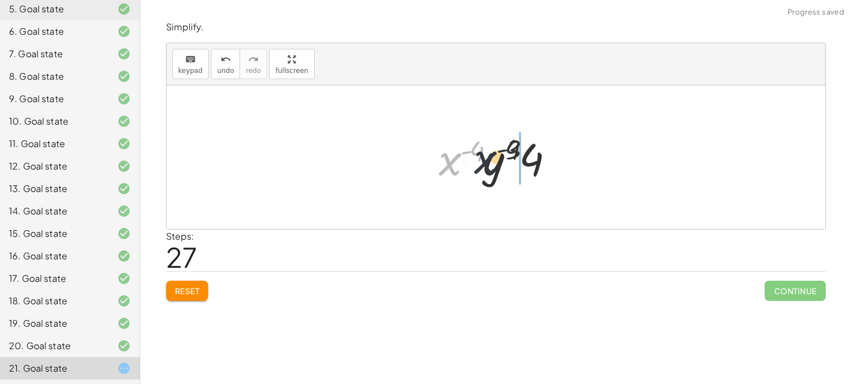
click at [493, 159] on div at bounding box center [500, 157] width 134 height 58
drag, startPoint x: 442, startPoint y: 161, endPoint x: 538, endPoint y: 164, distance: 95.9
click at [538, 164] on div at bounding box center [500, 157] width 134 height 58
click at [186, 298] on button "Reset" at bounding box center [187, 290] width 43 height 20
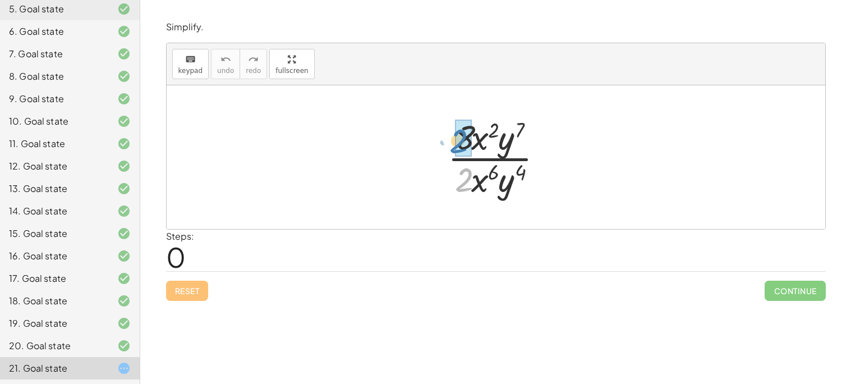
drag, startPoint x: 451, startPoint y: 177, endPoint x: 455, endPoint y: 135, distance: 42.2
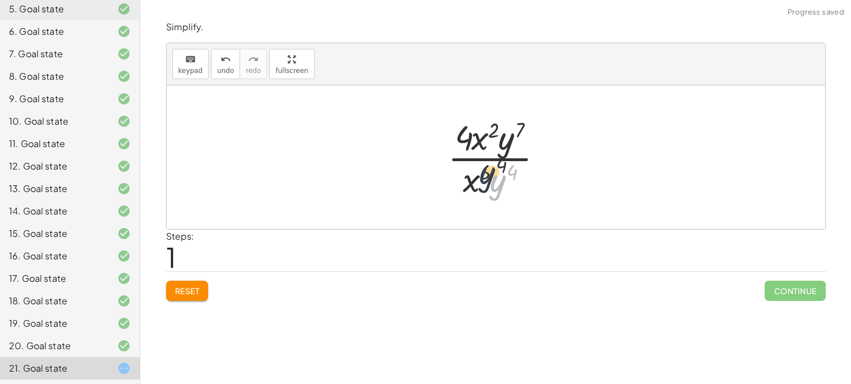
drag, startPoint x: 510, startPoint y: 192, endPoint x: 497, endPoint y: 184, distance: 15.1
click at [497, 184] on div at bounding box center [500, 157] width 116 height 86
drag, startPoint x: 504, startPoint y: 139, endPoint x: 454, endPoint y: 140, distance: 49.4
drag, startPoint x: 500, startPoint y: 189, endPoint x: 473, endPoint y: 144, distance: 52.8
drag, startPoint x: 460, startPoint y: 147, endPoint x: 486, endPoint y: 142, distance: 26.4
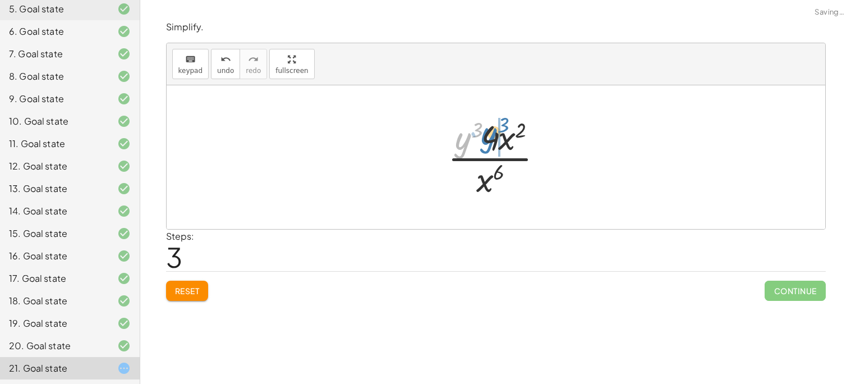
click at [486, 142] on div at bounding box center [500, 157] width 116 height 86
drag, startPoint x: 472, startPoint y: 147, endPoint x: 495, endPoint y: 182, distance: 41.4
click at [495, 182] on div at bounding box center [500, 157] width 116 height 86
drag, startPoint x: 463, startPoint y: 177, endPoint x: 505, endPoint y: 125, distance: 67.0
click at [505, 125] on div at bounding box center [500, 157] width 106 height 86
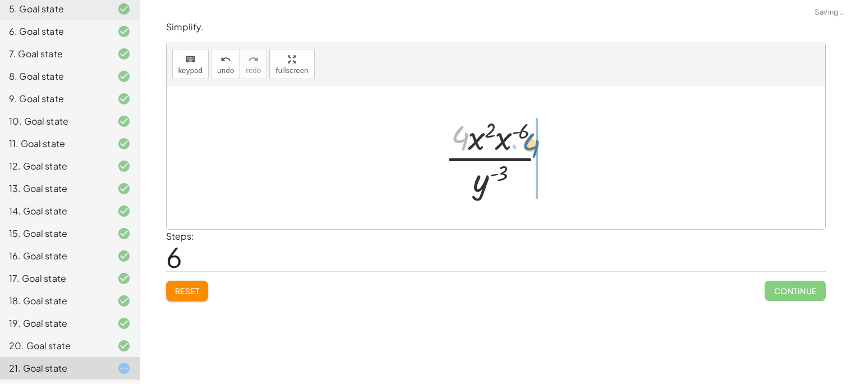
drag, startPoint x: 461, startPoint y: 135, endPoint x: 532, endPoint y: 142, distance: 71.1
click at [532, 142] on div at bounding box center [499, 157] width 123 height 86
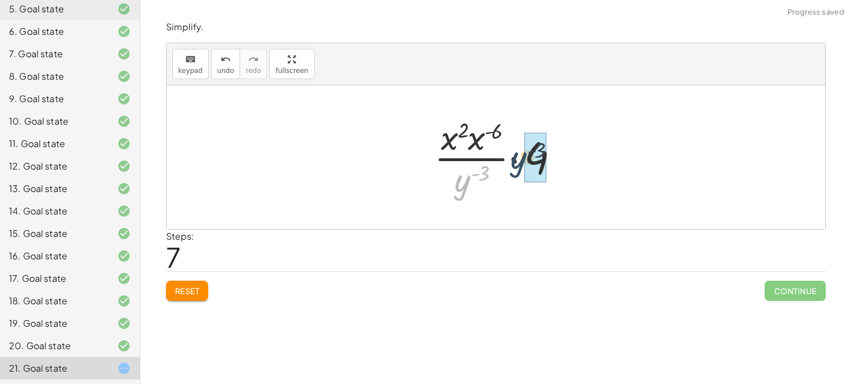
drag, startPoint x: 466, startPoint y: 179, endPoint x: 531, endPoint y: 155, distance: 69.4
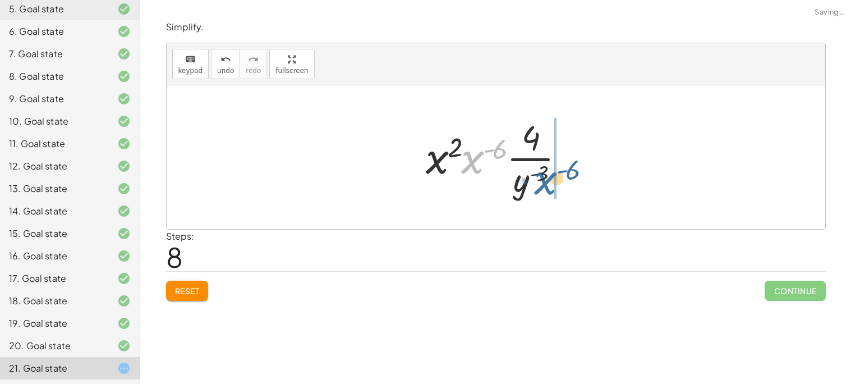
drag, startPoint x: 465, startPoint y: 151, endPoint x: 536, endPoint y: 172, distance: 73.6
click at [536, 172] on div at bounding box center [500, 157] width 160 height 86
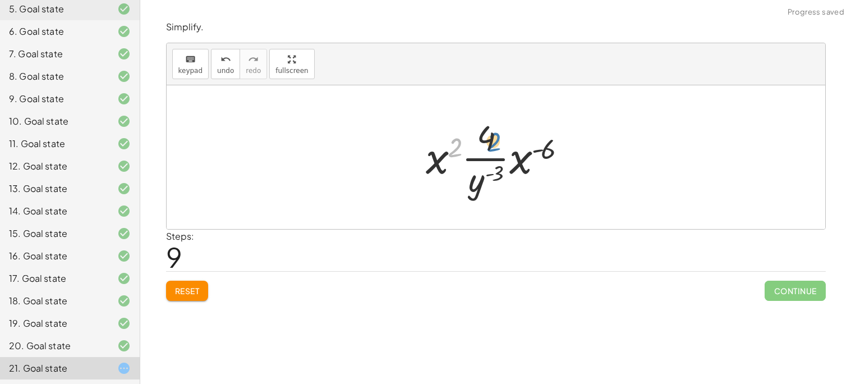
drag, startPoint x: 456, startPoint y: 143, endPoint x: 491, endPoint y: 136, distance: 35.0
click at [491, 136] on div at bounding box center [500, 157] width 160 height 86
drag, startPoint x: 491, startPoint y: 136, endPoint x: 519, endPoint y: 161, distance: 38.5
click at [519, 161] on div at bounding box center [500, 157] width 160 height 86
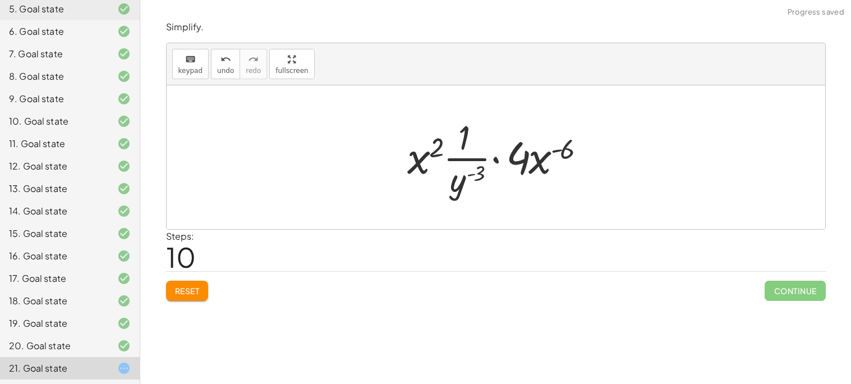
click at [207, 297] on button "Reset" at bounding box center [187, 290] width 43 height 20
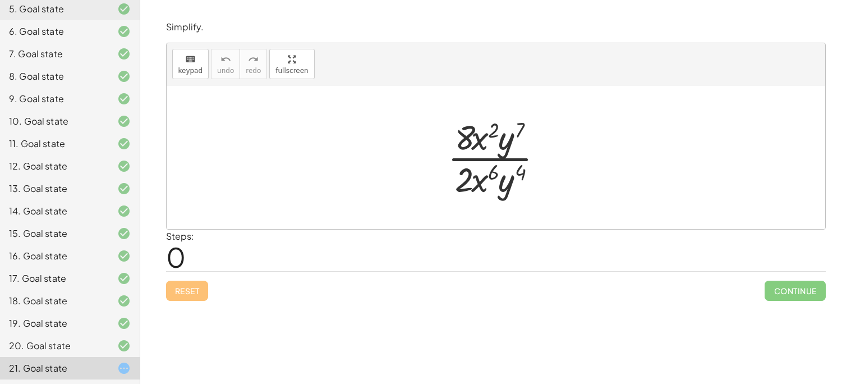
click at [484, 171] on div at bounding box center [500, 157] width 116 height 86
click at [473, 136] on div at bounding box center [500, 157] width 116 height 86
drag, startPoint x: 492, startPoint y: 132, endPoint x: 529, endPoint y: 175, distance: 56.5
click at [529, 175] on div at bounding box center [500, 157] width 116 height 86
drag, startPoint x: 459, startPoint y: 177, endPoint x: 463, endPoint y: 146, distance: 31.0
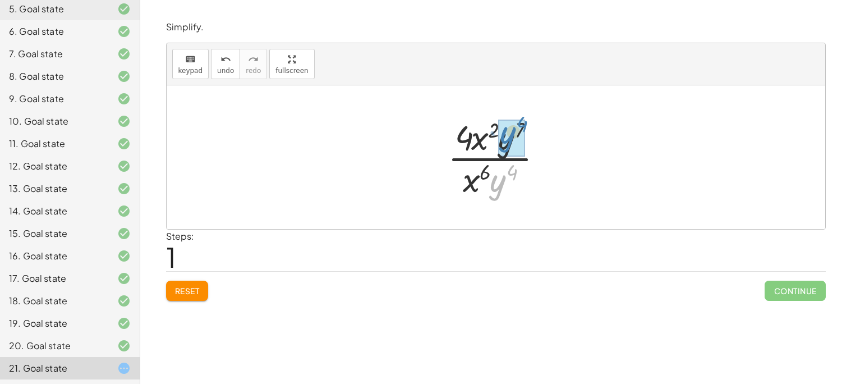
drag, startPoint x: 496, startPoint y: 181, endPoint x: 505, endPoint y: 133, distance: 48.6
drag, startPoint x: 498, startPoint y: 175, endPoint x: 497, endPoint y: 137, distance: 38.2
click at [497, 137] on div at bounding box center [500, 157] width 116 height 86
drag, startPoint x: 509, startPoint y: 145, endPoint x: 473, endPoint y: 140, distance: 36.7
click at [473, 140] on div at bounding box center [500, 157] width 116 height 86
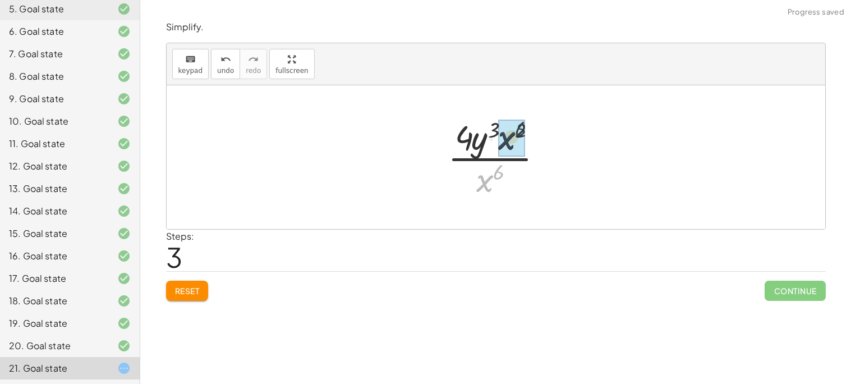
drag, startPoint x: 486, startPoint y: 178, endPoint x: 498, endPoint y: 131, distance: 48.6
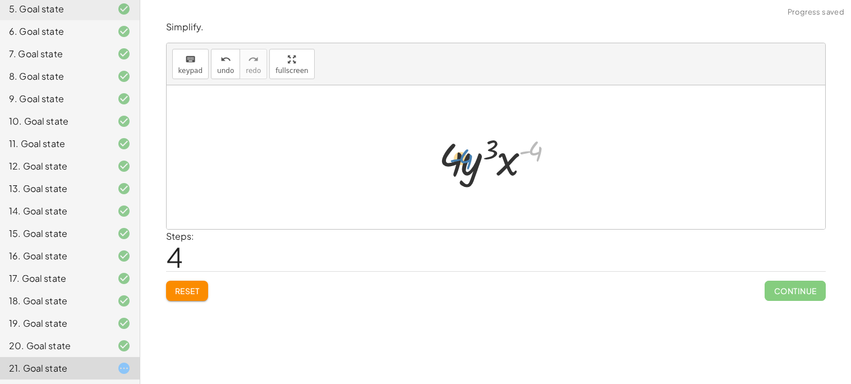
drag, startPoint x: 543, startPoint y: 148, endPoint x: 467, endPoint y: 151, distance: 75.8
click at [467, 151] on div at bounding box center [500, 157] width 134 height 58
drag, startPoint x: 468, startPoint y: 155, endPoint x: 541, endPoint y: 147, distance: 73.3
drag, startPoint x: 458, startPoint y: 151, endPoint x: 512, endPoint y: 153, distance: 54.4
click at [512, 153] on div at bounding box center [500, 157] width 134 height 58
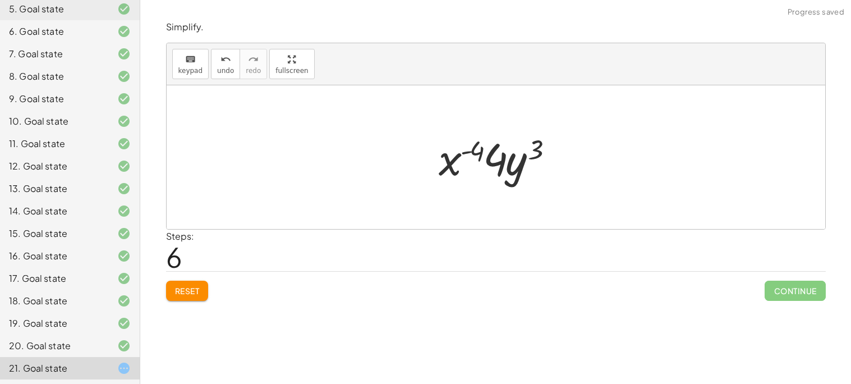
click at [470, 156] on div at bounding box center [500, 157] width 134 height 58
click at [483, 153] on div at bounding box center [500, 157] width 134 height 58
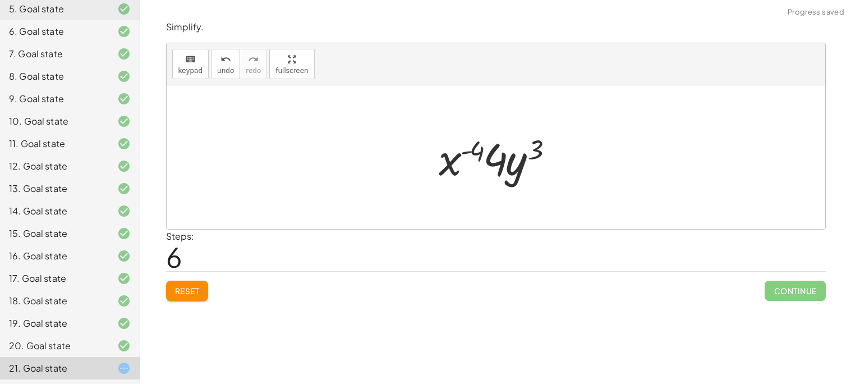
click at [483, 153] on div at bounding box center [500, 157] width 134 height 58
drag, startPoint x: 483, startPoint y: 153, endPoint x: 510, endPoint y: 168, distance: 30.9
click at [510, 168] on div at bounding box center [500, 157] width 134 height 58
drag, startPoint x: 510, startPoint y: 168, endPoint x: 430, endPoint y: 160, distance: 80.6
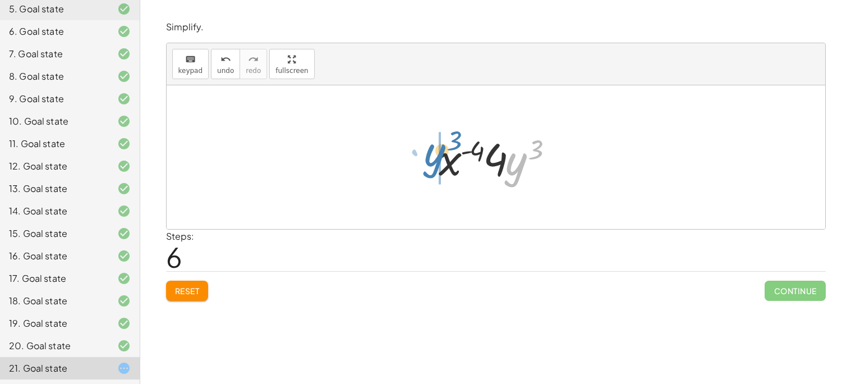
click at [430, 160] on div "· 8 · x 2 · y 7 · 2 · x 6 · y 4 · 4 · x 2 · y 7 · x 6 · y 4 · 4 · x 2 · y ( + 7…" at bounding box center [496, 157] width 148 height 63
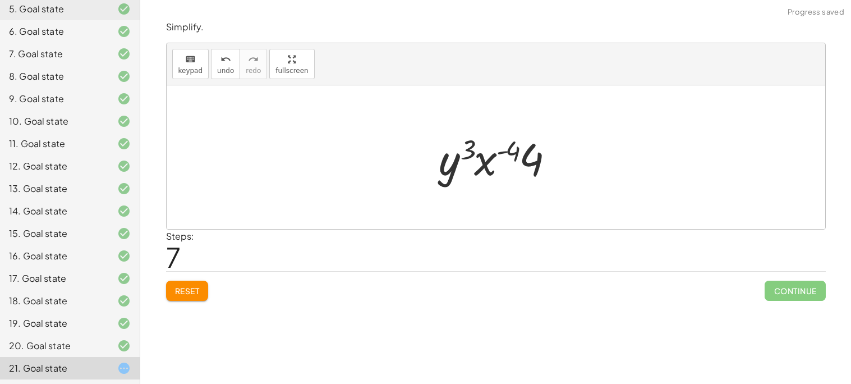
click at [507, 163] on div at bounding box center [500, 157] width 134 height 58
drag, startPoint x: 490, startPoint y: 161, endPoint x: 417, endPoint y: 154, distance: 73.2
click at [520, 144] on div at bounding box center [500, 157] width 134 height 58
drag, startPoint x: 523, startPoint y: 150, endPoint x: 483, endPoint y: 156, distance: 40.8
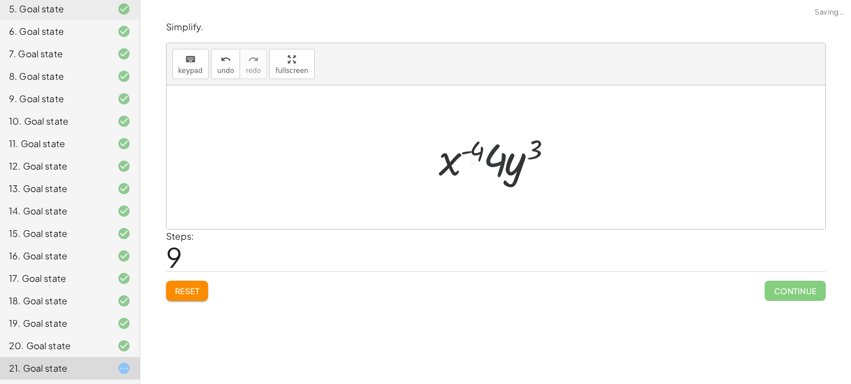
click at [521, 159] on div at bounding box center [500, 157] width 134 height 58
drag, startPoint x: 521, startPoint y: 159, endPoint x: 484, endPoint y: 153, distance: 37.5
click at [492, 161] on div at bounding box center [500, 157] width 134 height 58
drag, startPoint x: 474, startPoint y: 147, endPoint x: 497, endPoint y: 166, distance: 29.5
click at [497, 166] on div at bounding box center [500, 157] width 134 height 58
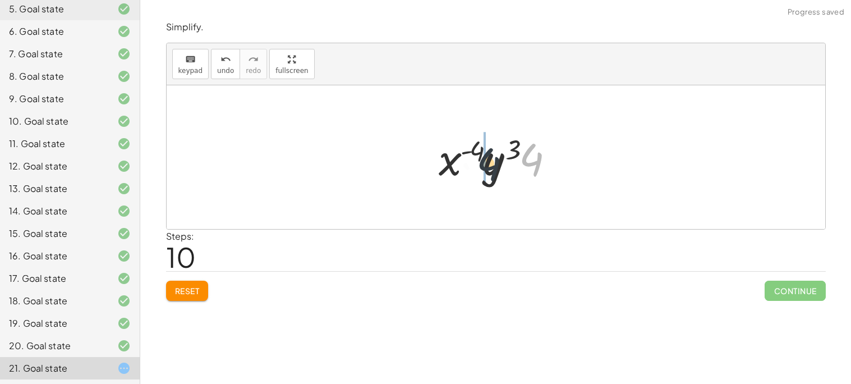
drag, startPoint x: 539, startPoint y: 153, endPoint x: 481, endPoint y: 158, distance: 58.0
click at [481, 158] on div at bounding box center [500, 157] width 134 height 58
click at [176, 289] on span "Reset" at bounding box center [187, 290] width 25 height 10
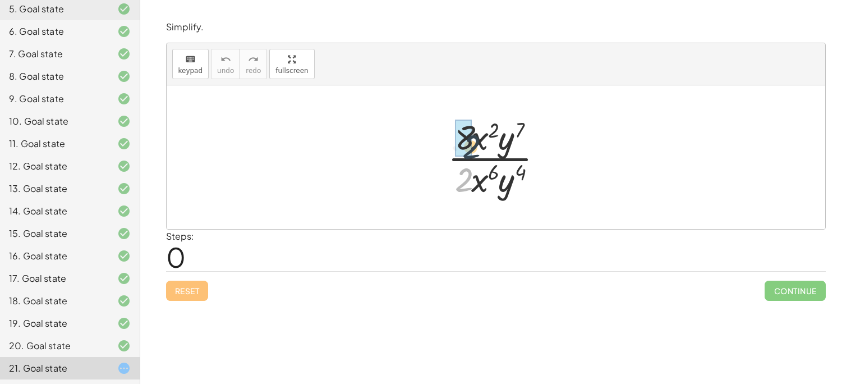
drag, startPoint x: 461, startPoint y: 170, endPoint x: 469, endPoint y: 137, distance: 33.9
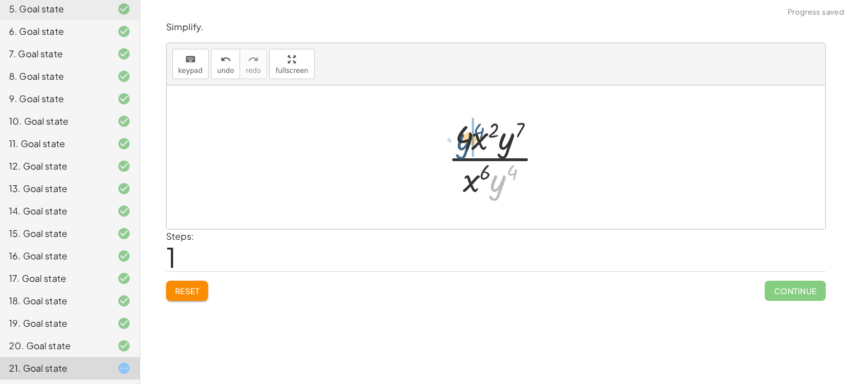
drag, startPoint x: 500, startPoint y: 179, endPoint x: 465, endPoint y: 136, distance: 55.8
click at [465, 136] on div at bounding box center [500, 157] width 116 height 86
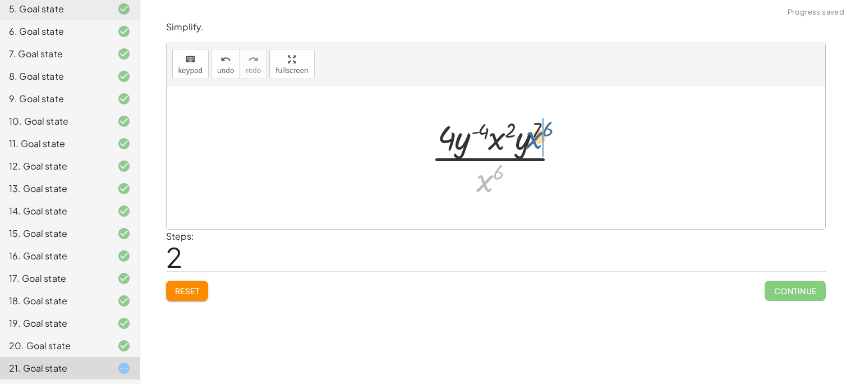
drag, startPoint x: 485, startPoint y: 188, endPoint x: 528, endPoint y: 146, distance: 59.9
click at [528, 146] on div at bounding box center [500, 157] width 150 height 86
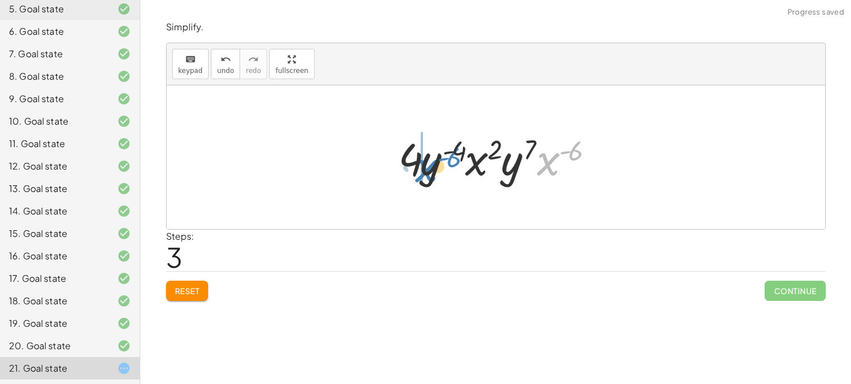
drag, startPoint x: 563, startPoint y: 151, endPoint x: 425, endPoint y: 155, distance: 138.0
click at [425, 155] on div at bounding box center [500, 157] width 215 height 58
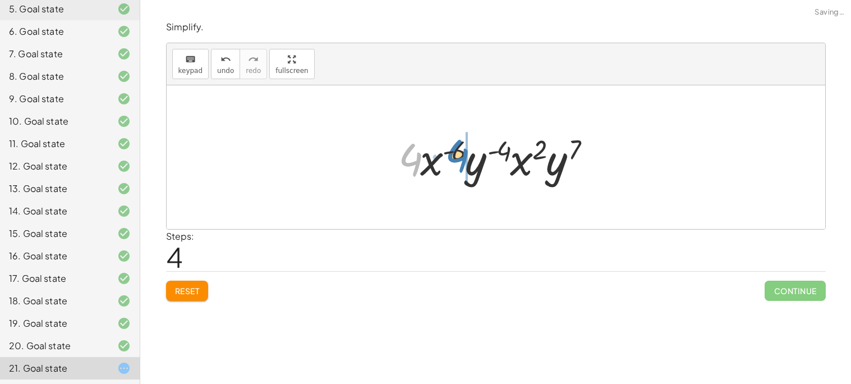
drag, startPoint x: 411, startPoint y: 162, endPoint x: 453, endPoint y: 158, distance: 42.2
click at [453, 158] on div at bounding box center [500, 157] width 215 height 58
click at [487, 172] on div at bounding box center [500, 157] width 215 height 58
click at [473, 168] on div at bounding box center [500, 157] width 215 height 58
click at [507, 160] on div at bounding box center [500, 157] width 215 height 58
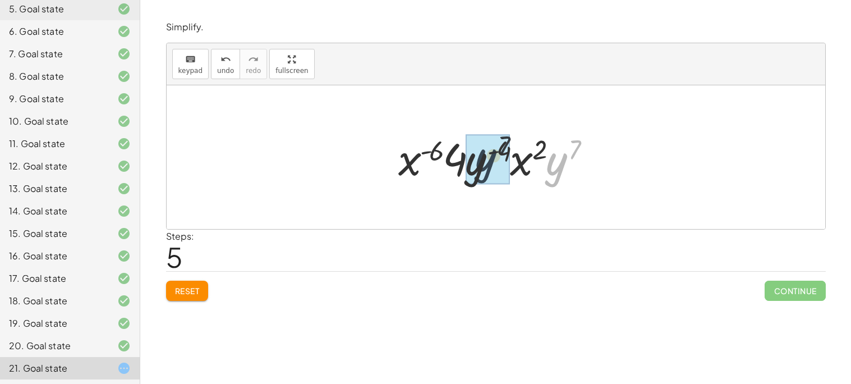
drag, startPoint x: 543, startPoint y: 165, endPoint x: 442, endPoint y: 159, distance: 101.1
click at [442, 159] on div at bounding box center [500, 157] width 215 height 58
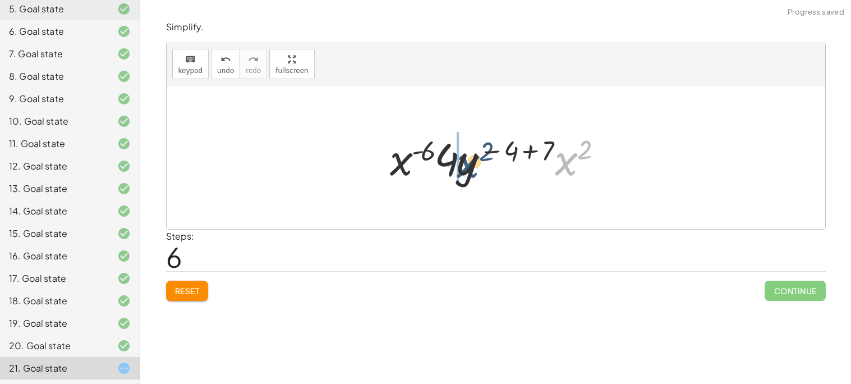
drag, startPoint x: 565, startPoint y: 160, endPoint x: 451, endPoint y: 160, distance: 114.4
click at [451, 160] on div at bounding box center [500, 157] width 232 height 58
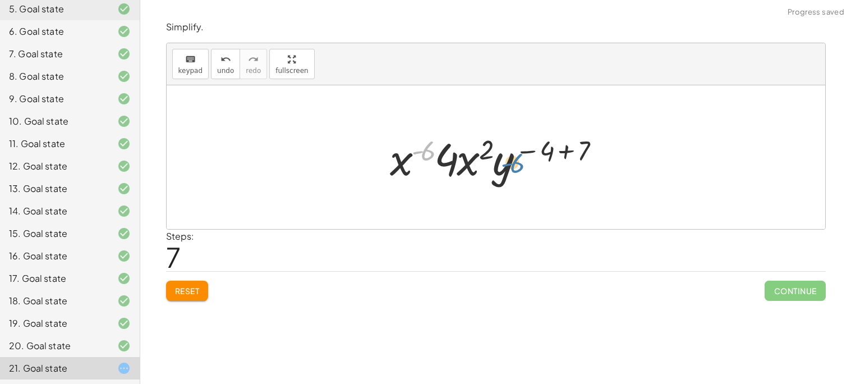
drag, startPoint x: 421, startPoint y: 150, endPoint x: 514, endPoint y: 162, distance: 93.9
click at [514, 162] on div at bounding box center [500, 157] width 232 height 58
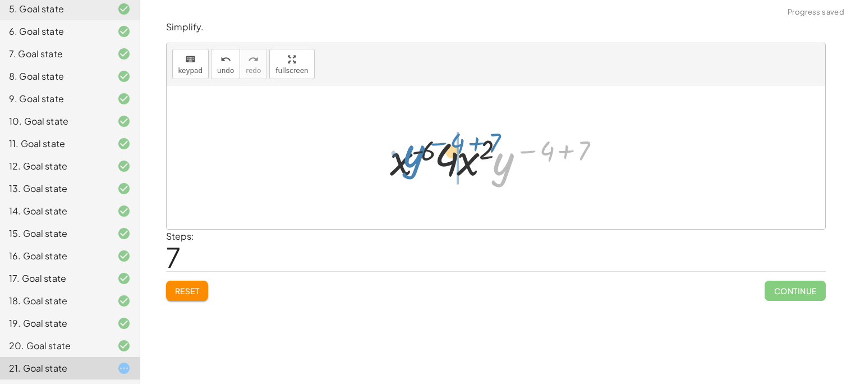
drag, startPoint x: 505, startPoint y: 164, endPoint x: 410, endPoint y: 157, distance: 95.6
click at [410, 157] on div at bounding box center [500, 157] width 232 height 58
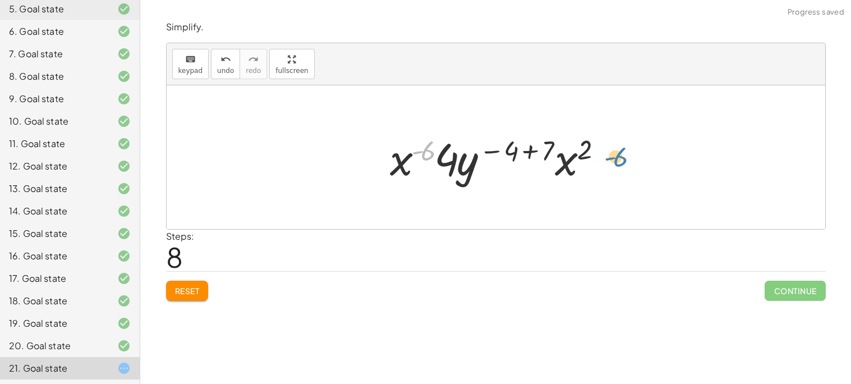
drag, startPoint x: 431, startPoint y: 154, endPoint x: 627, endPoint y: 159, distance: 196.9
click at [627, 159] on div "· 8 · x 2 · y 7 · 2 · x 6 · y 4 · 4 · x 2 · y 7 · x 6 · y 4 · 4 · y ( - 4 ) · x…" at bounding box center [496, 157] width 658 height 144
drag, startPoint x: 451, startPoint y: 161, endPoint x: 538, endPoint y: 153, distance: 86.7
click at [538, 153] on div at bounding box center [500, 157] width 232 height 58
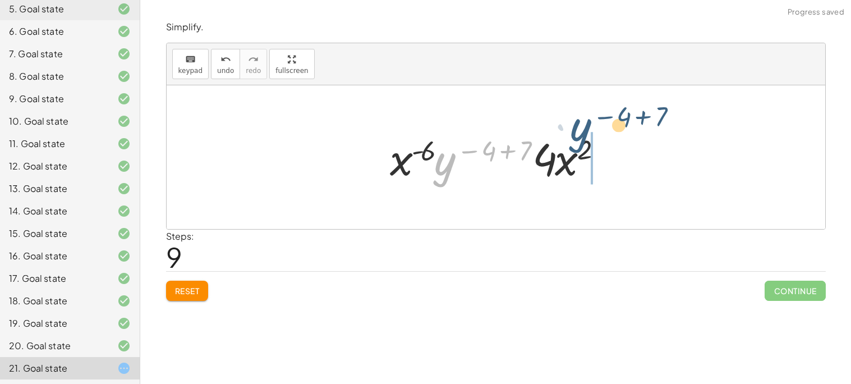
drag, startPoint x: 444, startPoint y: 172, endPoint x: 572, endPoint y: 145, distance: 131.3
click at [572, 145] on div at bounding box center [500, 157] width 232 height 58
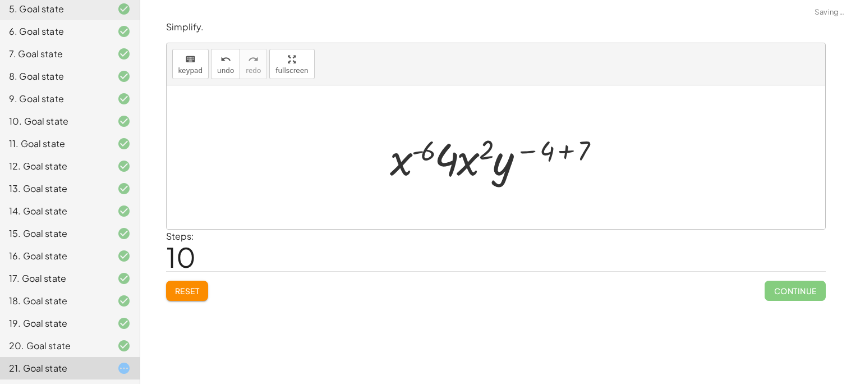
click at [572, 145] on div at bounding box center [500, 157] width 232 height 58
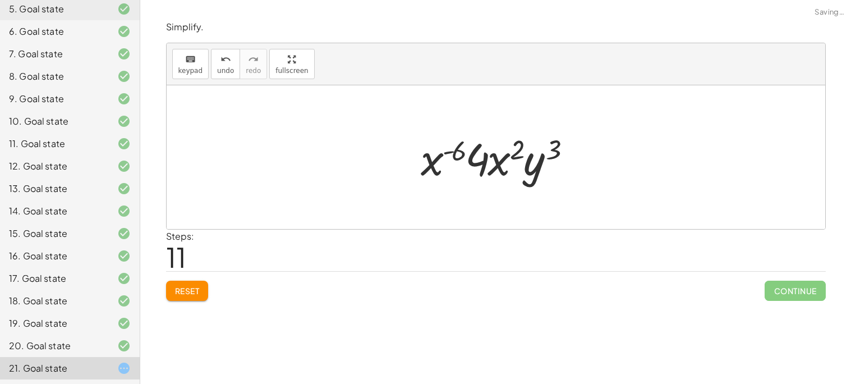
click at [543, 150] on div at bounding box center [500, 157] width 170 height 58
click at [516, 149] on div at bounding box center [500, 157] width 170 height 58
click at [470, 150] on div at bounding box center [500, 157] width 170 height 58
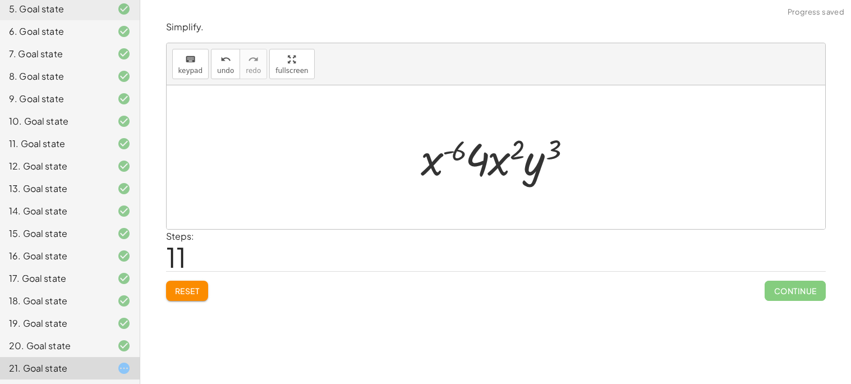
click at [466, 150] on div at bounding box center [500, 157] width 170 height 58
drag, startPoint x: 466, startPoint y: 150, endPoint x: 565, endPoint y: 156, distance: 99.4
click at [565, 156] on div at bounding box center [500, 157] width 170 height 58
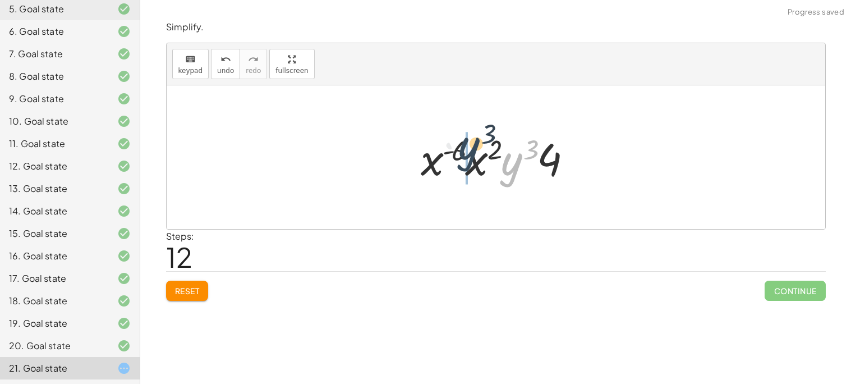
drag, startPoint x: 512, startPoint y: 169, endPoint x: 467, endPoint y: 154, distance: 47.3
click at [467, 154] on div at bounding box center [500, 157] width 170 height 58
click at [474, 159] on div at bounding box center [500, 157] width 170 height 58
click at [454, 150] on div at bounding box center [500, 157] width 170 height 58
click at [509, 165] on div at bounding box center [500, 157] width 170 height 58
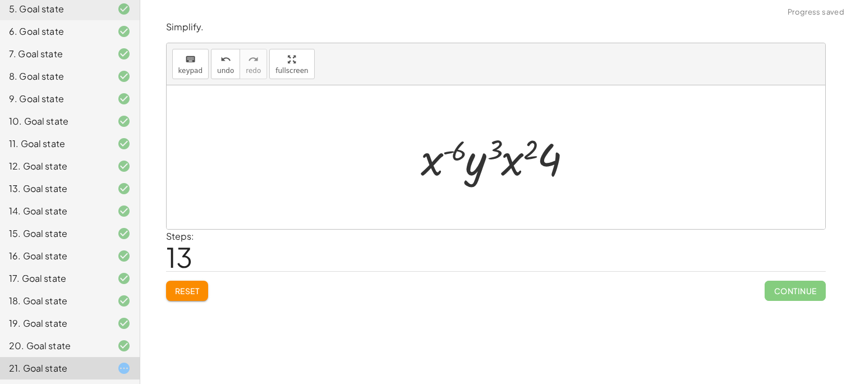
click at [500, 151] on div at bounding box center [500, 157] width 170 height 58
click at [529, 152] on div at bounding box center [500, 157] width 170 height 58
drag, startPoint x: 546, startPoint y: 160, endPoint x: 490, endPoint y: 172, distance: 57.3
click at [490, 172] on div at bounding box center [500, 157] width 170 height 58
click at [489, 156] on div at bounding box center [500, 157] width 170 height 58
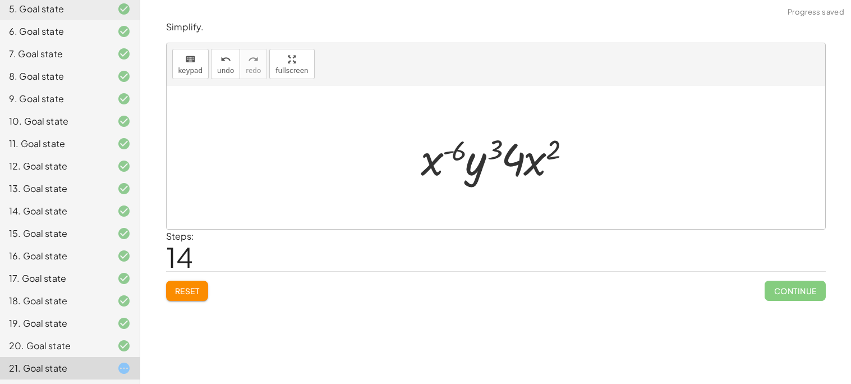
click at [528, 158] on div at bounding box center [500, 157] width 170 height 58
click at [553, 151] on div at bounding box center [500, 157] width 170 height 58
click at [454, 157] on div at bounding box center [500, 157] width 170 height 58
click at [477, 165] on div at bounding box center [500, 157] width 170 height 58
drag, startPoint x: 461, startPoint y: 154, endPoint x: 534, endPoint y: 155, distance: 72.9
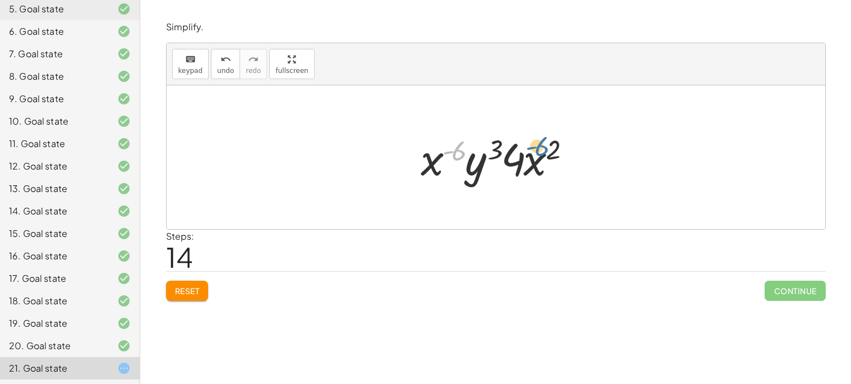
click at [534, 155] on div at bounding box center [500, 157] width 170 height 58
drag, startPoint x: 419, startPoint y: 159, endPoint x: 500, endPoint y: 158, distance: 81.3
click at [500, 158] on div at bounding box center [500, 157] width 170 height 58
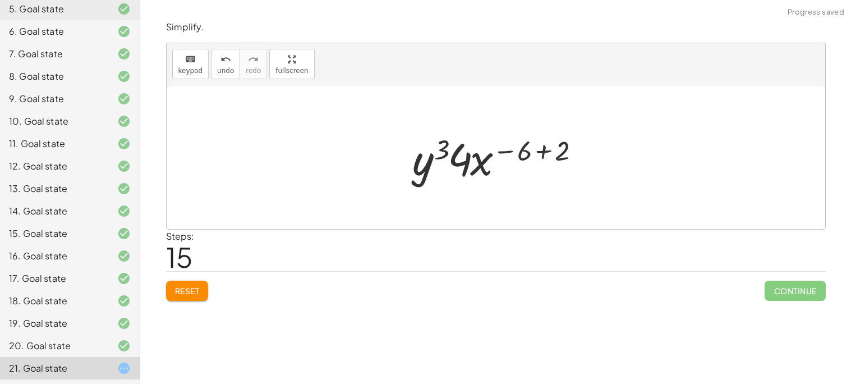
click at [525, 151] on div at bounding box center [500, 157] width 187 height 58
click at [450, 146] on div at bounding box center [500, 157] width 187 height 58
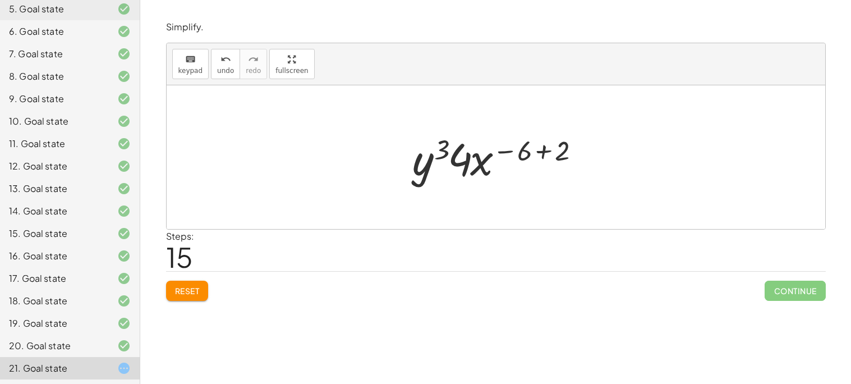
click at [450, 146] on div at bounding box center [500, 157] width 187 height 58
drag, startPoint x: 427, startPoint y: 161, endPoint x: 461, endPoint y: 151, distance: 35.7
click at [461, 151] on div at bounding box center [500, 157] width 187 height 58
click at [461, 153] on div at bounding box center [500, 157] width 187 height 58
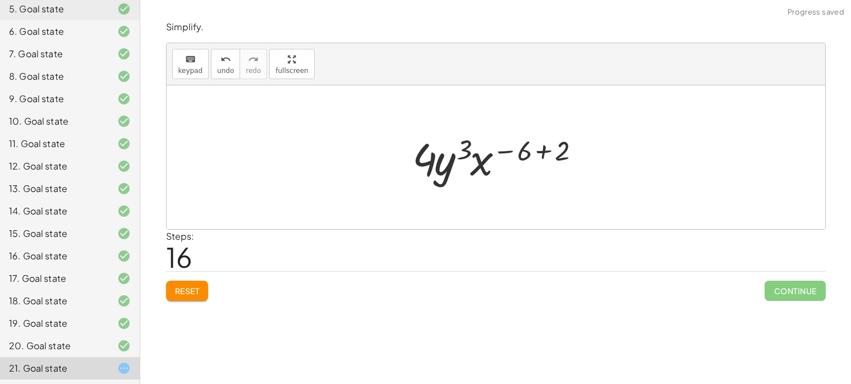
click at [412, 155] on div at bounding box center [500, 157] width 187 height 58
click at [525, 141] on div at bounding box center [500, 157] width 187 height 58
click at [539, 147] on div at bounding box center [500, 157] width 187 height 58
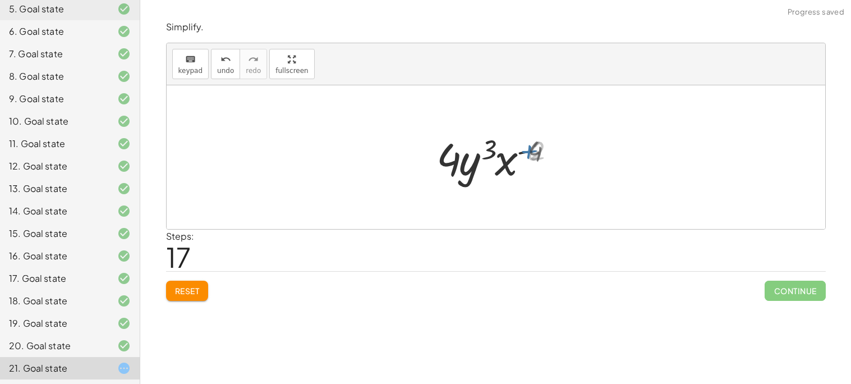
click at [539, 151] on div at bounding box center [500, 157] width 134 height 58
drag, startPoint x: 539, startPoint y: 151, endPoint x: 494, endPoint y: 147, distance: 45.0
click at [494, 147] on div at bounding box center [500, 157] width 134 height 58
drag, startPoint x: 474, startPoint y: 156, endPoint x: 503, endPoint y: 163, distance: 29.8
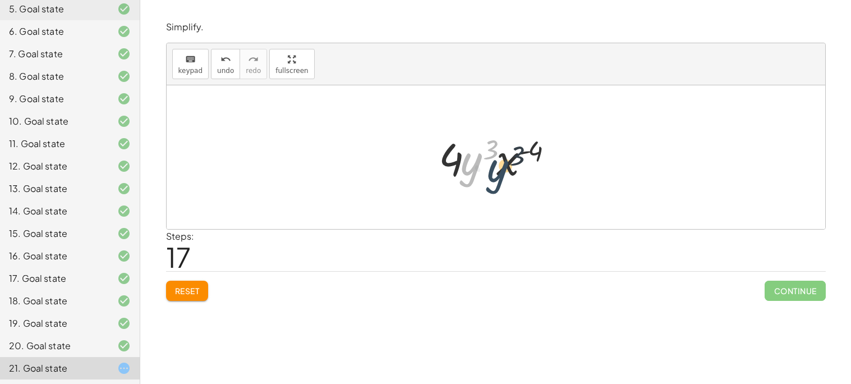
click at [503, 163] on div at bounding box center [500, 157] width 134 height 58
drag, startPoint x: 457, startPoint y: 157, endPoint x: 477, endPoint y: 165, distance: 21.1
click at [477, 165] on div at bounding box center [500, 157] width 134 height 58
drag, startPoint x: 456, startPoint y: 161, endPoint x: 490, endPoint y: 161, distance: 33.1
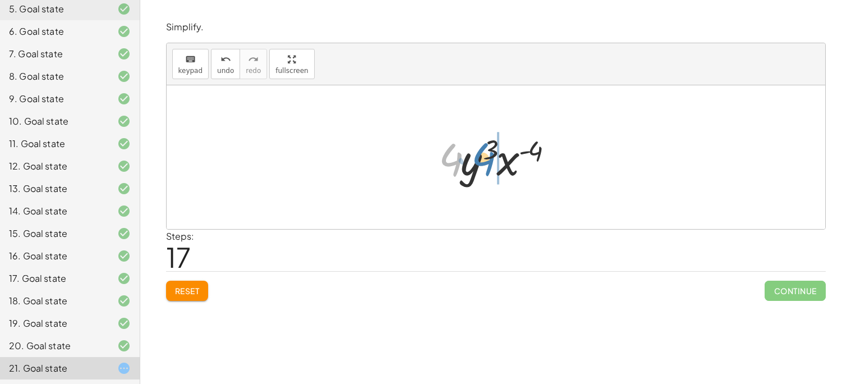
click at [490, 161] on div at bounding box center [500, 157] width 134 height 58
click at [487, 159] on div at bounding box center [500, 157] width 134 height 58
click at [470, 153] on div at bounding box center [500, 157] width 134 height 58
drag, startPoint x: 444, startPoint y: 173, endPoint x: 483, endPoint y: 165, distance: 40.7
click at [483, 165] on div at bounding box center [500, 157] width 134 height 58
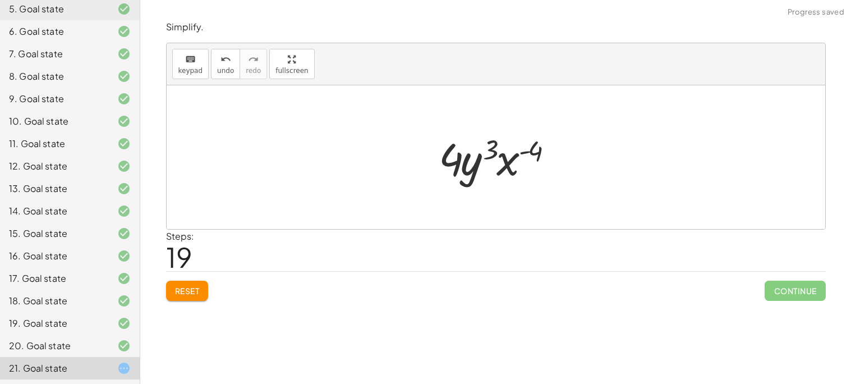
click at [471, 163] on div at bounding box center [500, 157] width 134 height 58
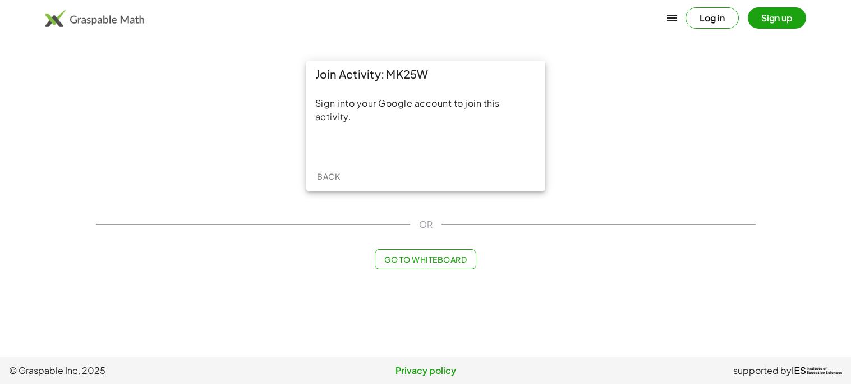
click at [497, 158] on div "Sign into your Google account to join this activity." at bounding box center [425, 124] width 239 height 74
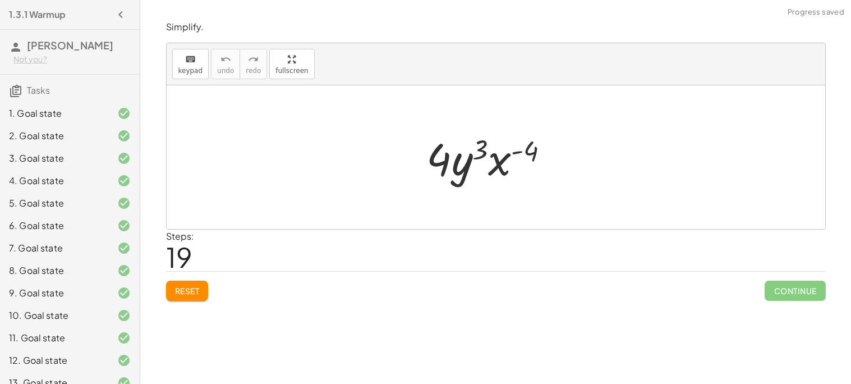
scroll to position [194, 0]
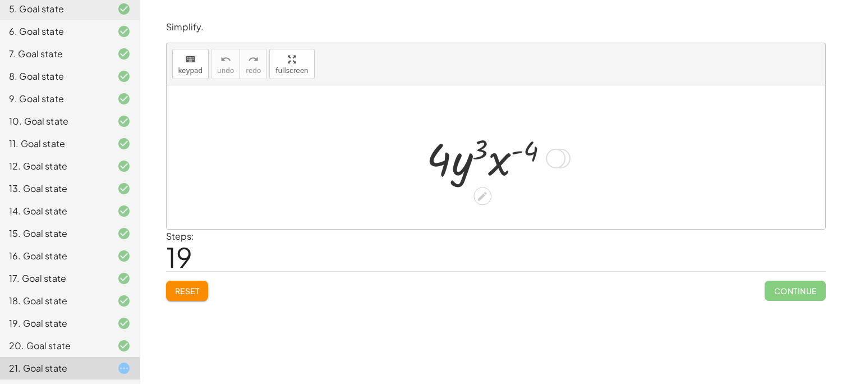
click at [434, 160] on div at bounding box center [492, 157] width 142 height 58
drag, startPoint x: 480, startPoint y: 196, endPoint x: 530, endPoint y: 156, distance: 63.8
click at [482, 158] on div "· 4 · y 3 · x ( - 4 )" at bounding box center [482, 158] width 0 height 0
click at [550, 159] on div at bounding box center [556, 159] width 20 height 20
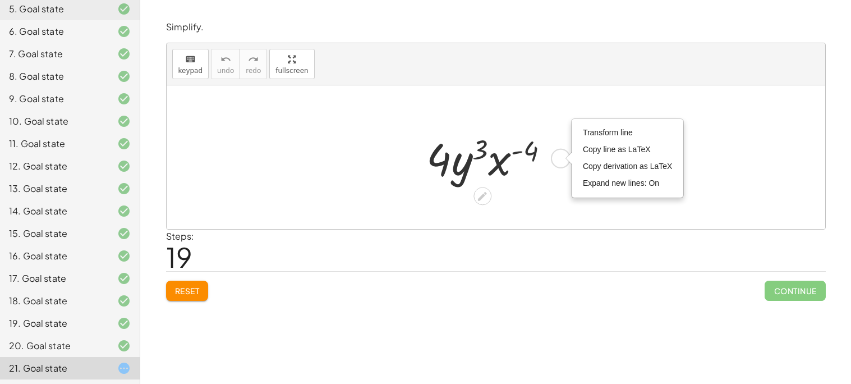
click at [536, 166] on div at bounding box center [492, 157] width 142 height 58
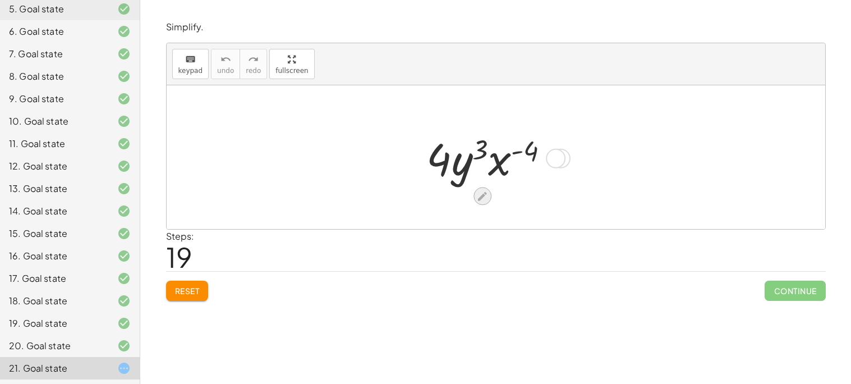
click at [481, 193] on icon at bounding box center [482, 196] width 12 height 12
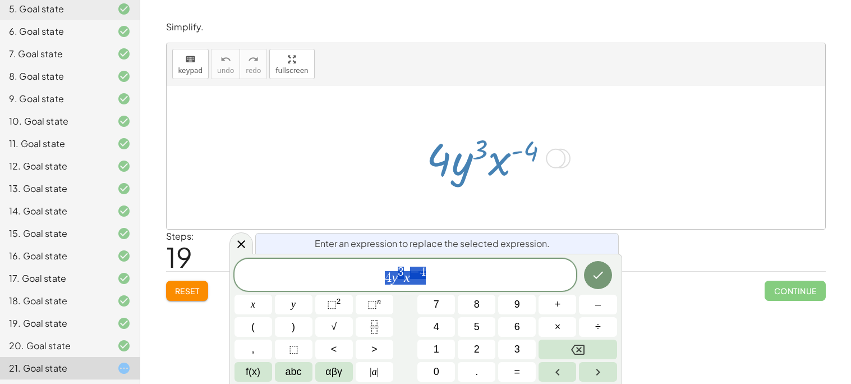
click at [481, 193] on icon at bounding box center [482, 196] width 12 height 12
click at [587, 278] on button "Done" at bounding box center [598, 275] width 28 height 28
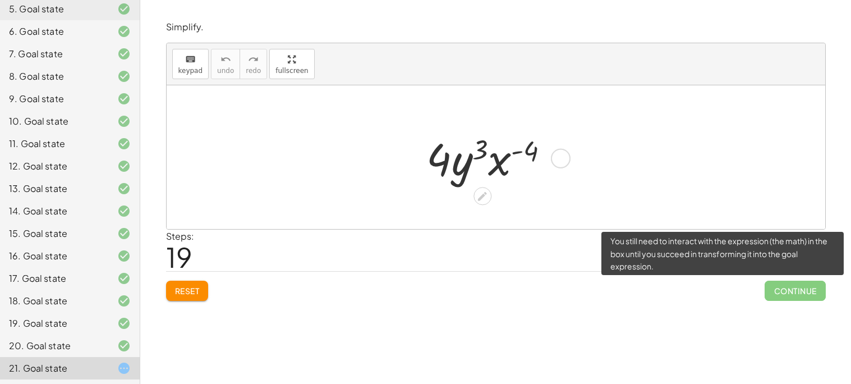
click at [793, 291] on span "Continue" at bounding box center [794, 290] width 61 height 20
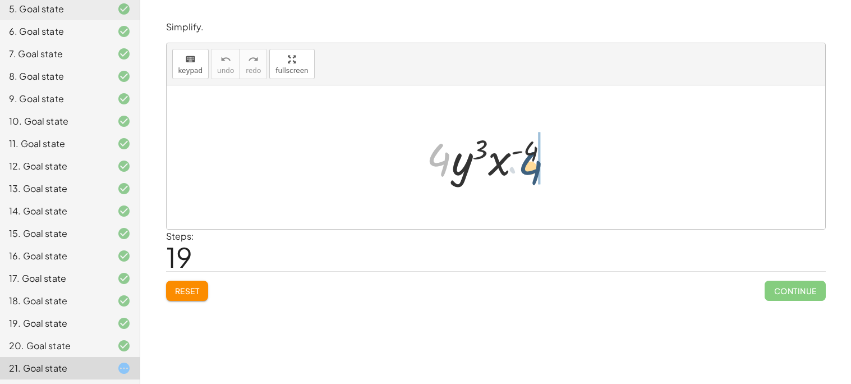
drag, startPoint x: 437, startPoint y: 156, endPoint x: 527, endPoint y: 164, distance: 90.0
click at [527, 164] on div at bounding box center [492, 157] width 142 height 58
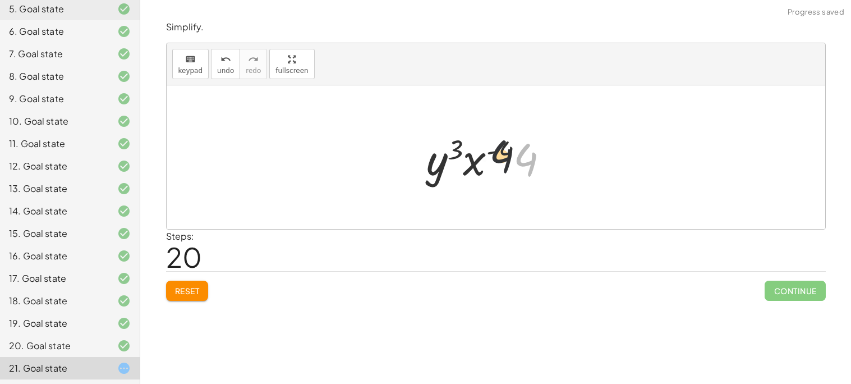
drag, startPoint x: 525, startPoint y: 163, endPoint x: 484, endPoint y: 158, distance: 41.7
click at [484, 158] on div at bounding box center [492, 157] width 142 height 58
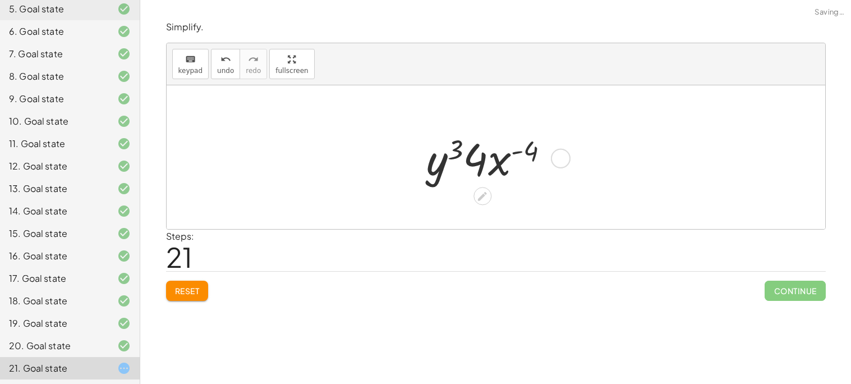
click at [430, 143] on div at bounding box center [492, 157] width 142 height 58
click at [453, 146] on div at bounding box center [492, 157] width 142 height 58
click at [505, 153] on div at bounding box center [492, 157] width 142 height 58
click at [516, 151] on div at bounding box center [492, 157] width 142 height 58
drag, startPoint x: 516, startPoint y: 151, endPoint x: 422, endPoint y: 161, distance: 94.7
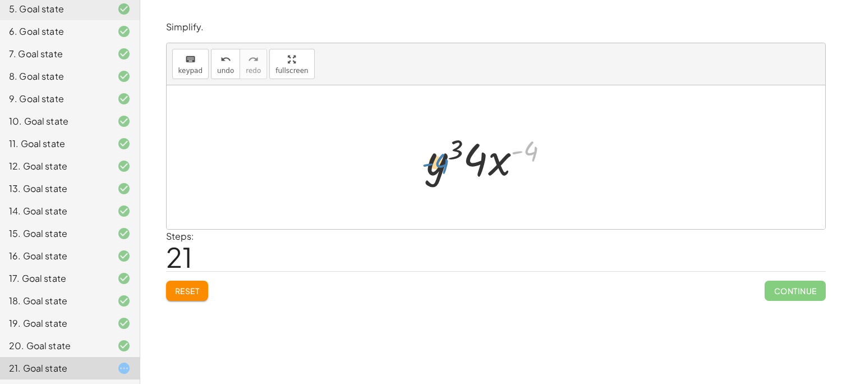
click at [422, 161] on div at bounding box center [492, 157] width 142 height 58
drag, startPoint x: 478, startPoint y: 160, endPoint x: 530, endPoint y: 159, distance: 52.2
click at [530, 159] on div at bounding box center [492, 157] width 142 height 58
click at [487, 160] on div at bounding box center [492, 157] width 142 height 58
click at [478, 159] on div at bounding box center [492, 157] width 142 height 58
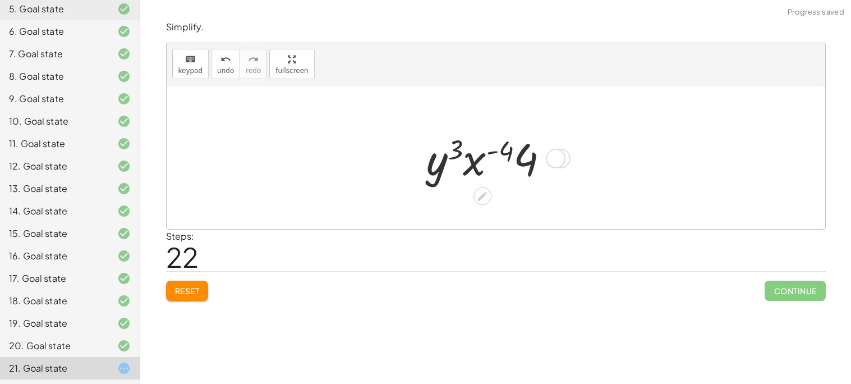
click at [458, 147] on div at bounding box center [492, 157] width 142 height 58
drag, startPoint x: 497, startPoint y: 152, endPoint x: 443, endPoint y: 161, distance: 54.6
click at [443, 161] on div at bounding box center [492, 157] width 142 height 58
drag, startPoint x: 438, startPoint y: 166, endPoint x: 505, endPoint y: 161, distance: 66.9
click at [505, 161] on div at bounding box center [492, 157] width 142 height 58
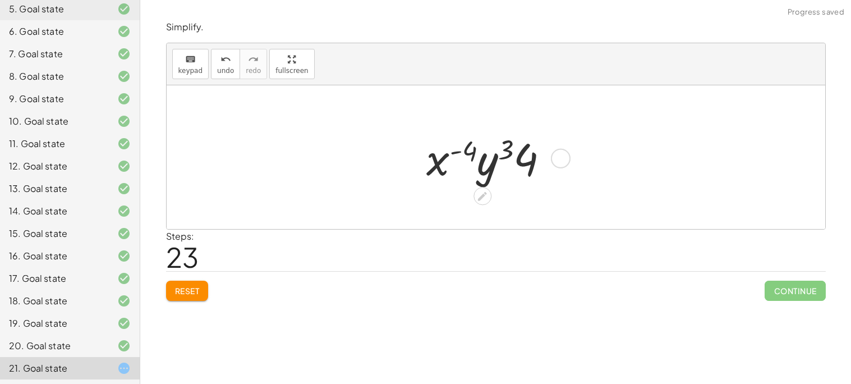
click at [490, 166] on div at bounding box center [492, 157] width 142 height 58
click at [464, 155] on div at bounding box center [492, 157] width 142 height 58
drag, startPoint x: 492, startPoint y: 163, endPoint x: 551, endPoint y: 170, distance: 58.7
click at [551, 170] on div at bounding box center [492, 157] width 142 height 58
click at [492, 132] on div at bounding box center [492, 157] width 142 height 58
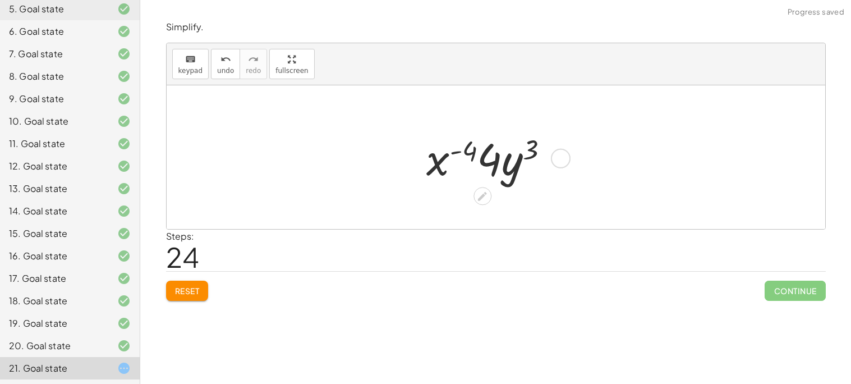
click at [458, 153] on div at bounding box center [492, 157] width 142 height 58
click at [475, 159] on div at bounding box center [492, 157] width 142 height 58
click at [488, 163] on div at bounding box center [492, 157] width 142 height 58
click at [517, 170] on div at bounding box center [492, 157] width 142 height 58
drag, startPoint x: 445, startPoint y: 155, endPoint x: 505, endPoint y: 156, distance: 60.0
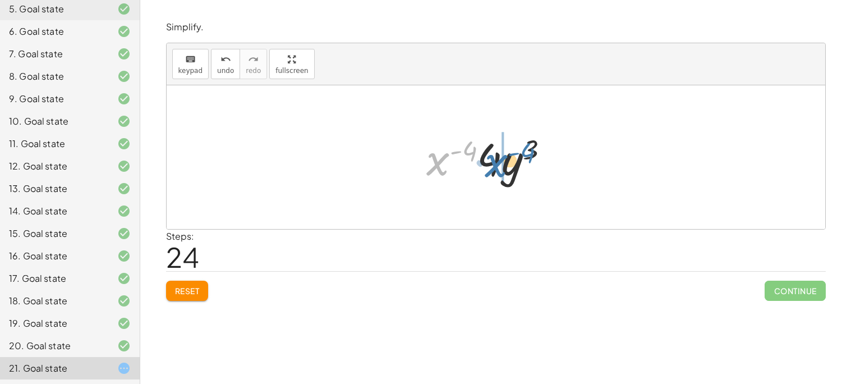
click at [505, 156] on div at bounding box center [492, 157] width 142 height 58
click at [450, 154] on div at bounding box center [492, 157] width 142 height 58
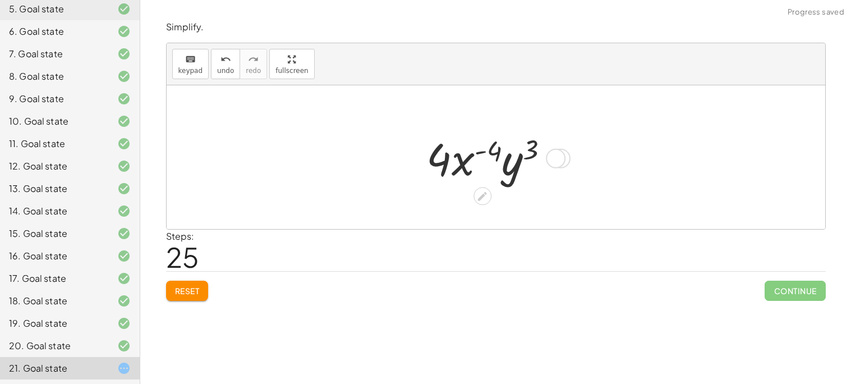
click at [450, 154] on div at bounding box center [492, 157] width 142 height 58
click at [474, 179] on div at bounding box center [492, 157] width 142 height 58
drag, startPoint x: 440, startPoint y: 149, endPoint x: 498, endPoint y: 153, distance: 58.4
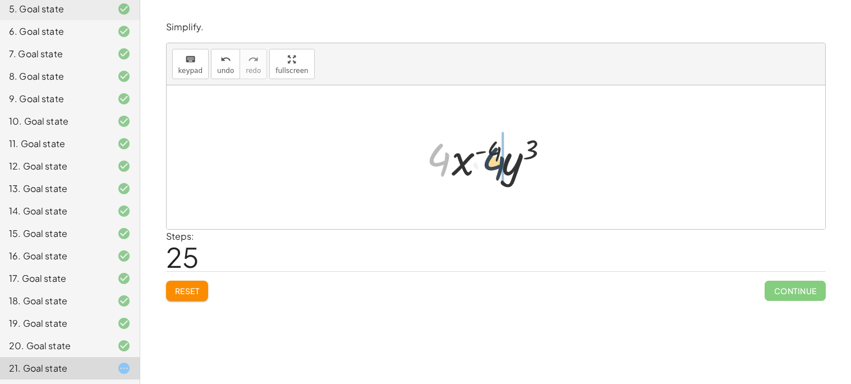
click at [498, 153] on div at bounding box center [492, 157] width 142 height 58
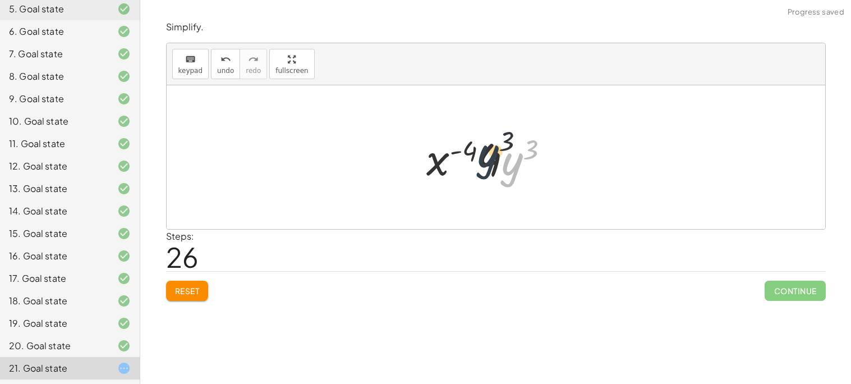
drag, startPoint x: 513, startPoint y: 164, endPoint x: 480, endPoint y: 154, distance: 34.1
click at [480, 154] on div at bounding box center [492, 157] width 142 height 58
click at [501, 165] on div at bounding box center [492, 157] width 142 height 58
drag, startPoint x: 470, startPoint y: 151, endPoint x: 525, endPoint y: 153, distance: 55.0
click at [525, 153] on div at bounding box center [492, 157] width 142 height 58
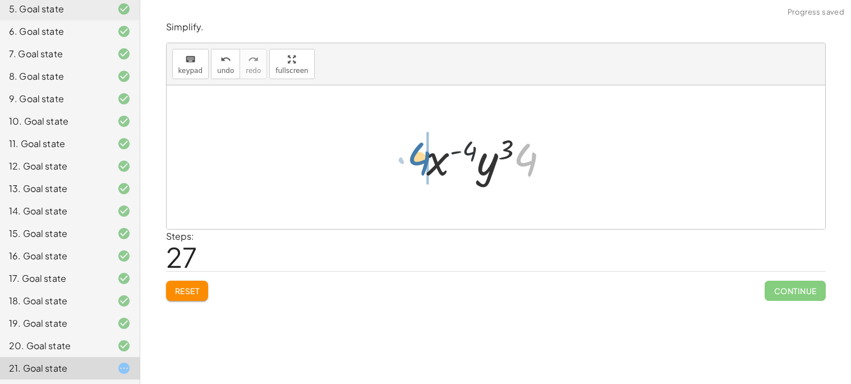
drag, startPoint x: 525, startPoint y: 153, endPoint x: 418, endPoint y: 152, distance: 106.5
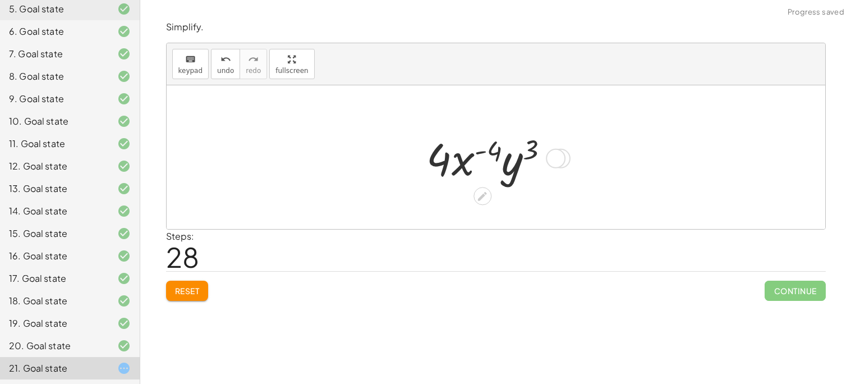
click at [510, 158] on div at bounding box center [492, 157] width 142 height 58
click at [507, 158] on div at bounding box center [492, 157] width 142 height 58
click at [468, 159] on div at bounding box center [492, 157] width 142 height 58
drag, startPoint x: 431, startPoint y: 158, endPoint x: 505, endPoint y: 154, distance: 74.7
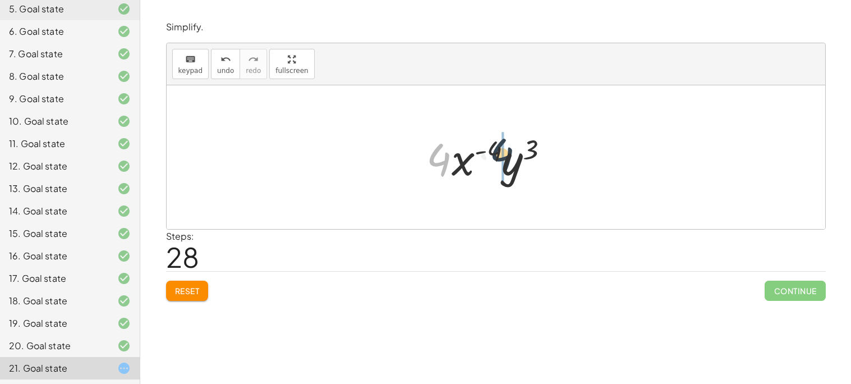
click at [505, 154] on div at bounding box center [492, 157] width 142 height 58
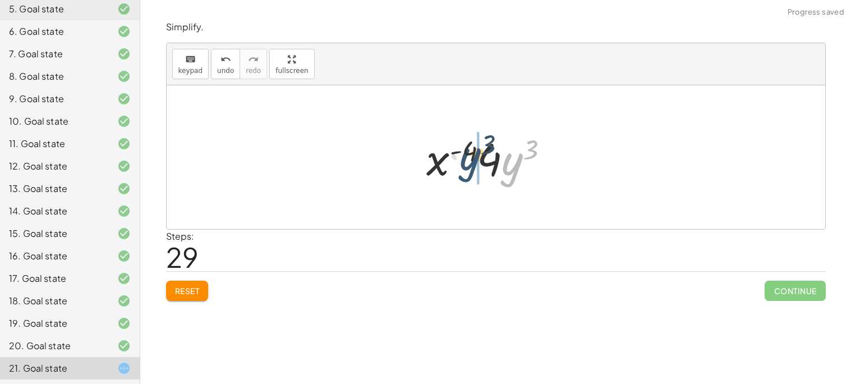
drag, startPoint x: 507, startPoint y: 157, endPoint x: 463, endPoint y: 152, distance: 44.0
click at [463, 152] on div at bounding box center [492, 157] width 142 height 58
click at [509, 142] on div at bounding box center [492, 157] width 142 height 58
click at [469, 149] on div at bounding box center [492, 157] width 142 height 58
click at [441, 159] on div at bounding box center [492, 157] width 142 height 58
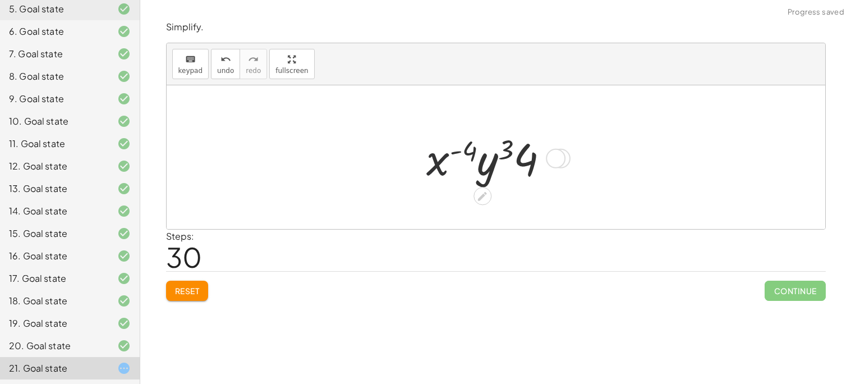
click at [441, 159] on div at bounding box center [492, 157] width 142 height 58
click at [534, 151] on div at bounding box center [492, 157] width 142 height 58
drag, startPoint x: 534, startPoint y: 151, endPoint x: 465, endPoint y: 162, distance: 69.8
click at [465, 162] on div at bounding box center [492, 157] width 142 height 58
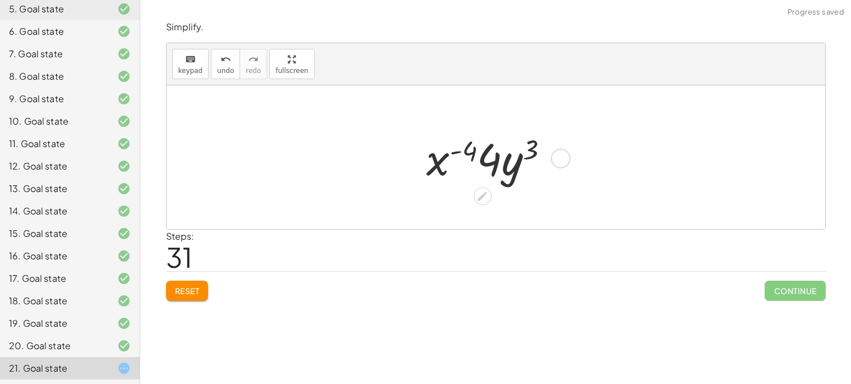
click at [493, 160] on div at bounding box center [492, 157] width 142 height 58
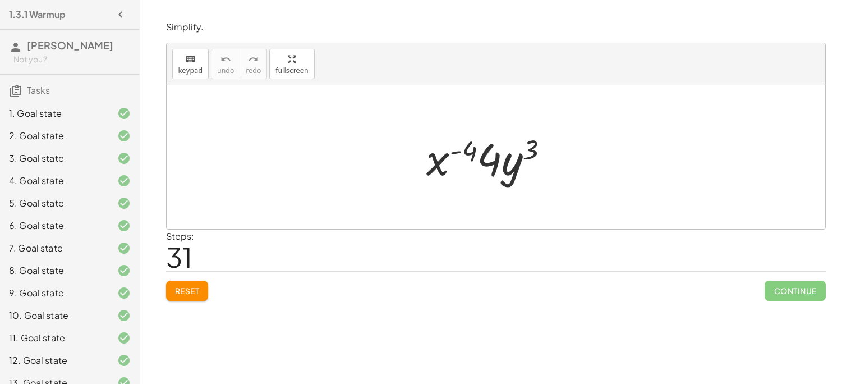
scroll to position [194, 0]
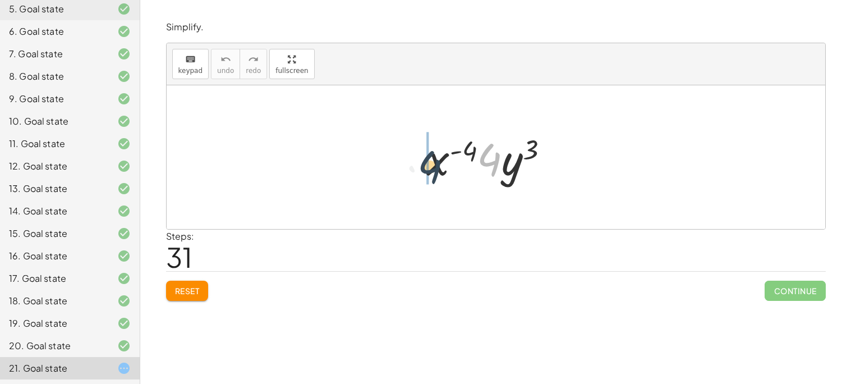
drag, startPoint x: 491, startPoint y: 154, endPoint x: 430, endPoint y: 161, distance: 61.0
click at [430, 161] on div at bounding box center [492, 157] width 142 height 58
click at [495, 153] on div at bounding box center [492, 157] width 142 height 58
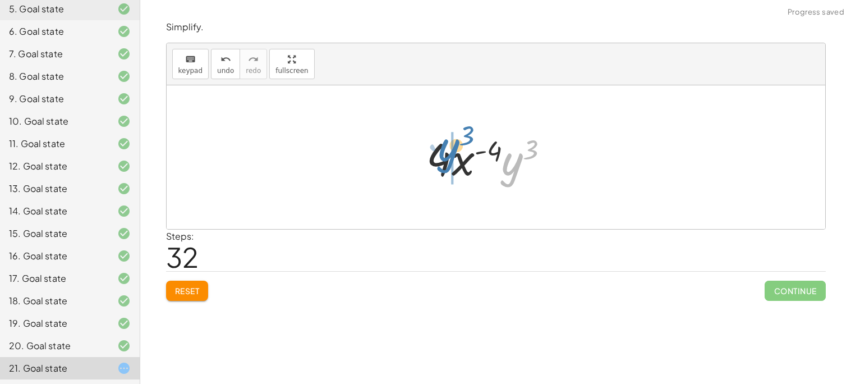
drag, startPoint x: 487, startPoint y: 168, endPoint x: 448, endPoint y: 163, distance: 39.7
click at [448, 163] on div at bounding box center [492, 157] width 142 height 58
drag, startPoint x: 501, startPoint y: 163, endPoint x: 420, endPoint y: 164, distance: 80.7
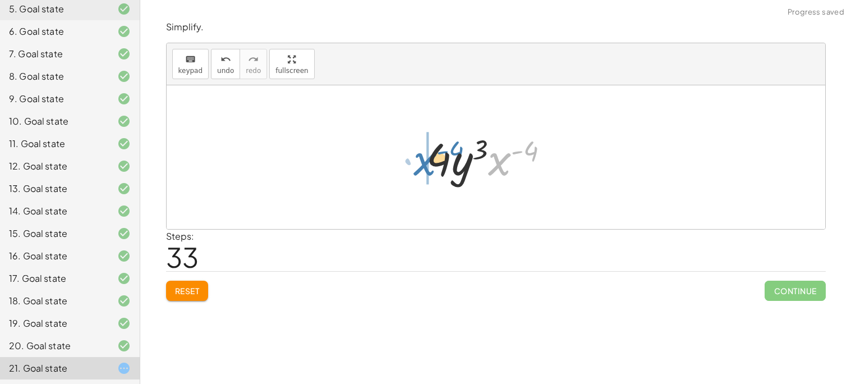
click at [420, 164] on div "· 8 · x 2 · y 7 · 2 · x 6 · y 4 · 4 · x 2 · y 7 · x 6 · y 4 · 4 · y ( - 4 ) · x…" at bounding box center [496, 157] width 172 height 63
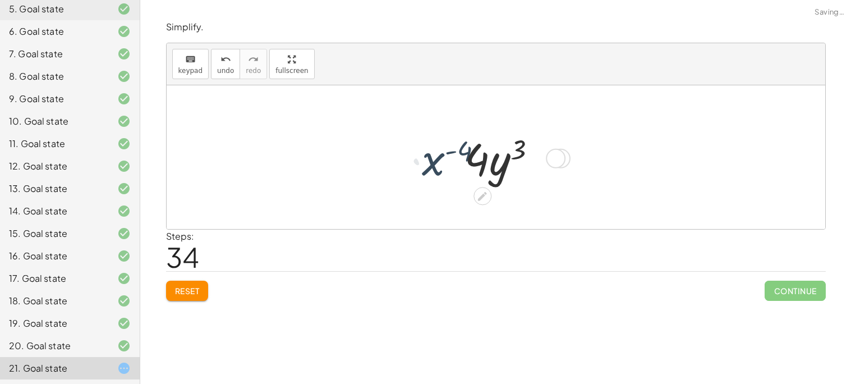
click at [420, 164] on div "· 8 · x 2 · y 7 · 2 · x 6 · y 4 · 4 · x 2 · y 7 · x 6 · y 4 · 4 · y ( - 4 ) · x…" at bounding box center [496, 157] width 172 height 63
click at [437, 167] on div at bounding box center [492, 157] width 142 height 58
click at [486, 160] on div at bounding box center [492, 157] width 142 height 58
click at [496, 160] on div at bounding box center [492, 157] width 142 height 58
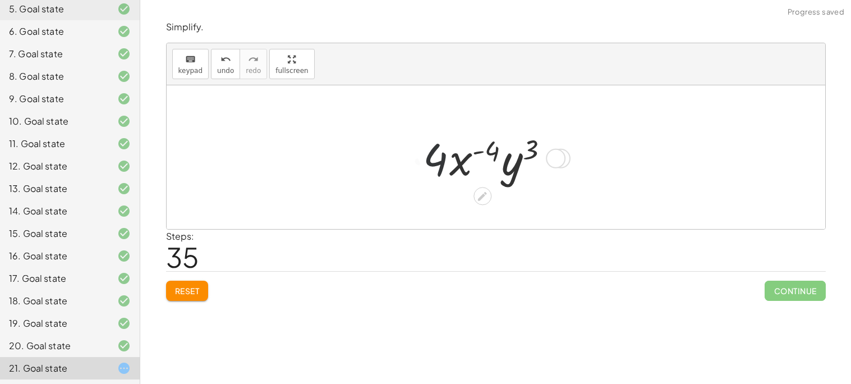
click at [461, 174] on div at bounding box center [492, 157] width 142 height 58
click at [500, 168] on div at bounding box center [492, 157] width 142 height 58
click at [182, 303] on div "Simplify. keyboard keypad undo undo redo redo fullscreen · 8 · x 2 · y 7 · 2 · …" at bounding box center [495, 160] width 673 height 293
click at [203, 289] on button "Reset" at bounding box center [187, 290] width 43 height 20
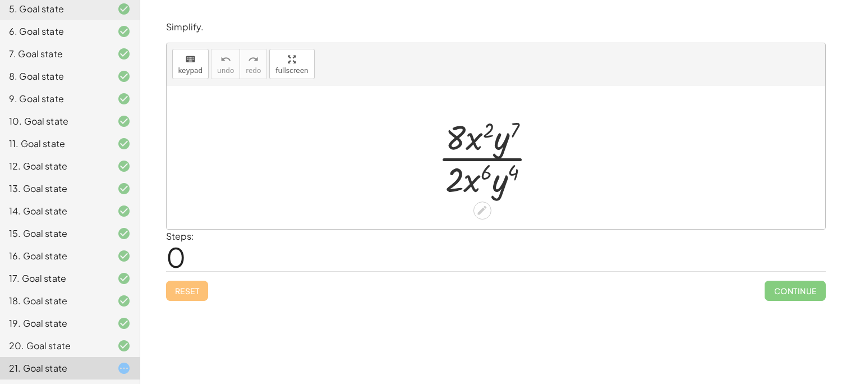
click at [509, 178] on div at bounding box center [491, 157] width 119 height 86
click at [472, 184] on div at bounding box center [491, 157] width 119 height 86
click at [485, 126] on div at bounding box center [491, 157] width 119 height 86
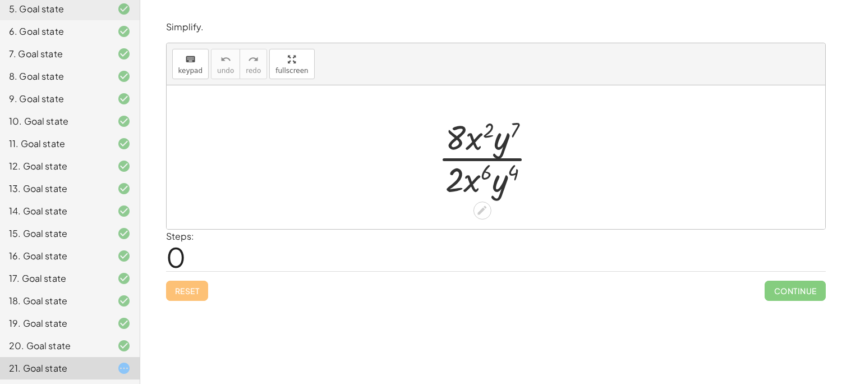
click at [470, 133] on div at bounding box center [491, 157] width 119 height 86
click at [504, 137] on div at bounding box center [491, 157] width 119 height 86
drag, startPoint x: 504, startPoint y: 137, endPoint x: 467, endPoint y: 140, distance: 37.1
click at [467, 140] on div at bounding box center [491, 157] width 119 height 86
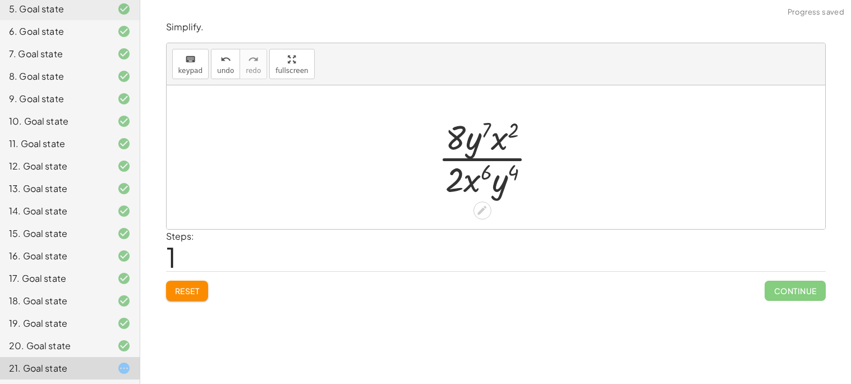
click at [467, 140] on div at bounding box center [491, 157] width 119 height 86
drag, startPoint x: 505, startPoint y: 178, endPoint x: 469, endPoint y: 176, distance: 36.0
click at [469, 176] on div at bounding box center [491, 157] width 119 height 86
drag, startPoint x: 460, startPoint y: 178, endPoint x: 458, endPoint y: 130, distance: 48.8
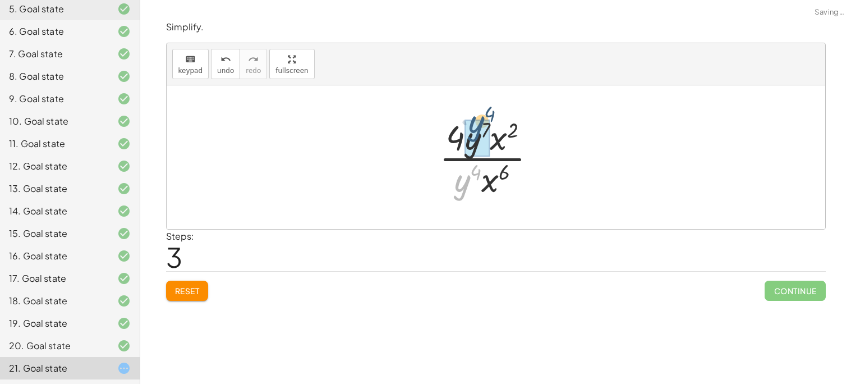
drag, startPoint x: 457, startPoint y: 187, endPoint x: 470, endPoint y: 130, distance: 59.3
drag, startPoint x: 449, startPoint y: 140, endPoint x: 482, endPoint y: 145, distance: 33.6
click at [482, 145] on div at bounding box center [491, 157] width 119 height 86
drag, startPoint x: 480, startPoint y: 144, endPoint x: 469, endPoint y: 187, distance: 45.2
click at [469, 187] on div at bounding box center [491, 157] width 119 height 86
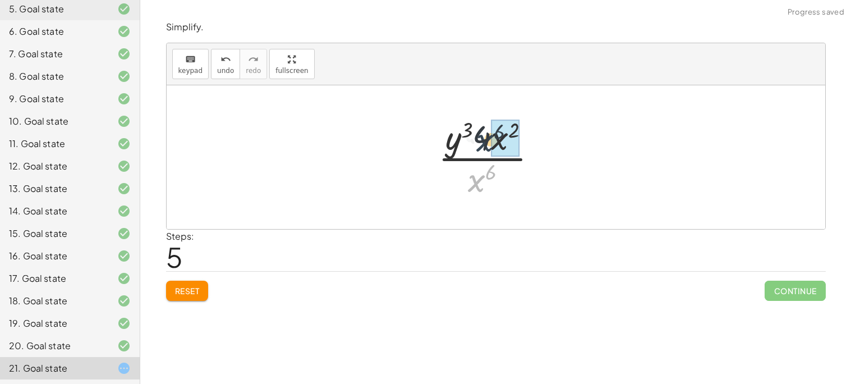
drag, startPoint x: 470, startPoint y: 188, endPoint x: 476, endPoint y: 146, distance: 42.4
click at [476, 146] on div at bounding box center [491, 157] width 119 height 86
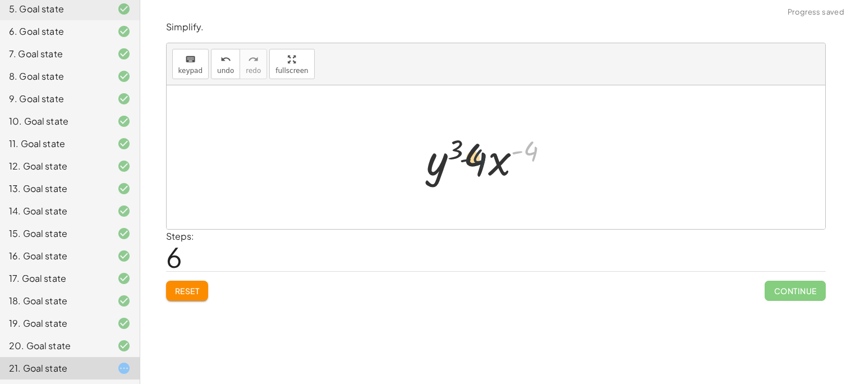
drag, startPoint x: 525, startPoint y: 157, endPoint x: 464, endPoint y: 167, distance: 61.9
click at [464, 167] on div at bounding box center [492, 157] width 142 height 58
drag, startPoint x: 423, startPoint y: 164, endPoint x: 481, endPoint y: 161, distance: 57.8
click at [481, 161] on div at bounding box center [492, 157] width 142 height 58
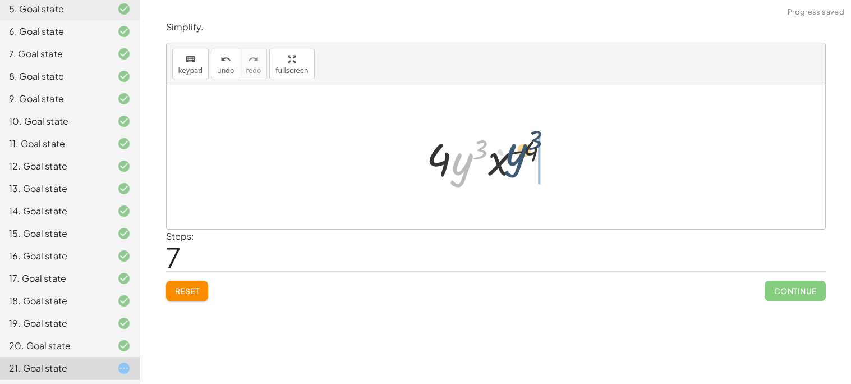
drag, startPoint x: 461, startPoint y: 165, endPoint x: 516, endPoint y: 156, distance: 55.8
click at [516, 156] on div at bounding box center [492, 157] width 142 height 58
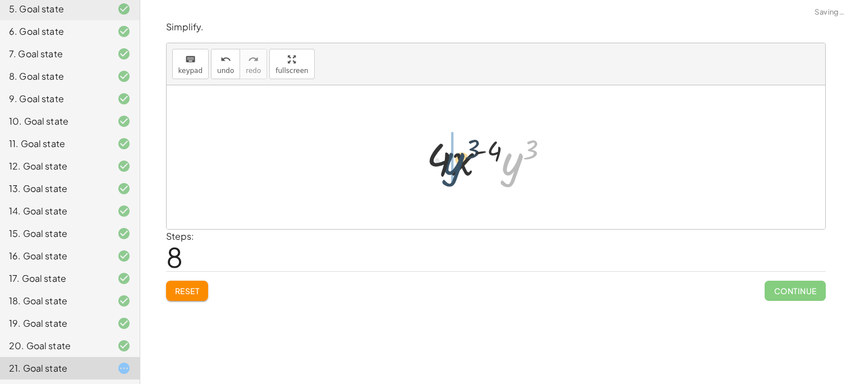
drag, startPoint x: 516, startPoint y: 156, endPoint x: 458, endPoint y: 155, distance: 58.9
click at [458, 155] on div at bounding box center [492, 157] width 142 height 58
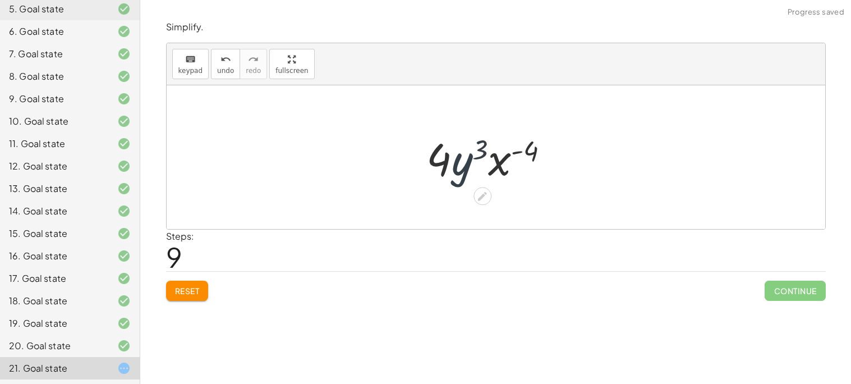
click at [438, 147] on div at bounding box center [492, 157] width 142 height 58
click at [481, 154] on div at bounding box center [492, 157] width 142 height 58
click at [497, 155] on div at bounding box center [492, 157] width 142 height 58
drag, startPoint x: 464, startPoint y: 165, endPoint x: 510, endPoint y: 162, distance: 46.7
click at [510, 162] on div at bounding box center [492, 157] width 142 height 58
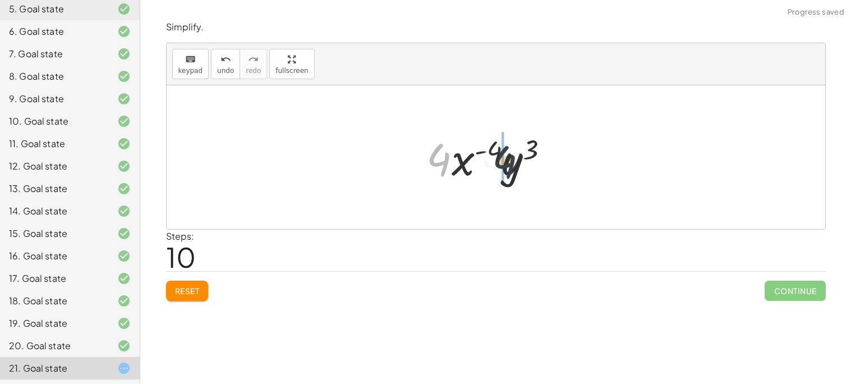
drag, startPoint x: 430, startPoint y: 160, endPoint x: 504, endPoint y: 163, distance: 74.1
click at [504, 163] on div at bounding box center [492, 157] width 142 height 58
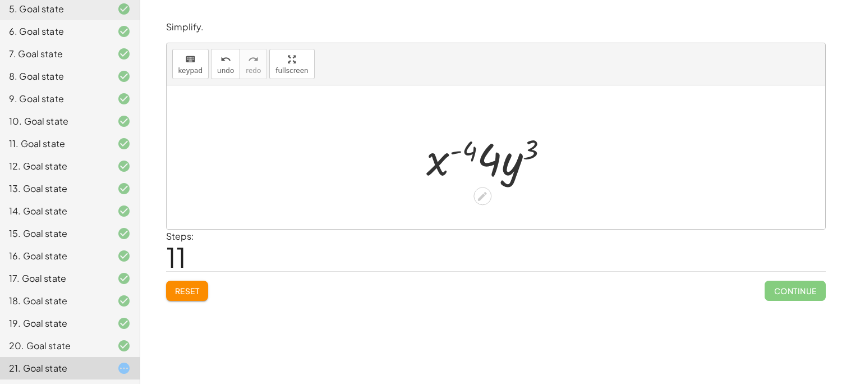
click at [436, 159] on div at bounding box center [492, 157] width 142 height 58
click at [475, 194] on div at bounding box center [482, 196] width 18 height 18
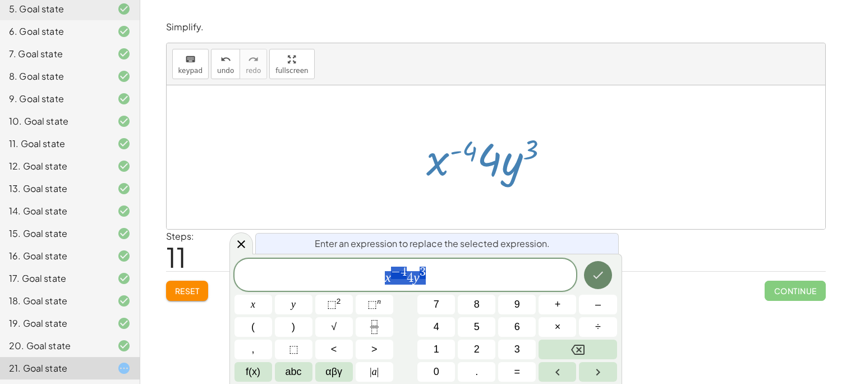
click at [596, 275] on icon "Done" at bounding box center [597, 274] width 13 height 13
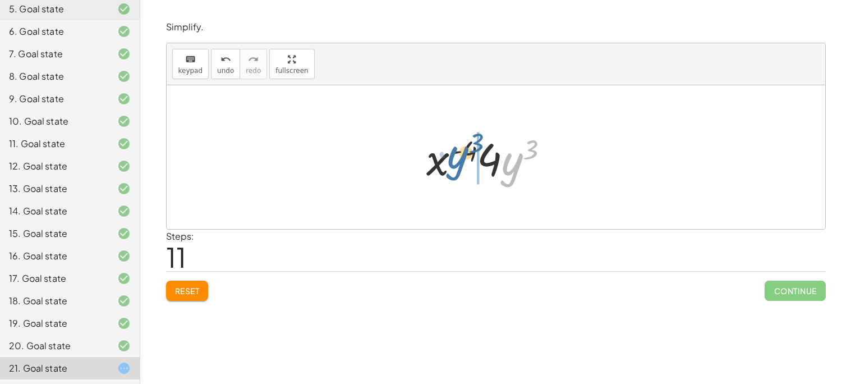
drag, startPoint x: 526, startPoint y: 167, endPoint x: 464, endPoint y: 154, distance: 63.5
click at [464, 154] on div at bounding box center [492, 157] width 142 height 58
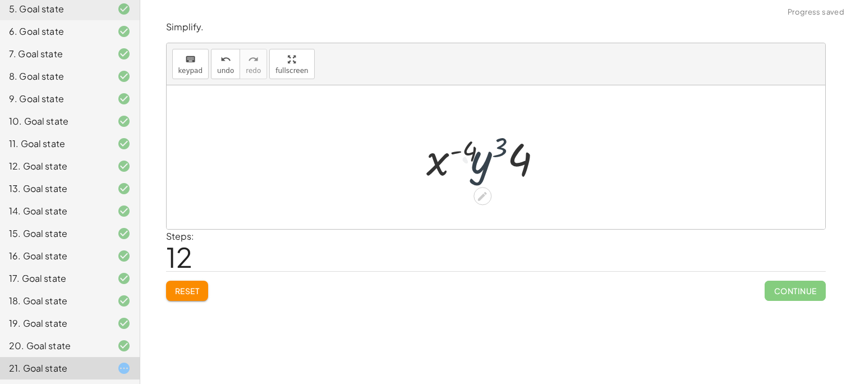
click at [464, 154] on div at bounding box center [492, 157] width 142 height 58
drag, startPoint x: 535, startPoint y: 166, endPoint x: 488, endPoint y: 161, distance: 46.8
click at [488, 161] on div at bounding box center [492, 157] width 142 height 58
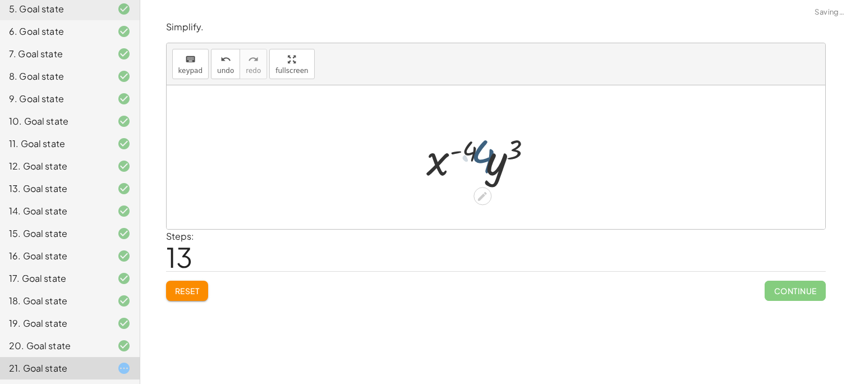
click at [488, 161] on div at bounding box center [492, 157] width 142 height 58
drag, startPoint x: 533, startPoint y: 163, endPoint x: 453, endPoint y: 162, distance: 80.8
click at [453, 162] on div at bounding box center [492, 157] width 142 height 58
drag, startPoint x: 512, startPoint y: 162, endPoint x: 438, endPoint y: 149, distance: 75.1
click at [438, 149] on div at bounding box center [492, 157] width 142 height 58
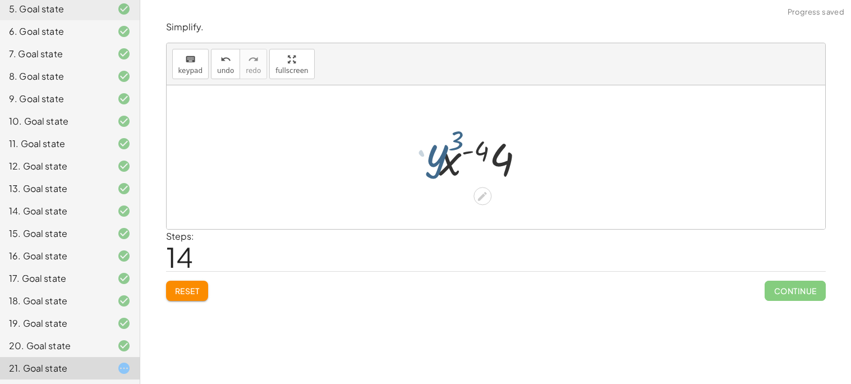
click at [438, 149] on div at bounding box center [492, 157] width 142 height 58
click at [461, 158] on div at bounding box center [492, 157] width 142 height 58
click at [473, 161] on div at bounding box center [492, 157] width 142 height 58
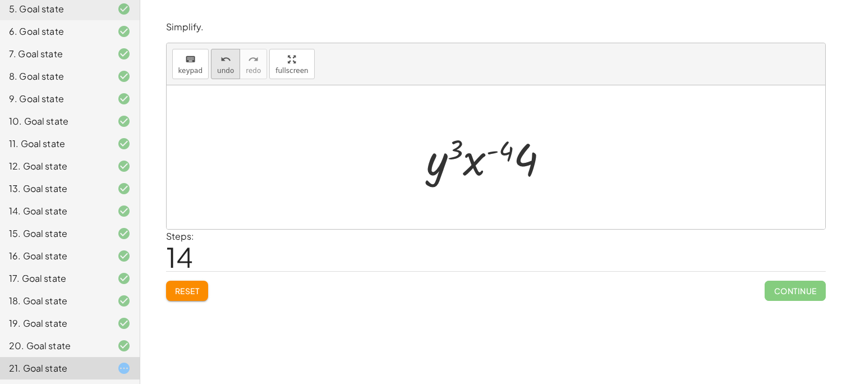
click at [224, 64] on icon "undo" at bounding box center [225, 59] width 11 height 13
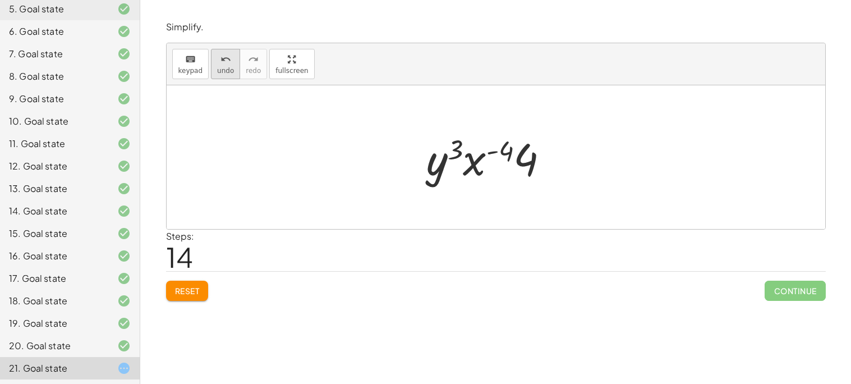
click at [224, 64] on icon "undo" at bounding box center [225, 59] width 11 height 13
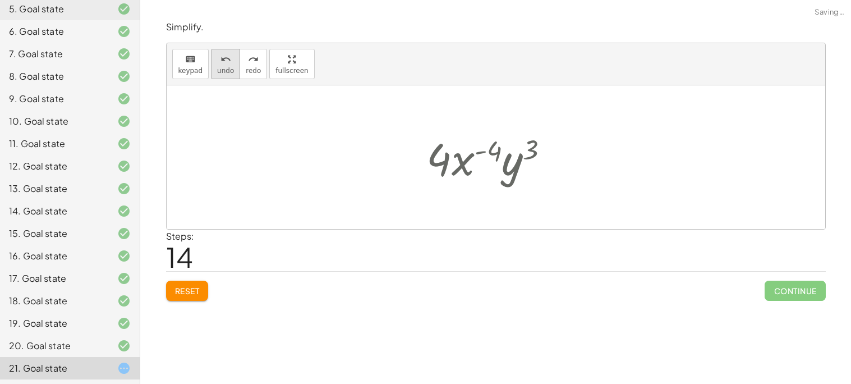
click at [224, 64] on icon "undo" at bounding box center [225, 59] width 11 height 13
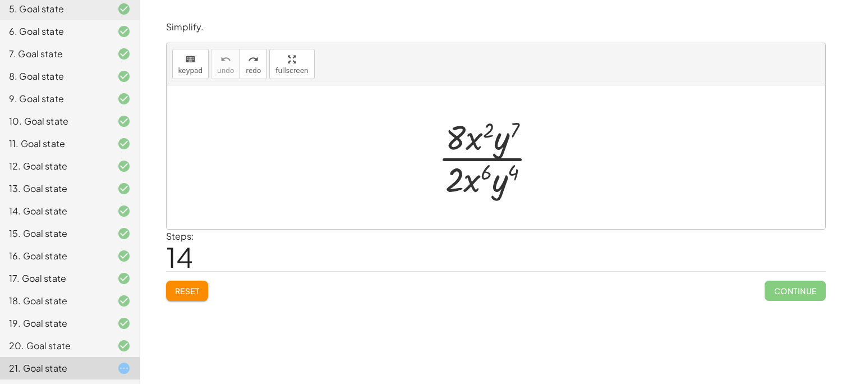
click at [175, 291] on span "Reset" at bounding box center [187, 290] width 25 height 10
click at [175, 291] on div "Reset Continue" at bounding box center [495, 286] width 659 height 30
drag, startPoint x: 454, startPoint y: 149, endPoint x: 454, endPoint y: 183, distance: 34.2
drag, startPoint x: 501, startPoint y: 177, endPoint x: 509, endPoint y: 135, distance: 42.2
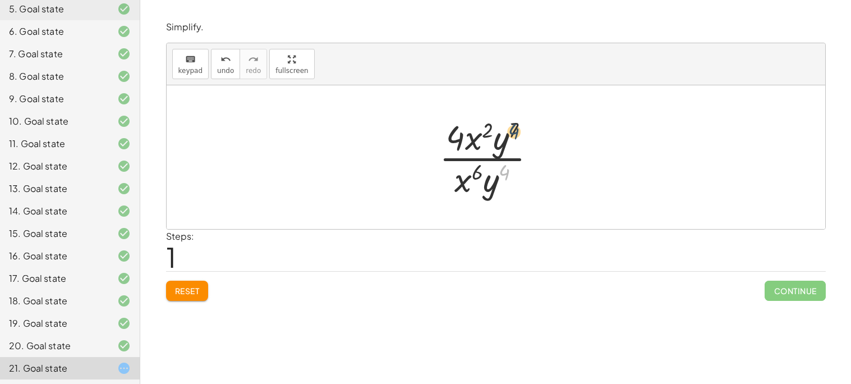
click at [509, 135] on div at bounding box center [491, 157] width 117 height 86
drag, startPoint x: 488, startPoint y: 187, endPoint x: 498, endPoint y: 144, distance: 44.8
drag, startPoint x: 479, startPoint y: 189, endPoint x: 474, endPoint y: 149, distance: 40.7
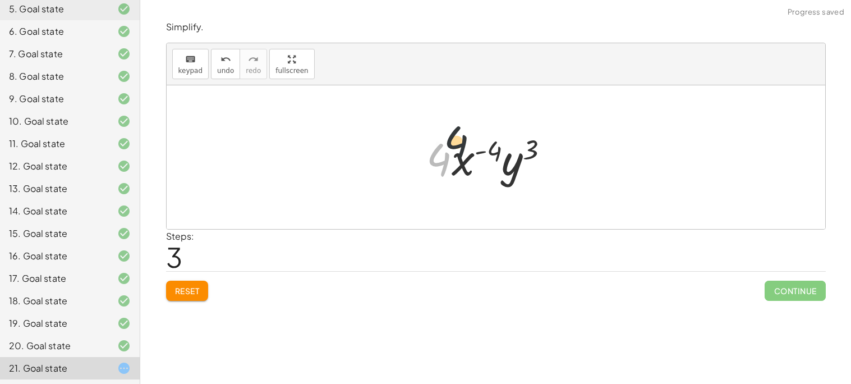
drag, startPoint x: 445, startPoint y: 170, endPoint x: 476, endPoint y: 137, distance: 45.2
click at [476, 137] on div at bounding box center [492, 157] width 142 height 58
drag, startPoint x: 514, startPoint y: 163, endPoint x: 448, endPoint y: 174, distance: 67.1
click at [448, 174] on div at bounding box center [492, 157] width 142 height 58
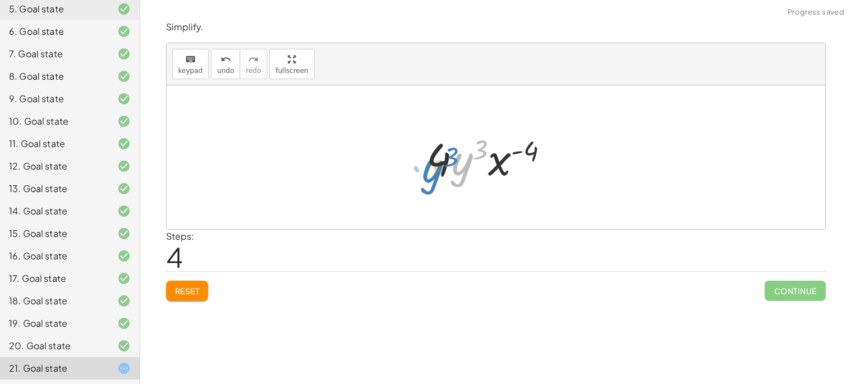
drag, startPoint x: 458, startPoint y: 168, endPoint x: 430, endPoint y: 176, distance: 29.1
click at [430, 176] on div at bounding box center [492, 157] width 142 height 58
drag, startPoint x: 435, startPoint y: 174, endPoint x: 468, endPoint y: 172, distance: 33.7
click at [468, 172] on div at bounding box center [492, 157] width 142 height 58
drag, startPoint x: 449, startPoint y: 168, endPoint x: 483, endPoint y: 170, distance: 34.3
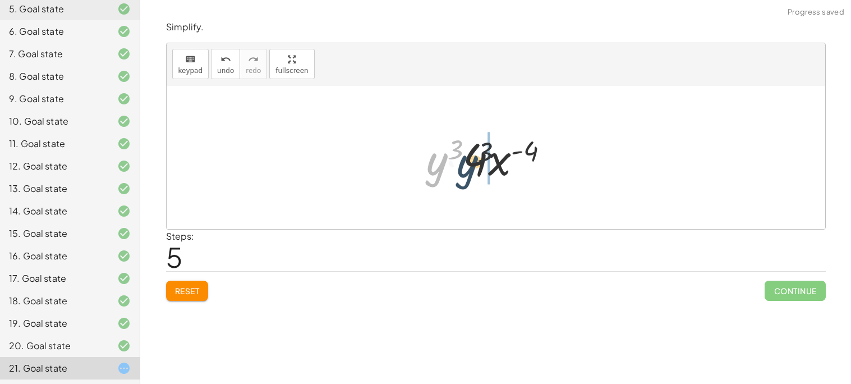
click at [483, 170] on div at bounding box center [492, 157] width 142 height 58
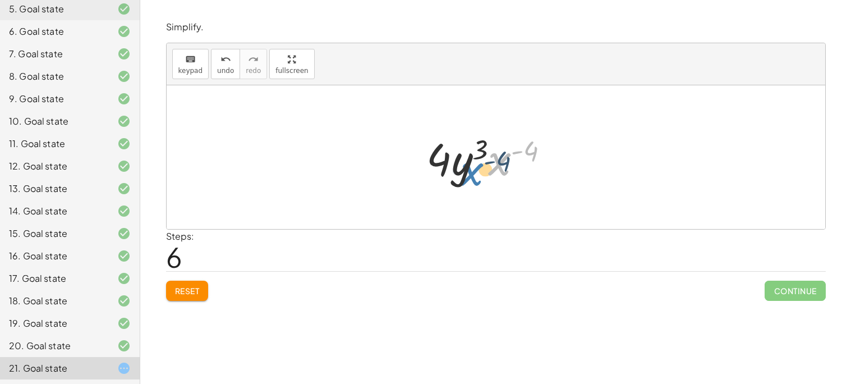
drag, startPoint x: 502, startPoint y: 163, endPoint x: 475, endPoint y: 173, distance: 29.3
click at [475, 173] on div at bounding box center [492, 157] width 142 height 58
drag, startPoint x: 495, startPoint y: 163, endPoint x: 448, endPoint y: 190, distance: 53.8
click at [448, 190] on div "· 8 · x 2 · y 7 · 2 · x 6 · y 4 · 4 · 2 · x 2 · y 7 · 2 · x 6 · y 4 · 4 · x 2 ·…" at bounding box center [496, 157] width 658 height 144
click at [177, 294] on span "Reset" at bounding box center [187, 290] width 25 height 10
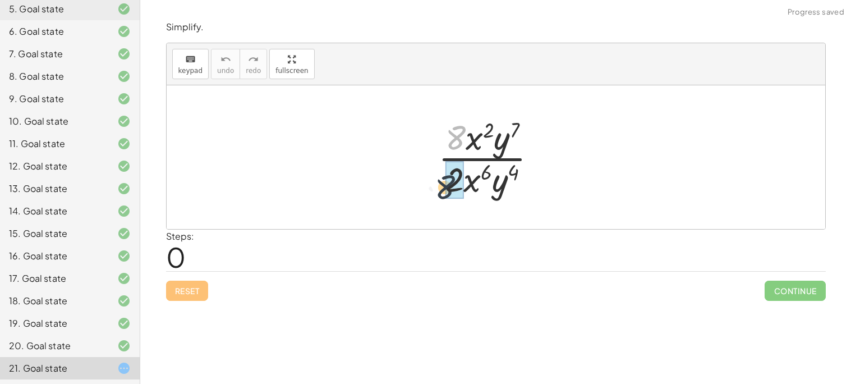
drag, startPoint x: 460, startPoint y: 141, endPoint x: 450, endPoint y: 192, distance: 52.1
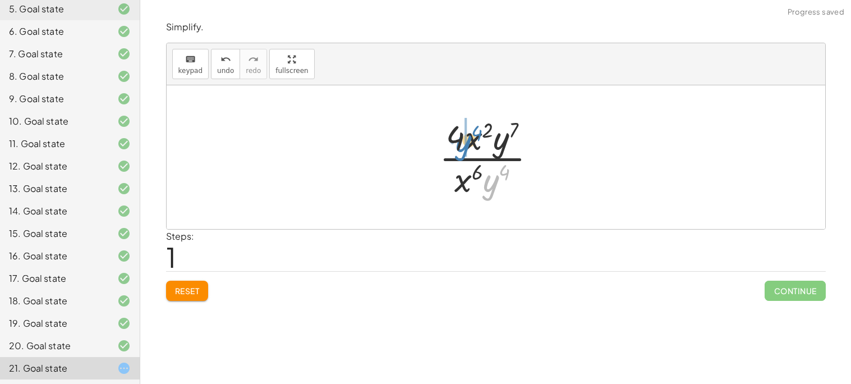
drag, startPoint x: 483, startPoint y: 184, endPoint x: 457, endPoint y: 142, distance: 49.2
click at [457, 142] on div at bounding box center [491, 157] width 117 height 86
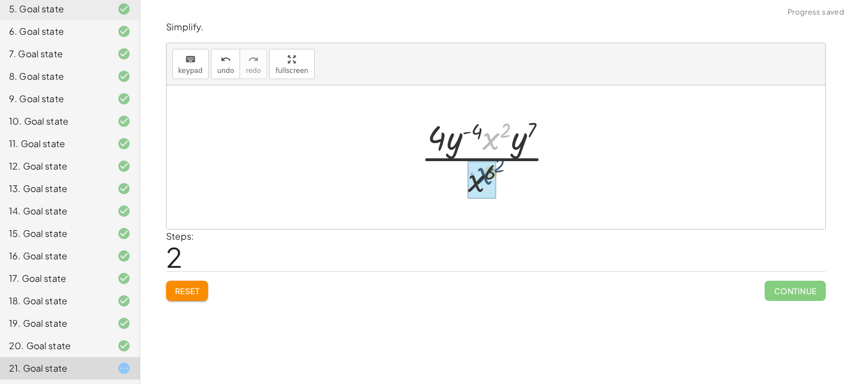
drag, startPoint x: 493, startPoint y: 138, endPoint x: 484, endPoint y: 174, distance: 37.4
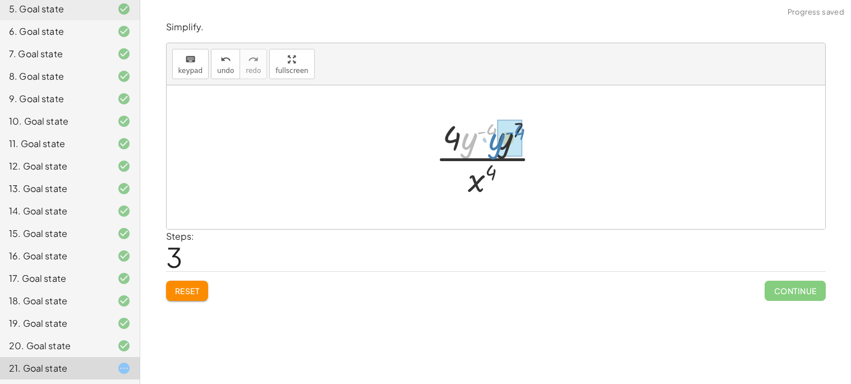
drag, startPoint x: 467, startPoint y: 141, endPoint x: 498, endPoint y: 142, distance: 30.9
click at [507, 130] on div at bounding box center [492, 157] width 138 height 86
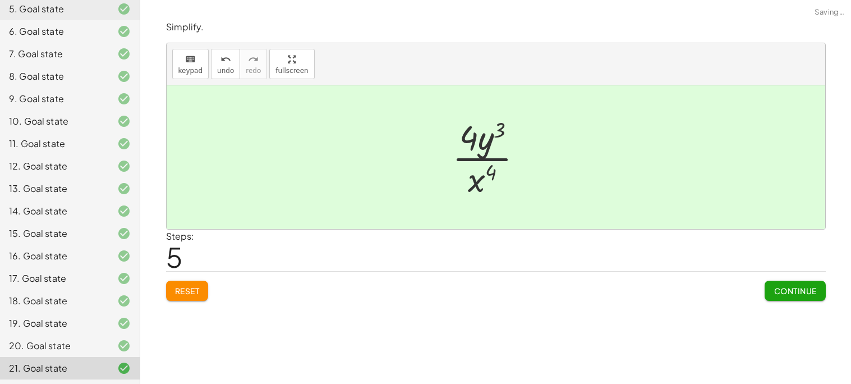
click at [804, 284] on button "Continue" at bounding box center [794, 290] width 61 height 20
